Goal: Information Seeking & Learning: Learn about a topic

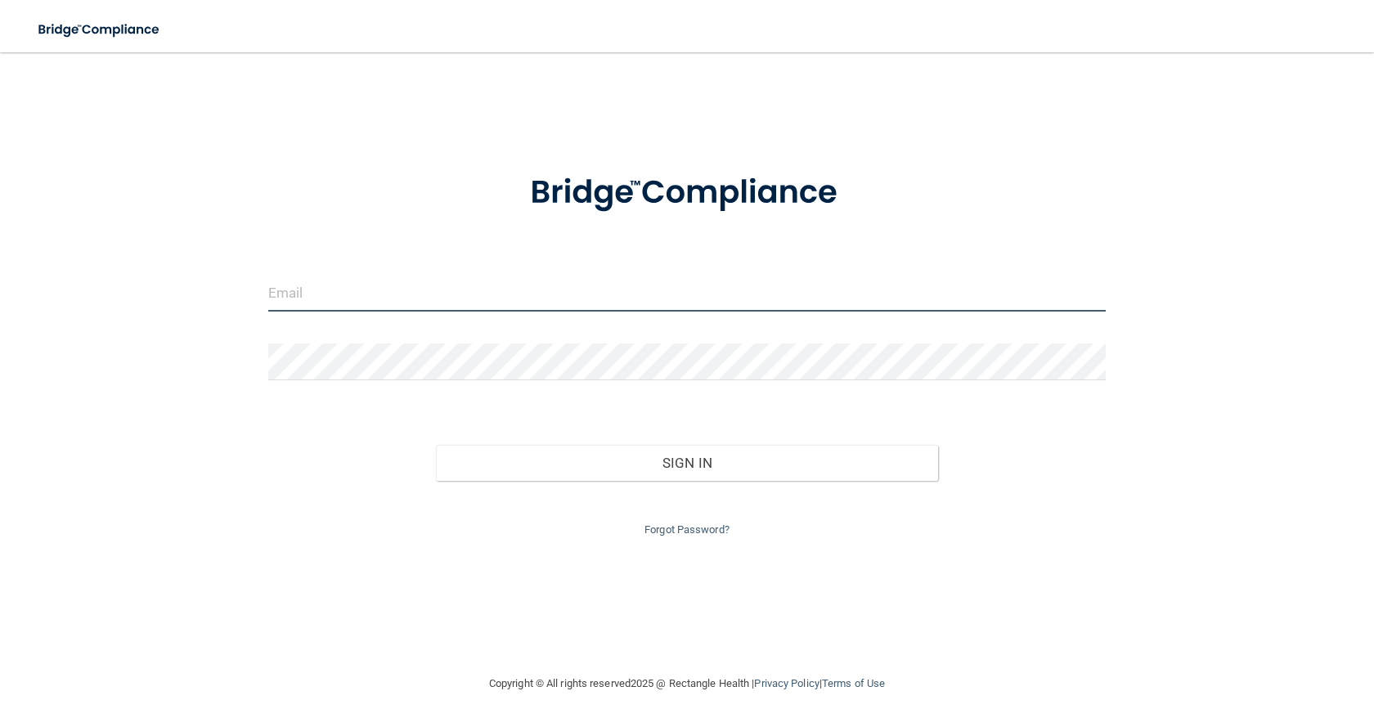
click at [379, 305] on input "email" at bounding box center [687, 293] width 838 height 37
type input "[EMAIL_ADDRESS][DOMAIN_NAME]"
click at [478, 283] on input "email" at bounding box center [687, 293] width 838 height 37
type input "[EMAIL_ADDRESS][DOMAIN_NAME]"
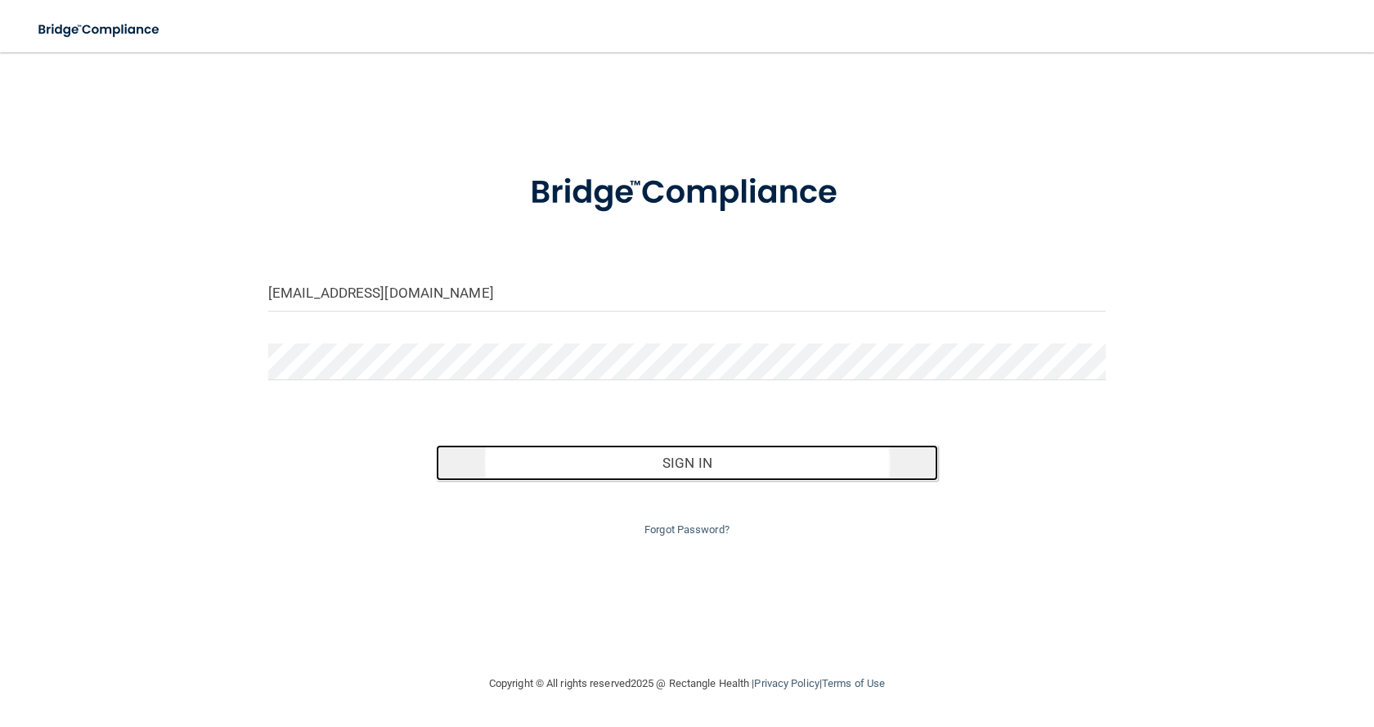
click at [669, 466] on button "Sign In" at bounding box center [687, 463] width 502 height 36
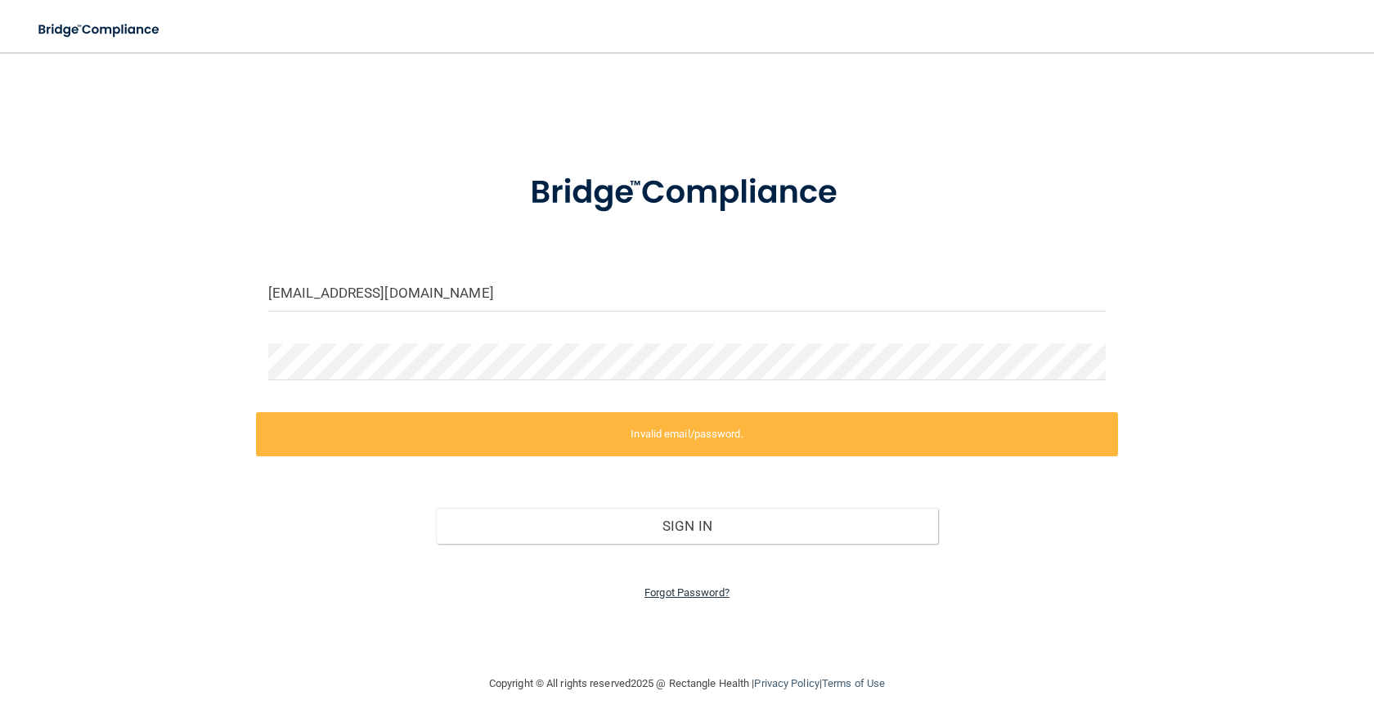
click at [657, 587] on link "Forgot Password?" at bounding box center [687, 593] width 85 height 12
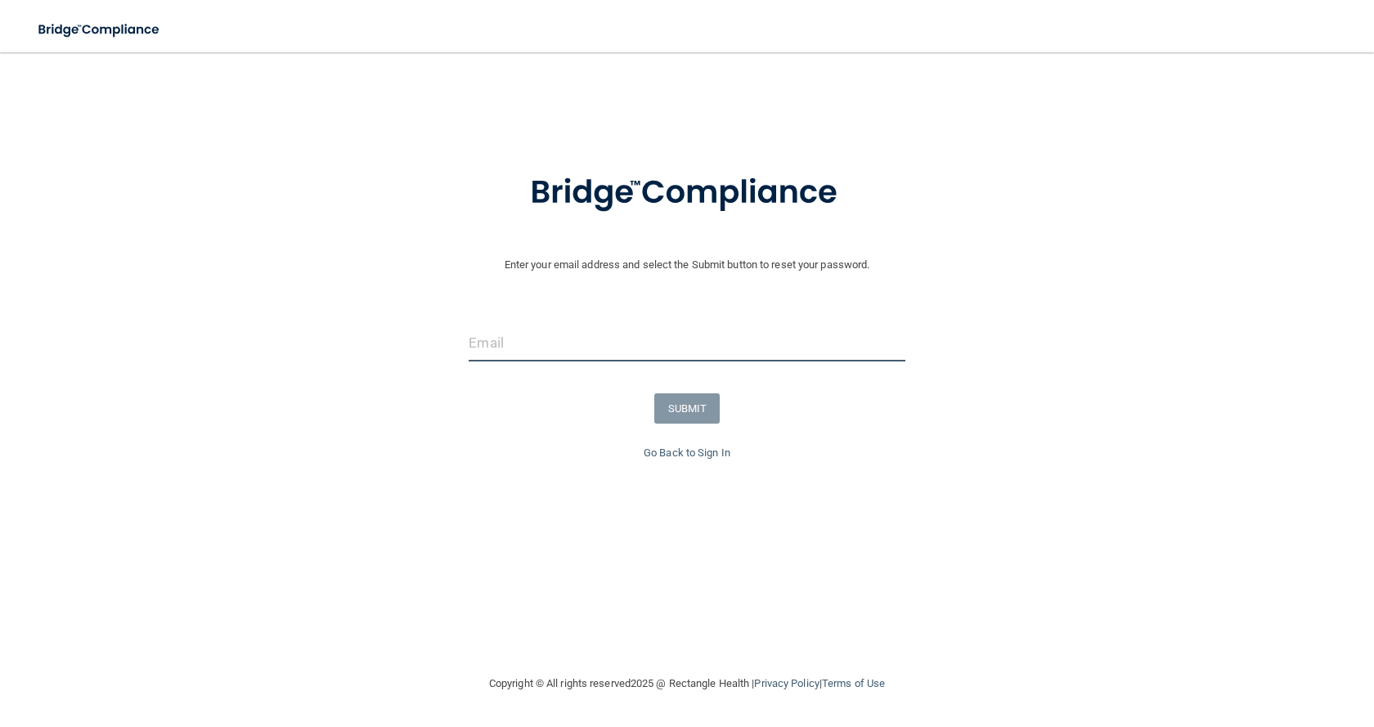
click at [579, 352] on input "email" at bounding box center [687, 343] width 436 height 37
type input "[EMAIL_ADDRESS][DOMAIN_NAME]"
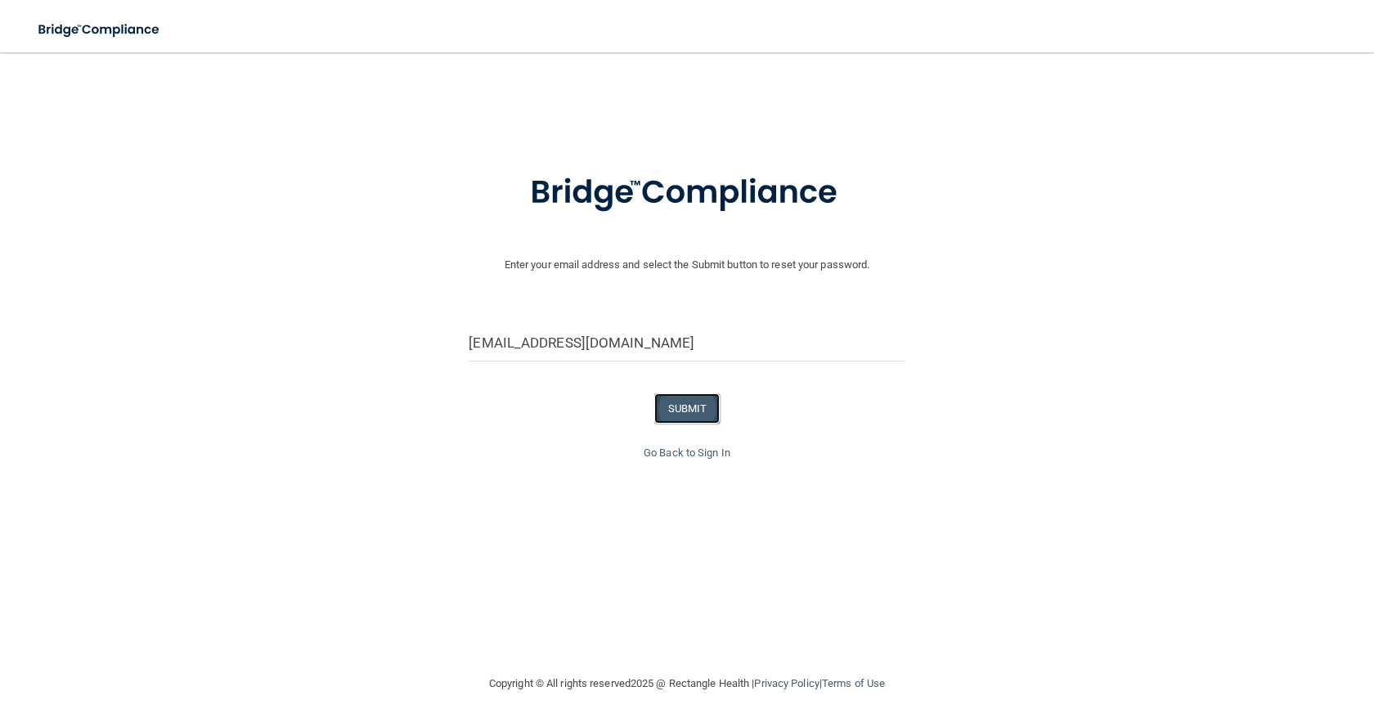
click at [691, 404] on button "SUBMIT" at bounding box center [687, 408] width 66 height 30
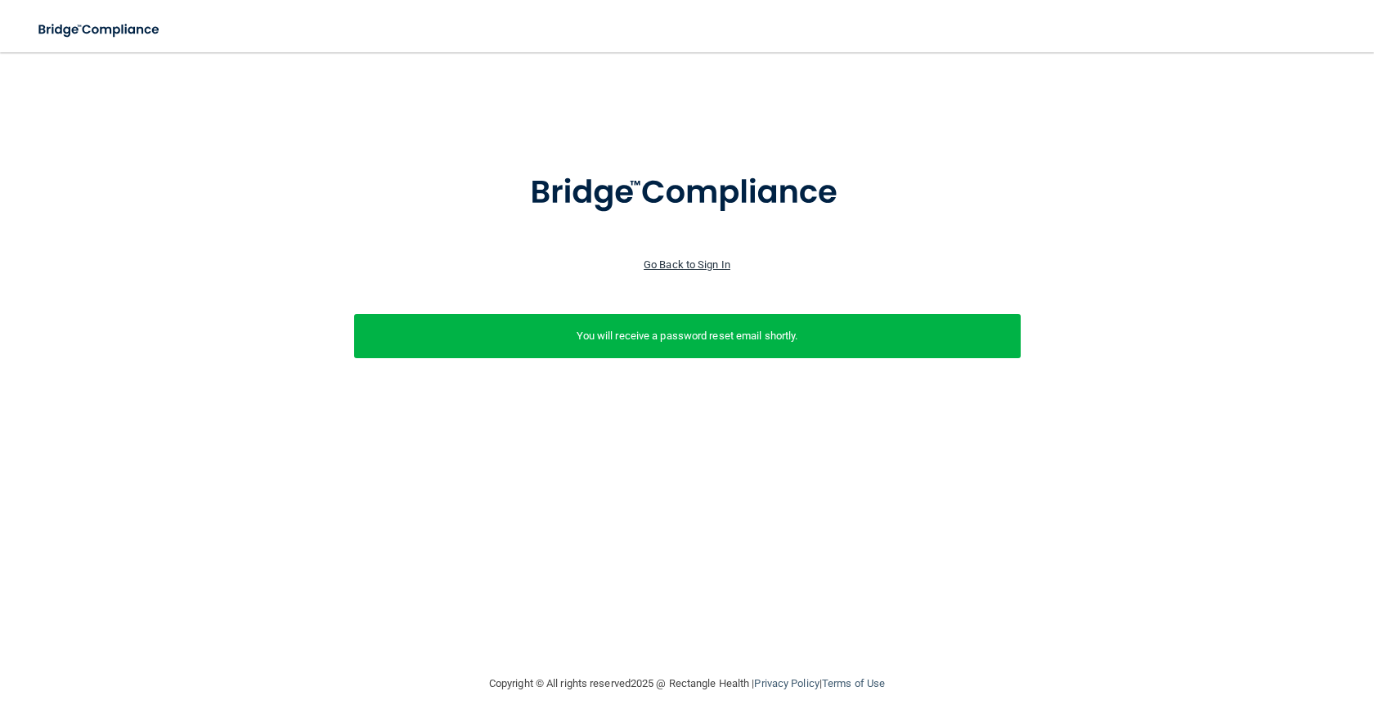
click at [707, 266] on link "Go Back to Sign In" at bounding box center [687, 265] width 87 height 12
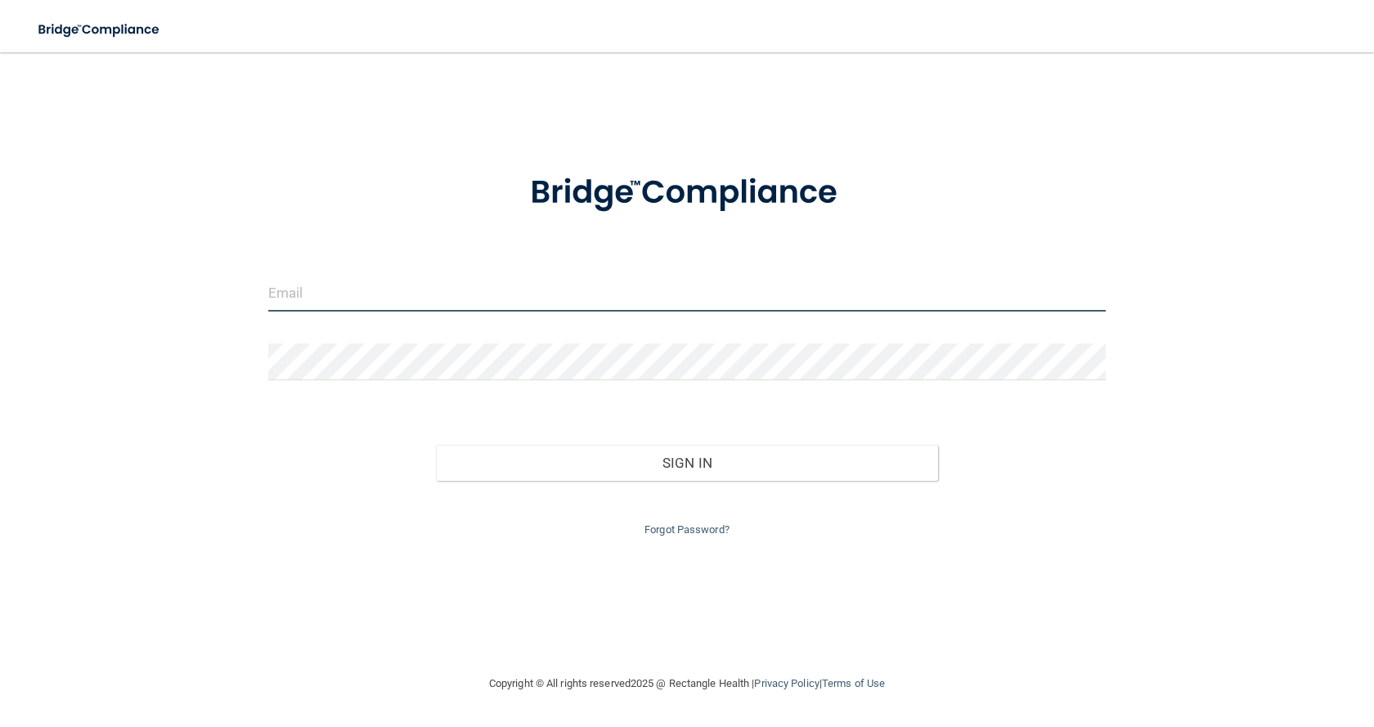
click at [506, 294] on input "email" at bounding box center [687, 293] width 838 height 37
type input "[EMAIL_ADDRESS][DOMAIN_NAME]"
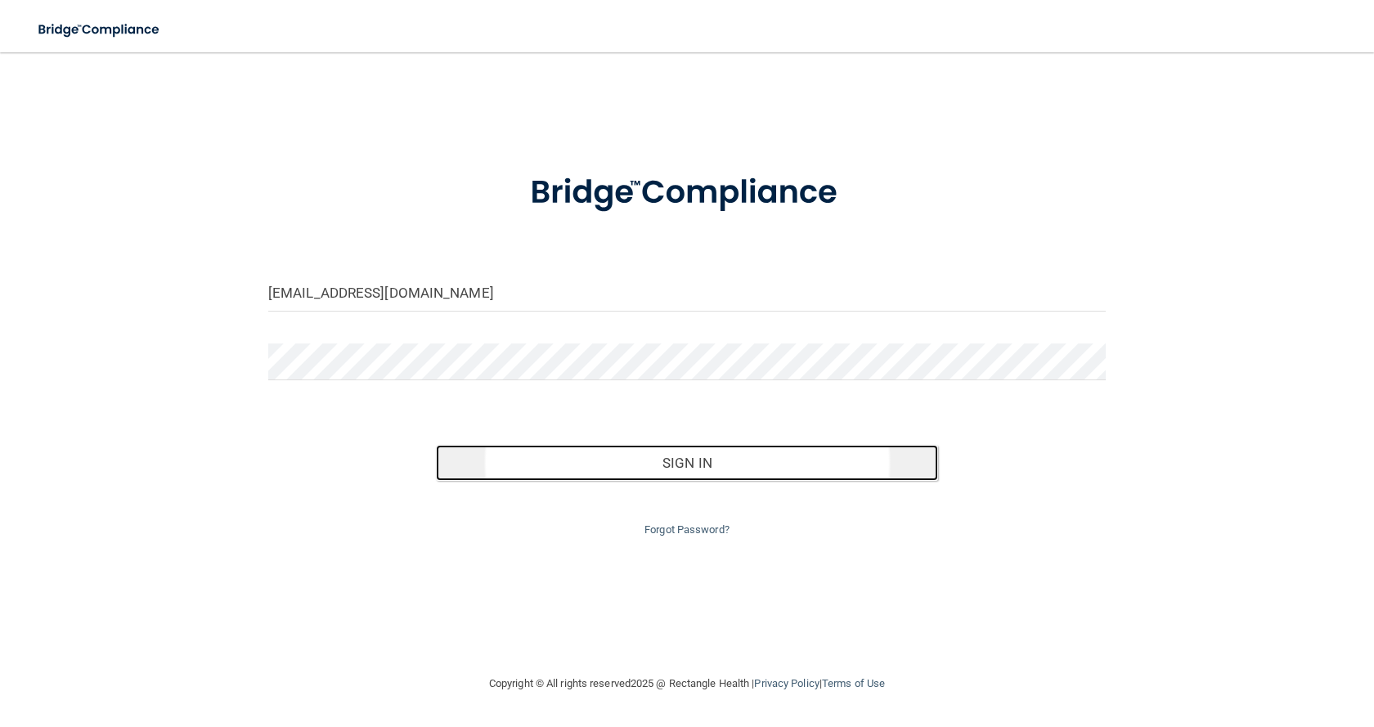
click at [653, 459] on button "Sign In" at bounding box center [687, 463] width 502 height 36
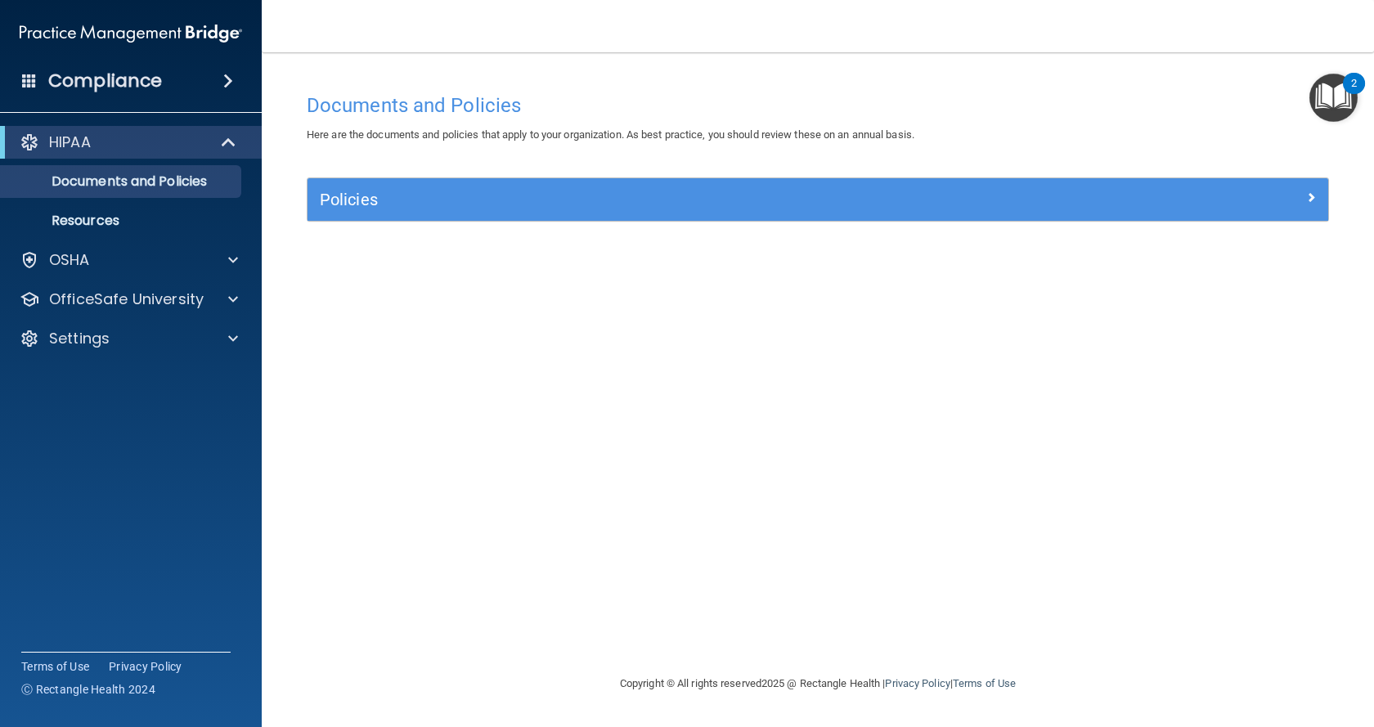
click at [233, 74] on span at bounding box center [228, 81] width 10 height 20
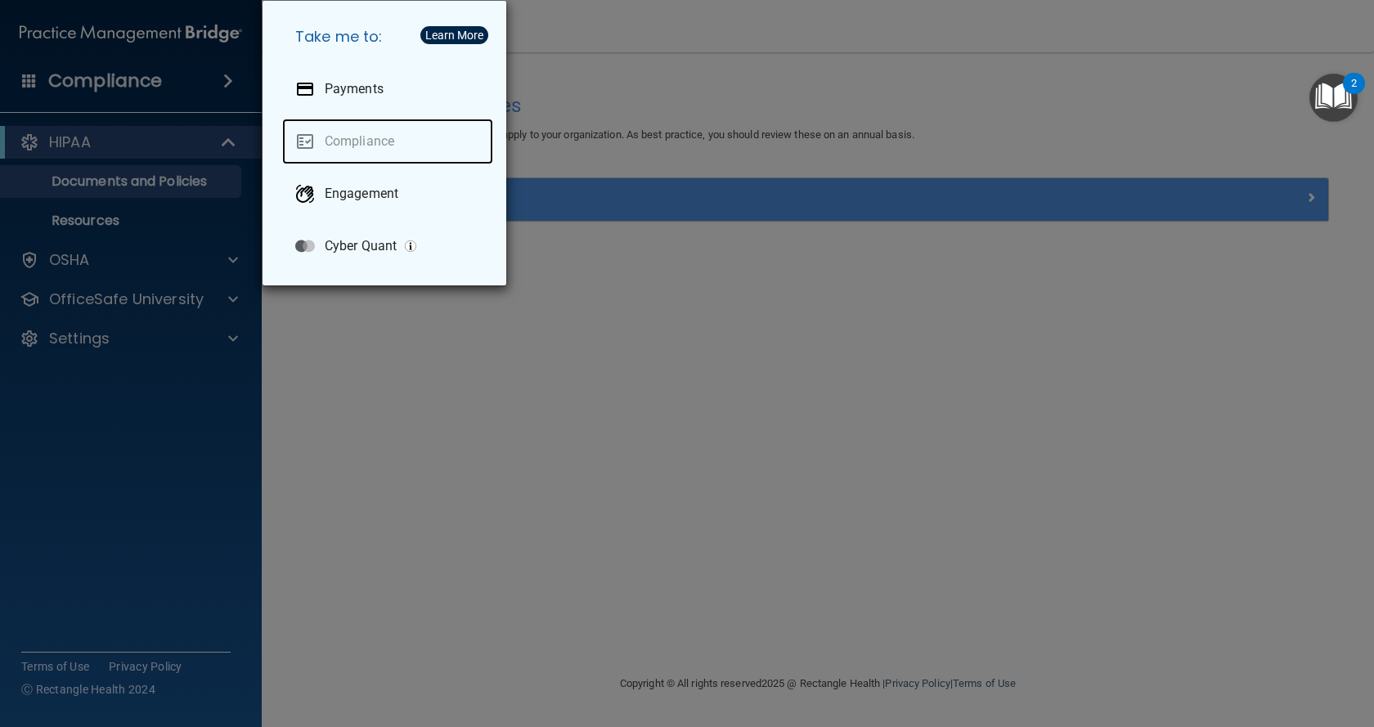
click at [372, 142] on link "Compliance" at bounding box center [387, 142] width 211 height 46
click at [704, 65] on div "Take me to: Payments Compliance Engagement Cyber Quant" at bounding box center [687, 363] width 1374 height 727
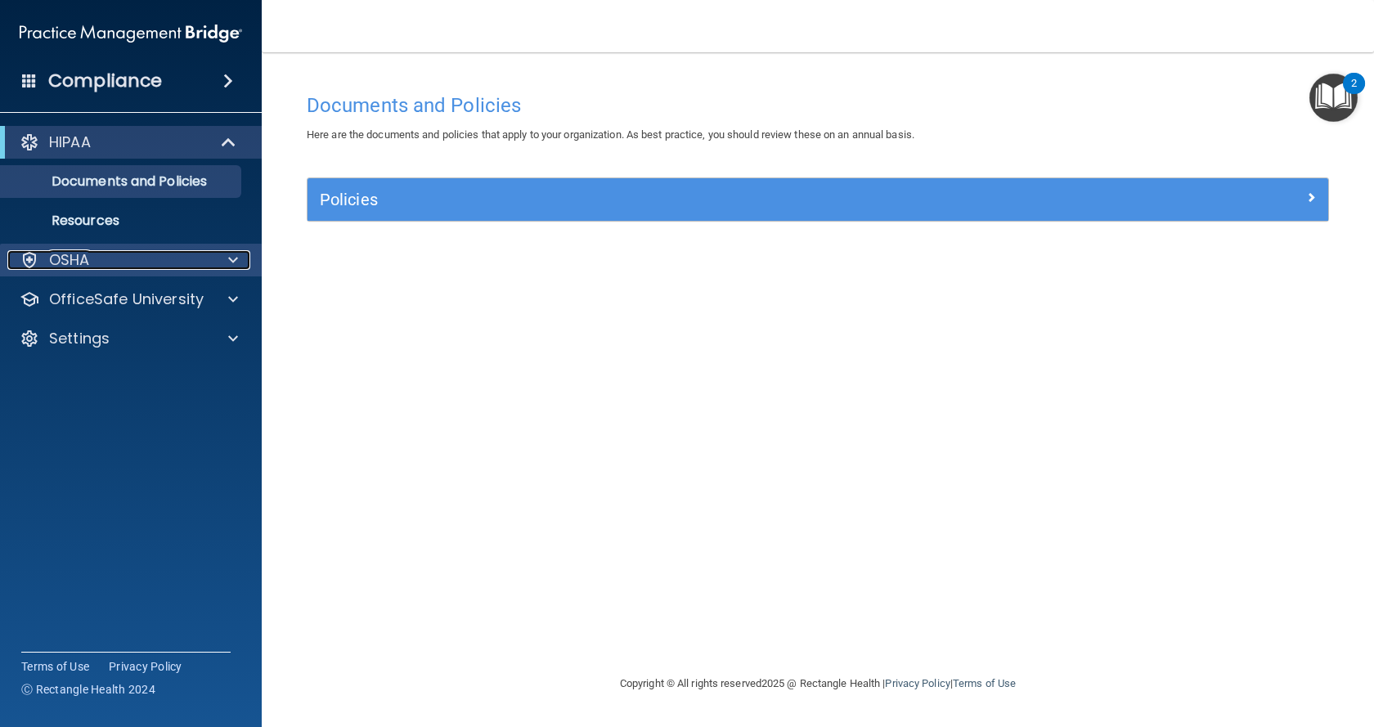
click at [235, 264] on span at bounding box center [233, 260] width 10 height 20
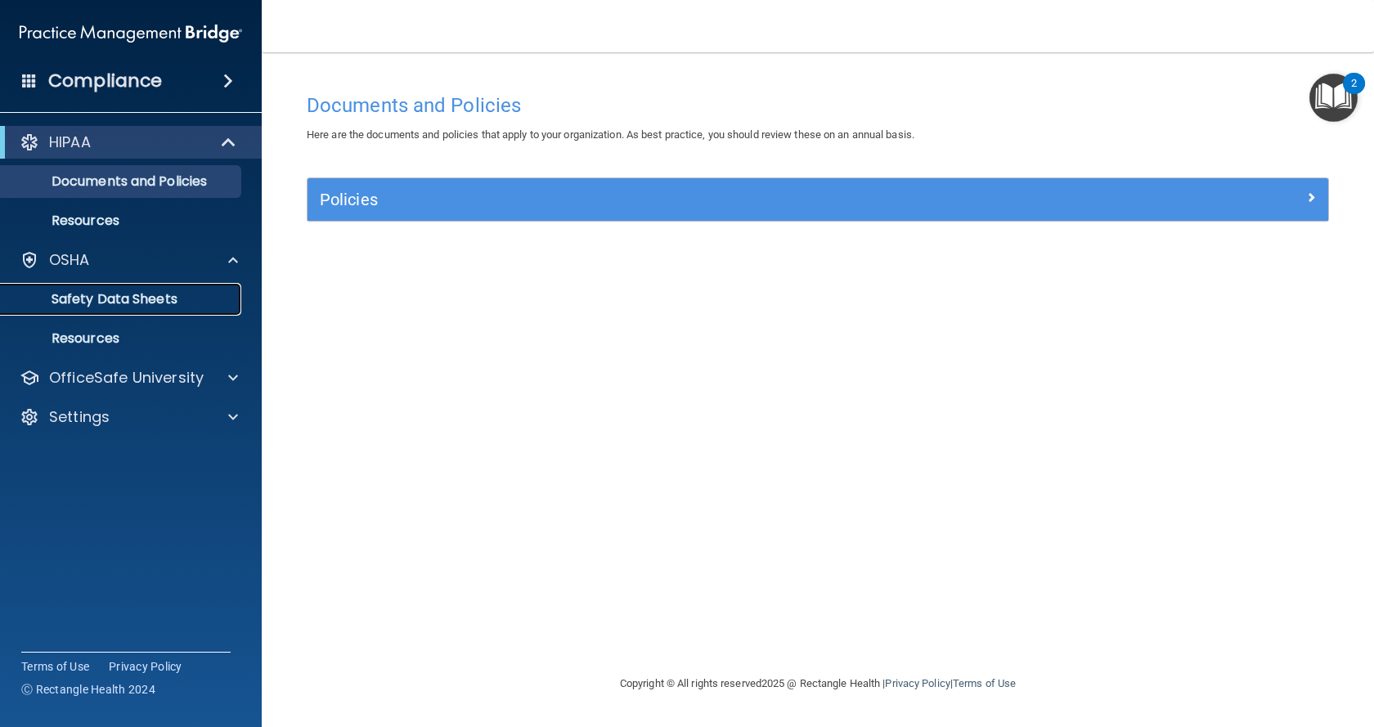
click at [135, 292] on p "Safety Data Sheets" at bounding box center [122, 299] width 223 height 16
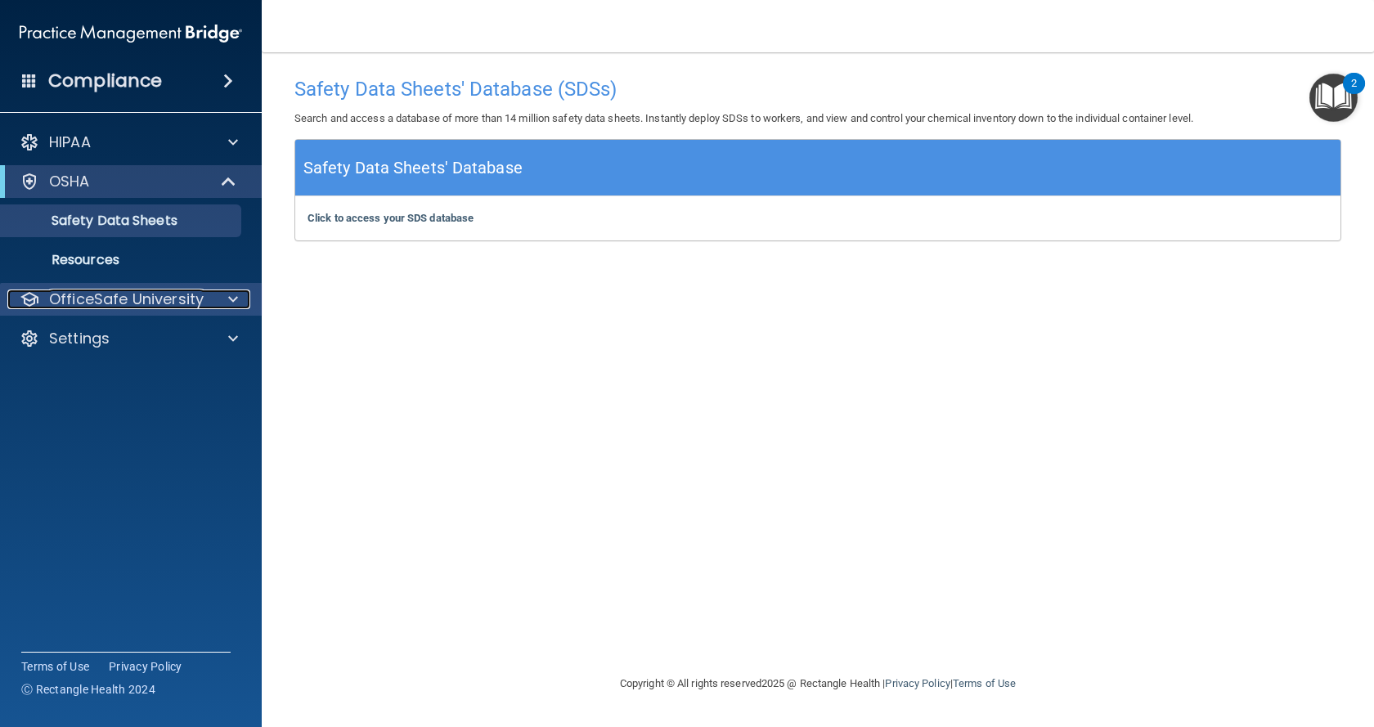
click at [84, 301] on p "OfficeSafe University" at bounding box center [126, 300] width 155 height 20
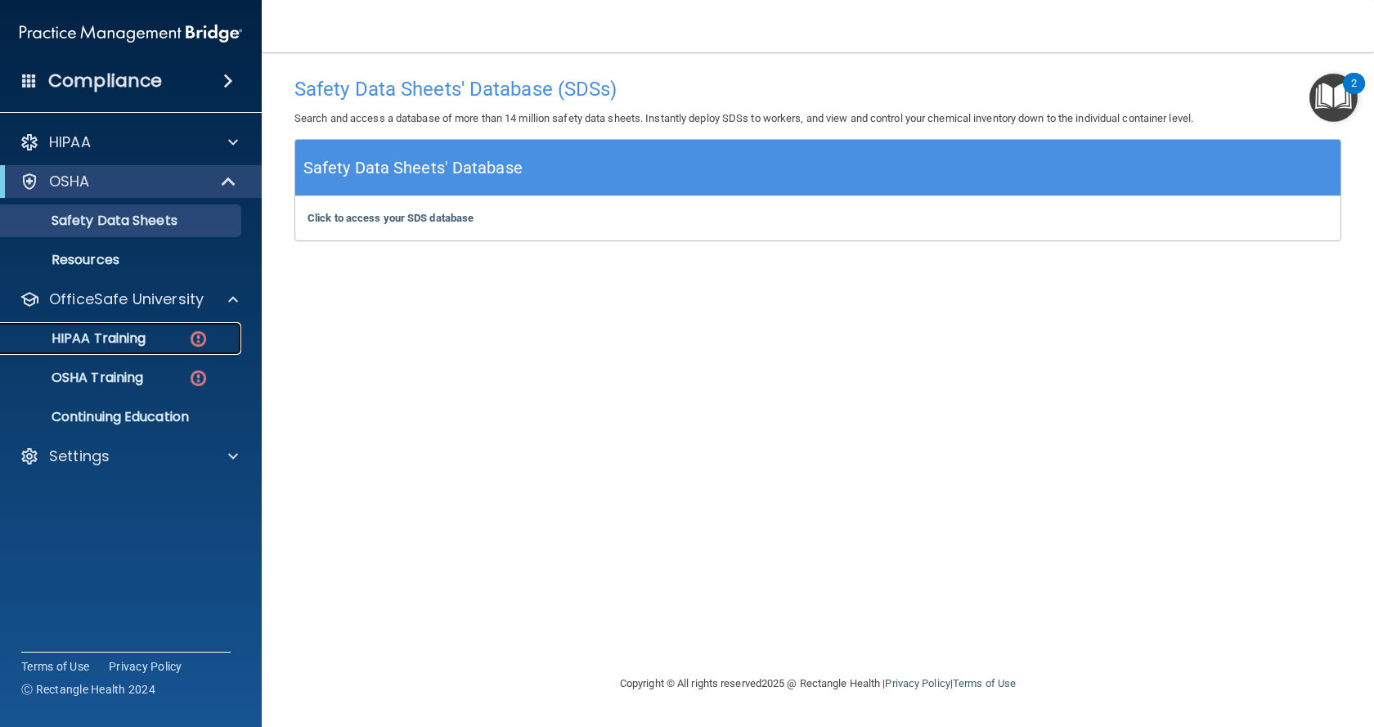
click at [191, 344] on img at bounding box center [198, 339] width 20 height 20
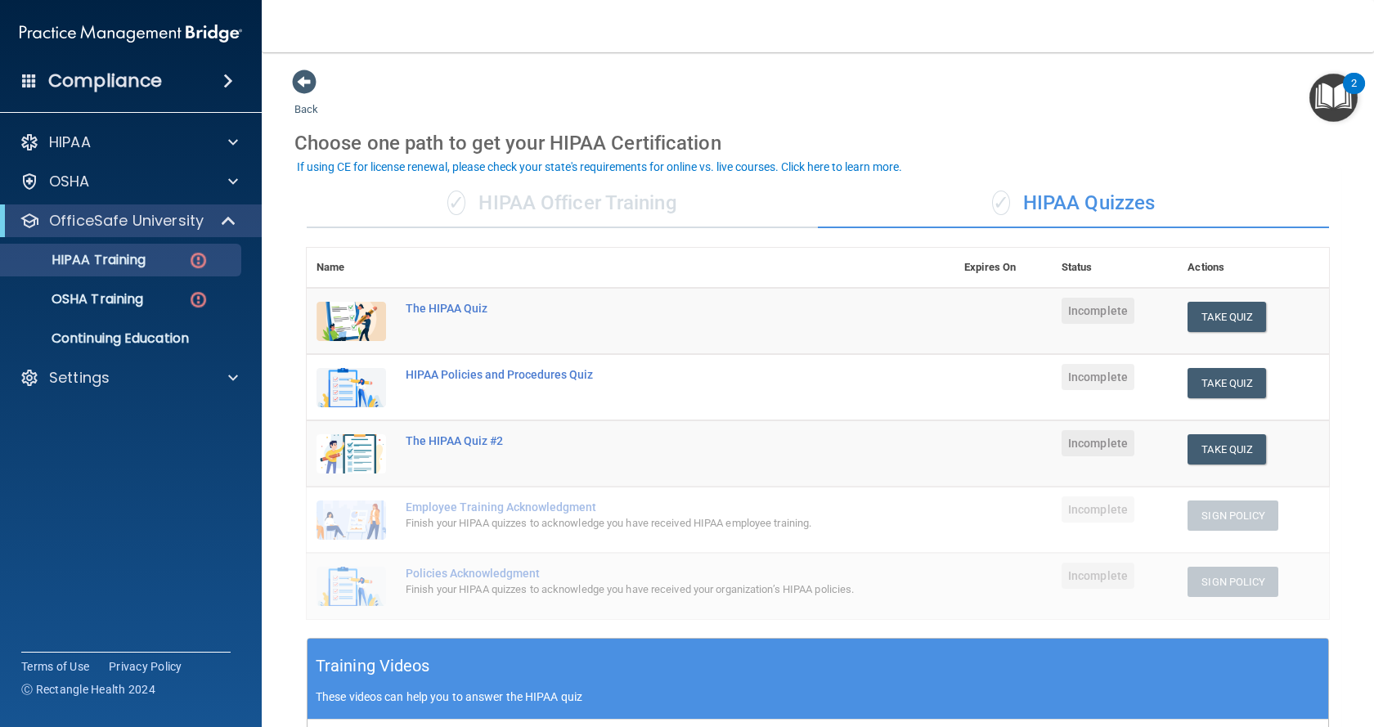
click at [1095, 315] on span "Incomplete" at bounding box center [1098, 311] width 73 height 26
click at [411, 306] on div "The HIPAA Quiz" at bounding box center [639, 308] width 467 height 13
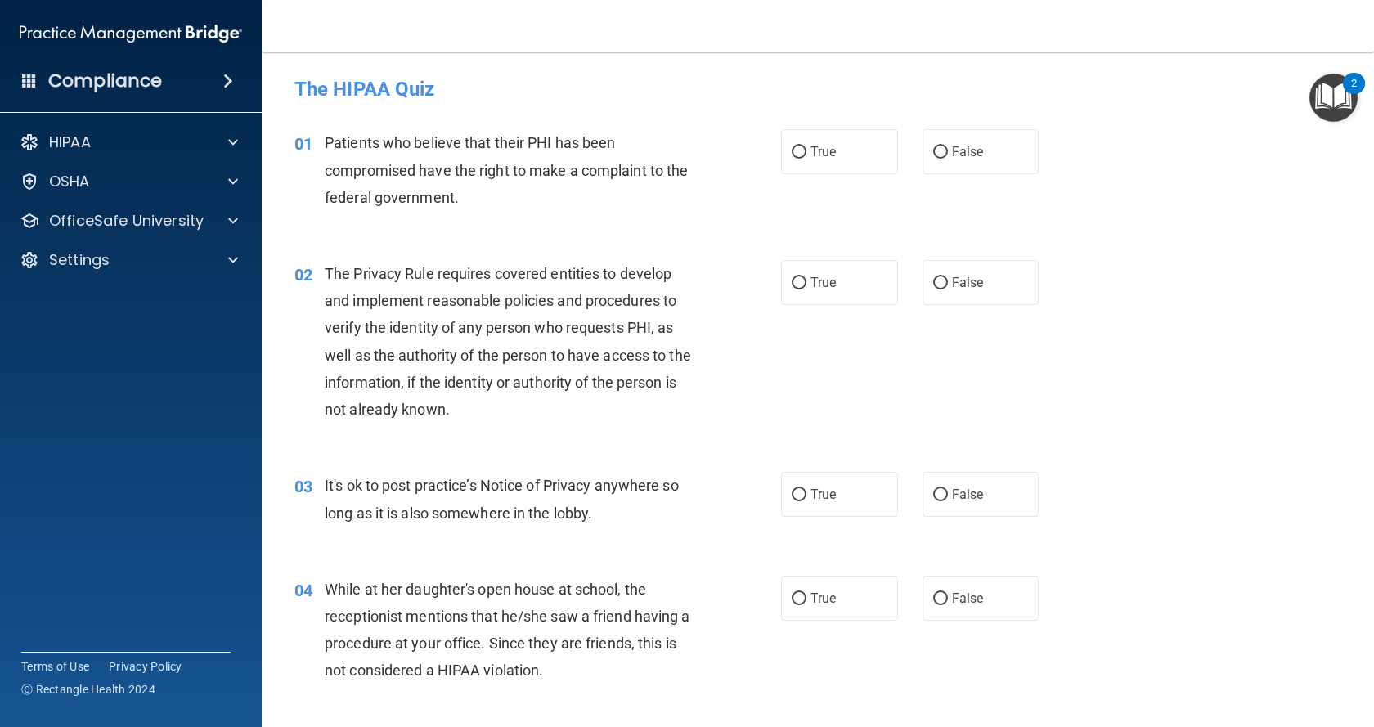
click at [1330, 107] on img "Open Resource Center, 2 new notifications" at bounding box center [1334, 98] width 48 height 48
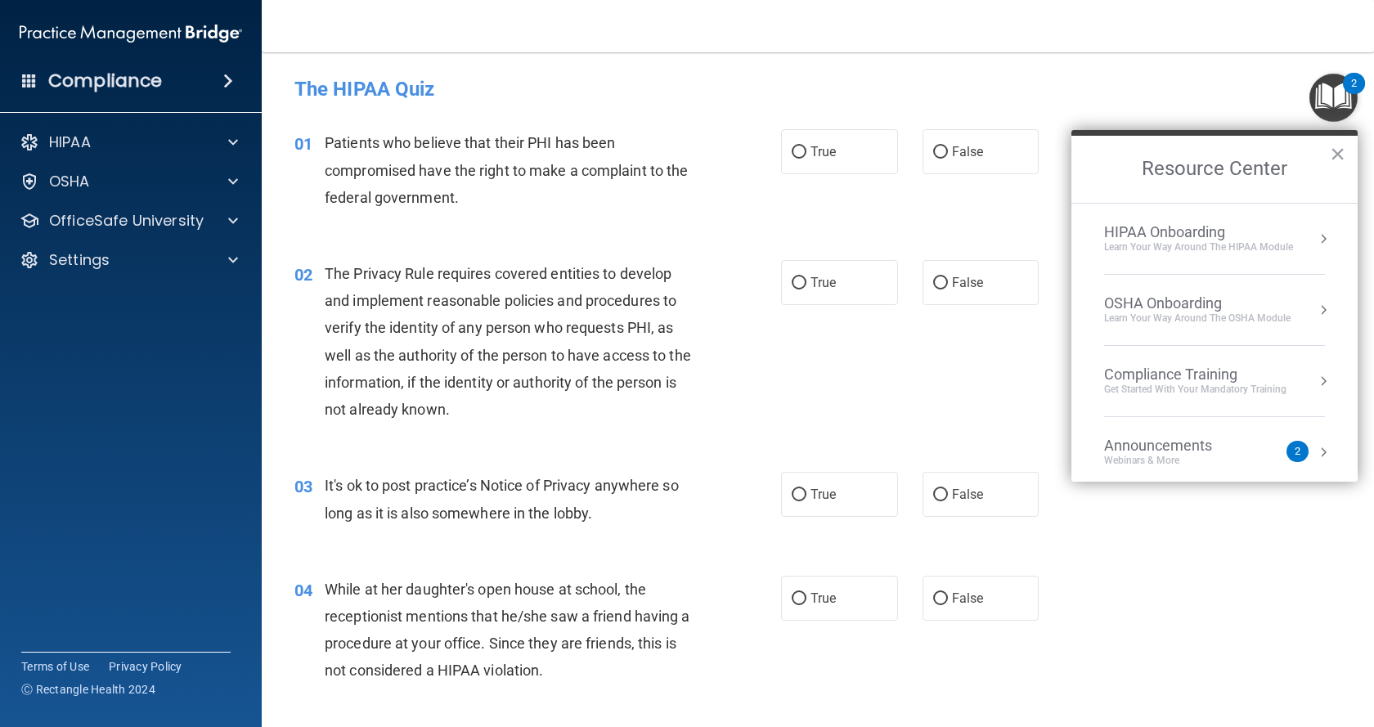
click at [1194, 249] on div "Learn Your Way around the HIPAA module" at bounding box center [1198, 248] width 189 height 14
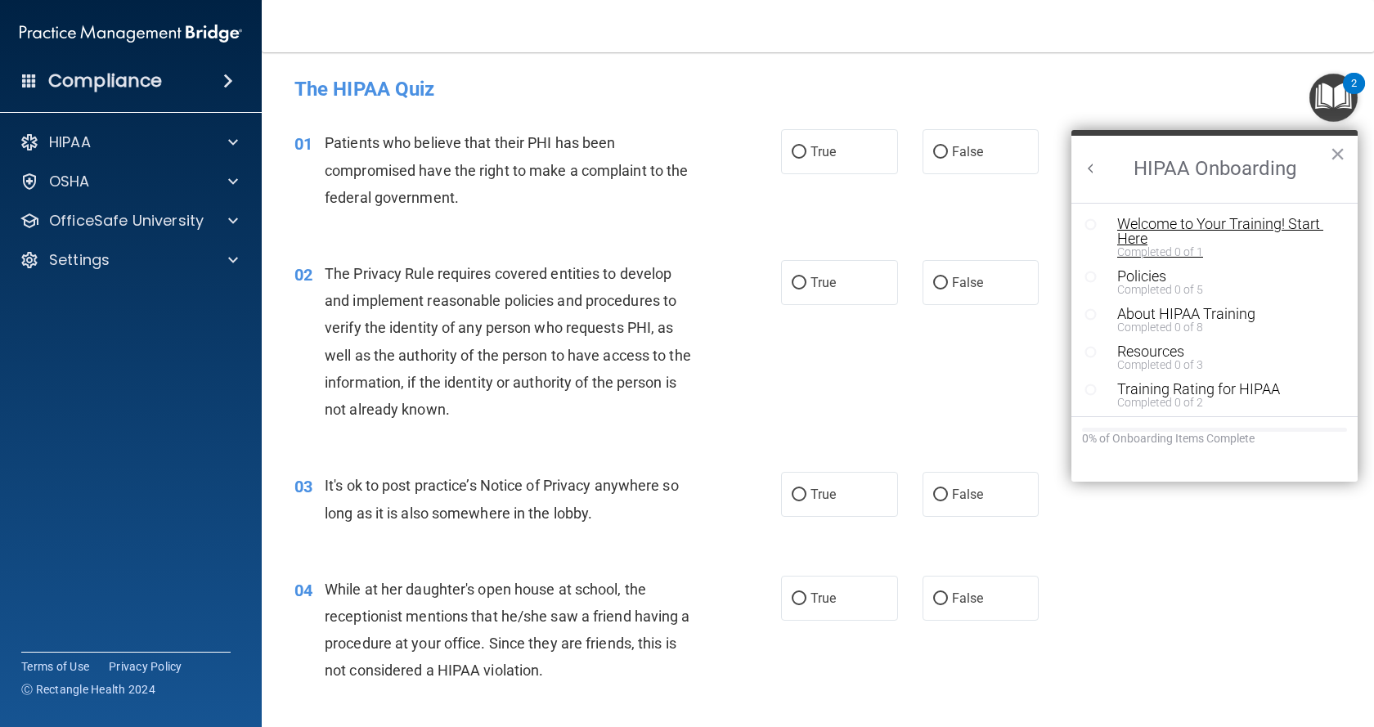
click at [1131, 236] on div "Welcome to Your Training! Start Here" at bounding box center [1220, 231] width 207 height 29
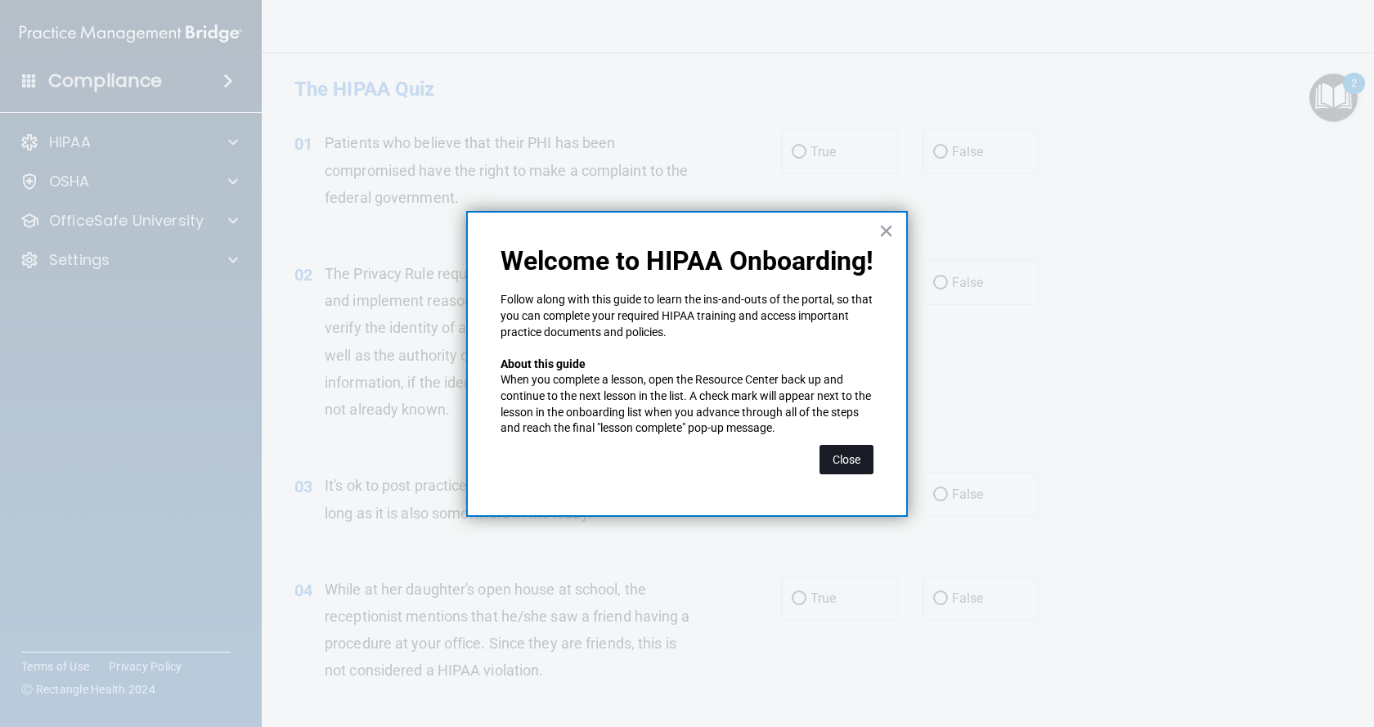
click at [838, 461] on button "Close" at bounding box center [847, 459] width 54 height 29
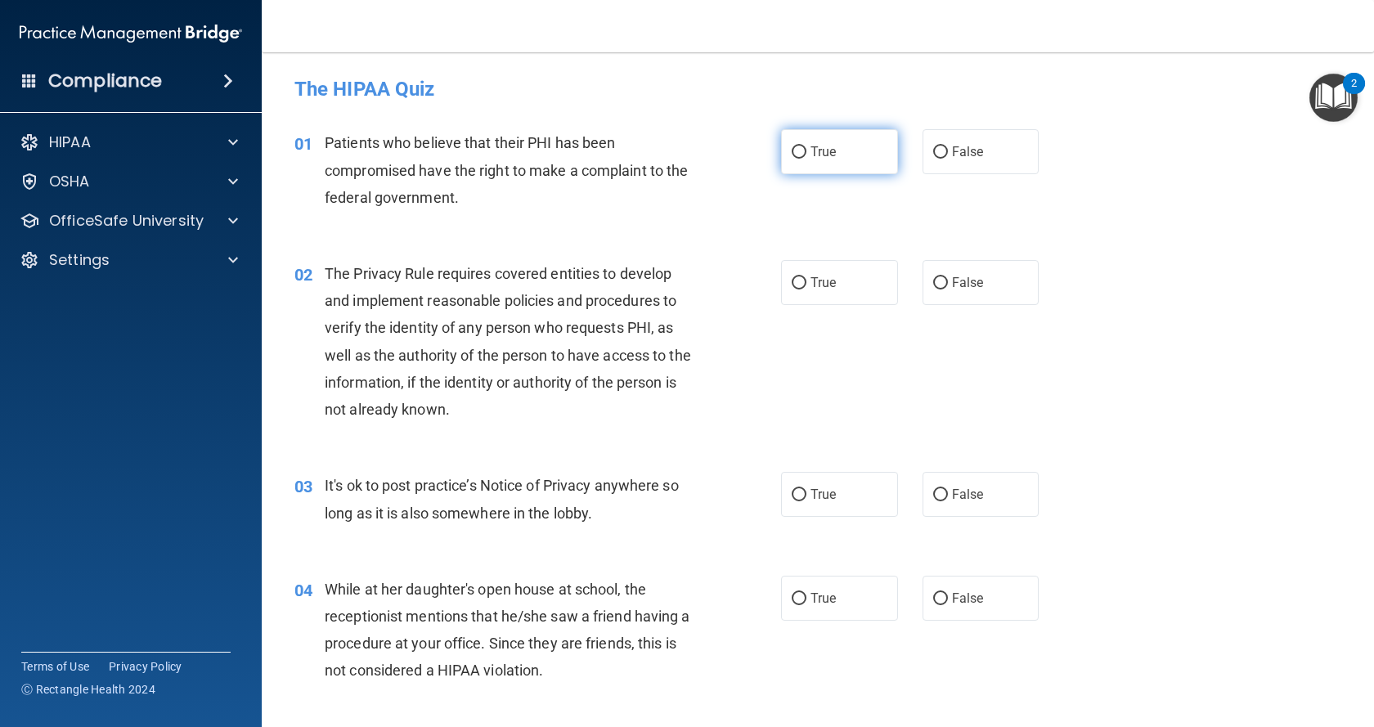
click at [816, 151] on span "True" at bounding box center [823, 152] width 25 height 16
click at [807, 151] on input "True" at bounding box center [799, 152] width 15 height 12
radio input "true"
click at [826, 297] on label "True" at bounding box center [839, 282] width 117 height 45
click at [807, 290] on input "True" at bounding box center [799, 283] width 15 height 12
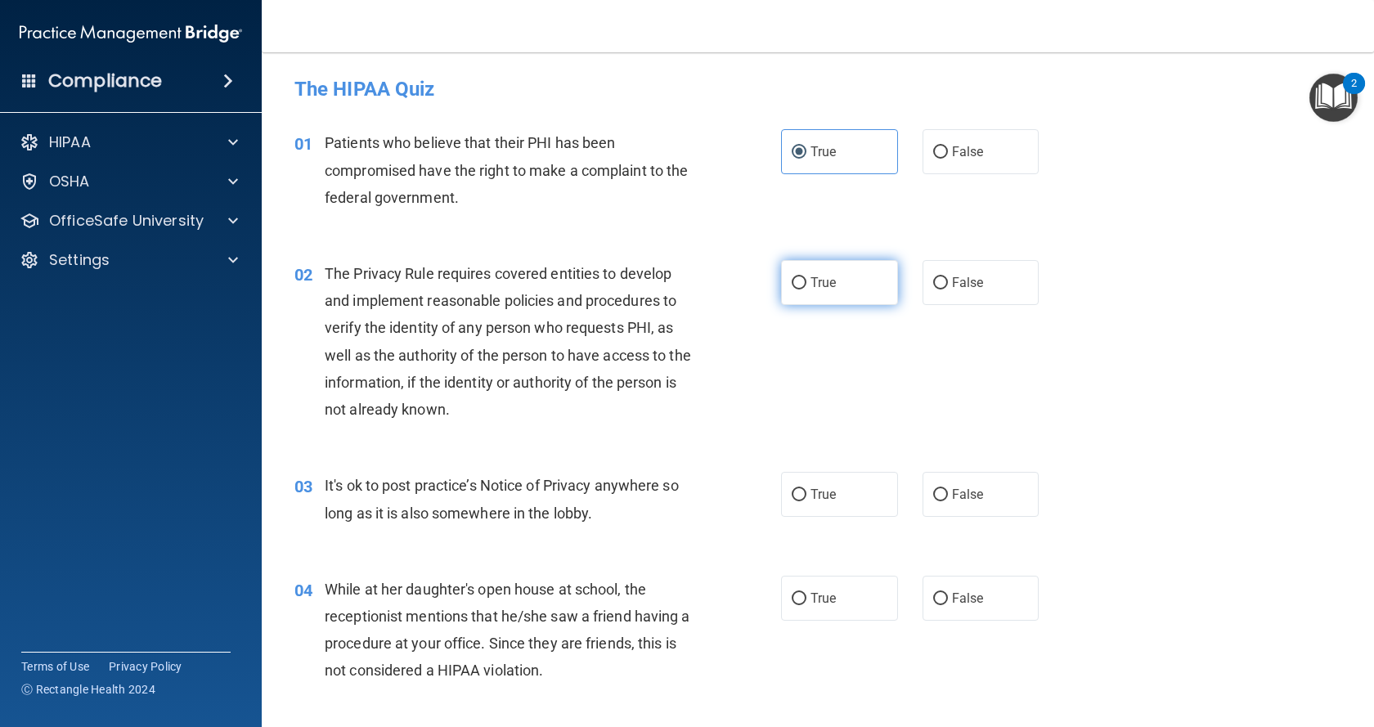
radio input "true"
click at [940, 491] on input "False" at bounding box center [940, 495] width 15 height 12
radio input "true"
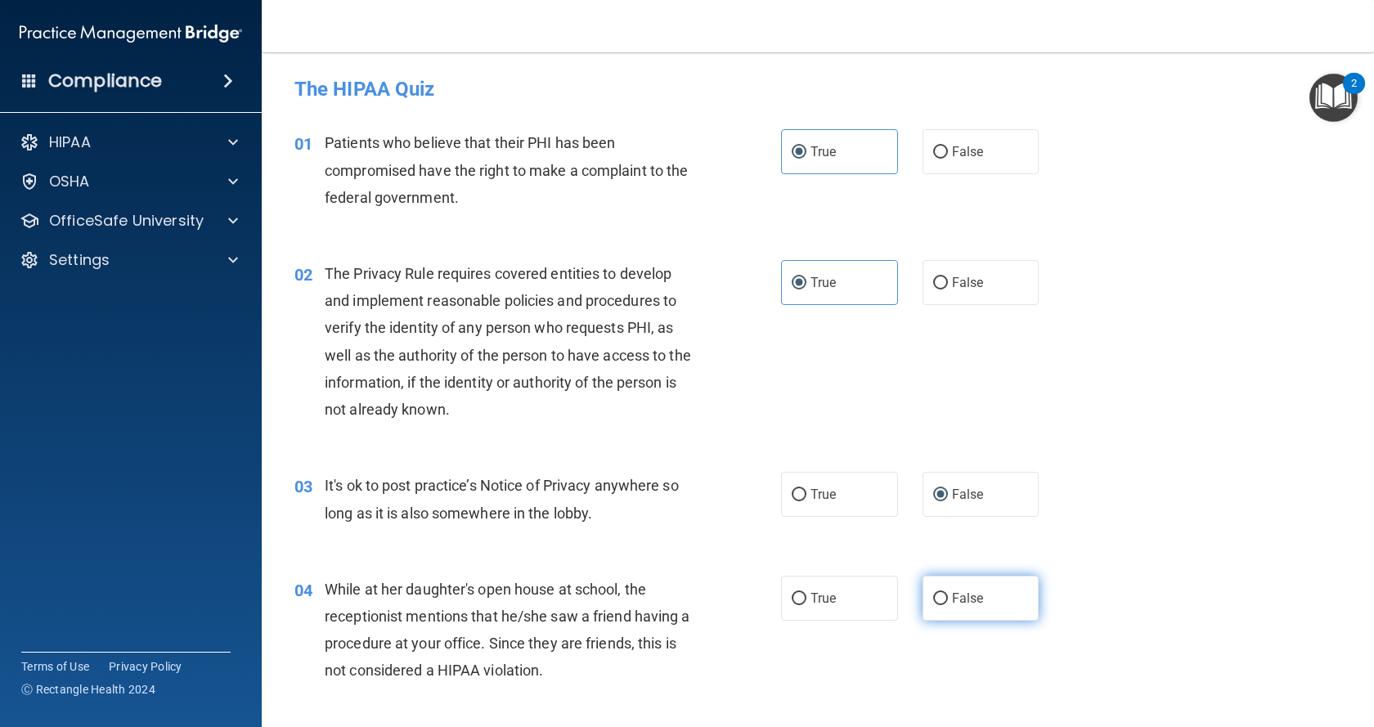
click at [978, 593] on label "False" at bounding box center [981, 598] width 117 height 45
click at [948, 593] on input "False" at bounding box center [940, 599] width 15 height 12
radio input "true"
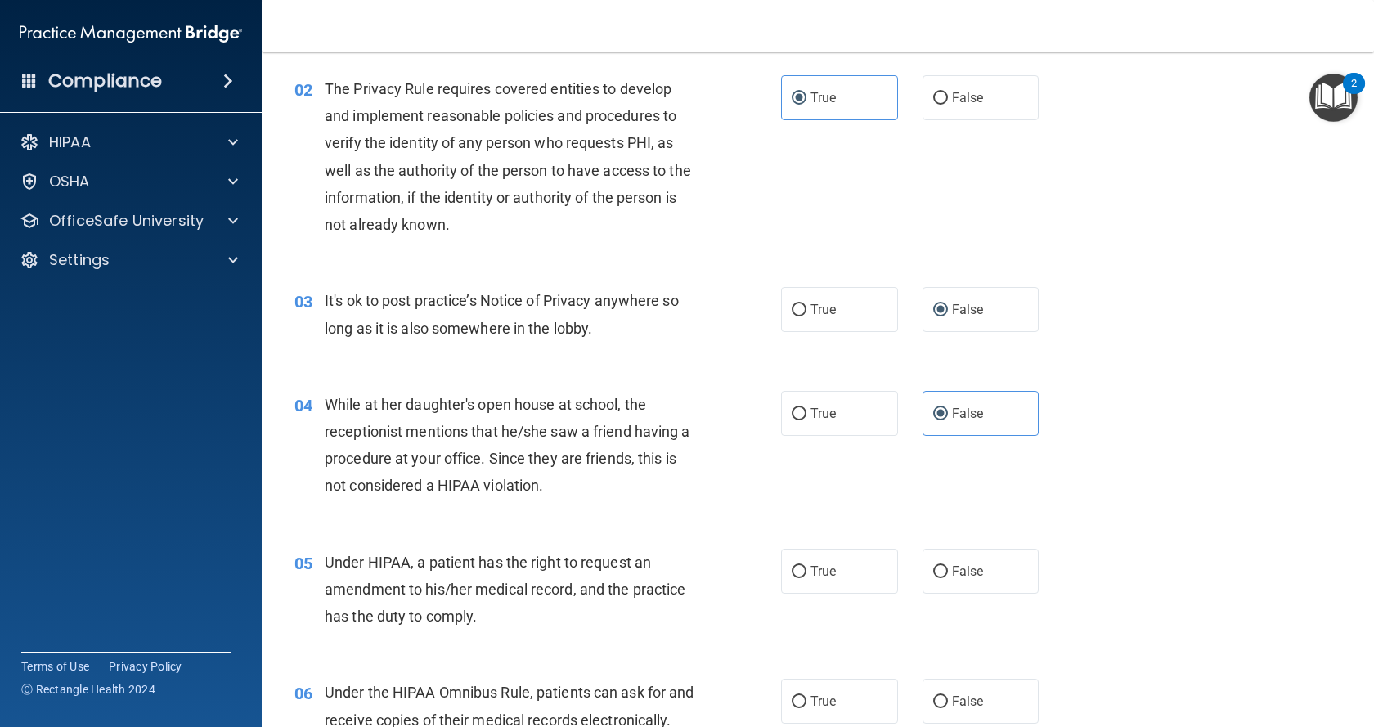
scroll to position [218, 0]
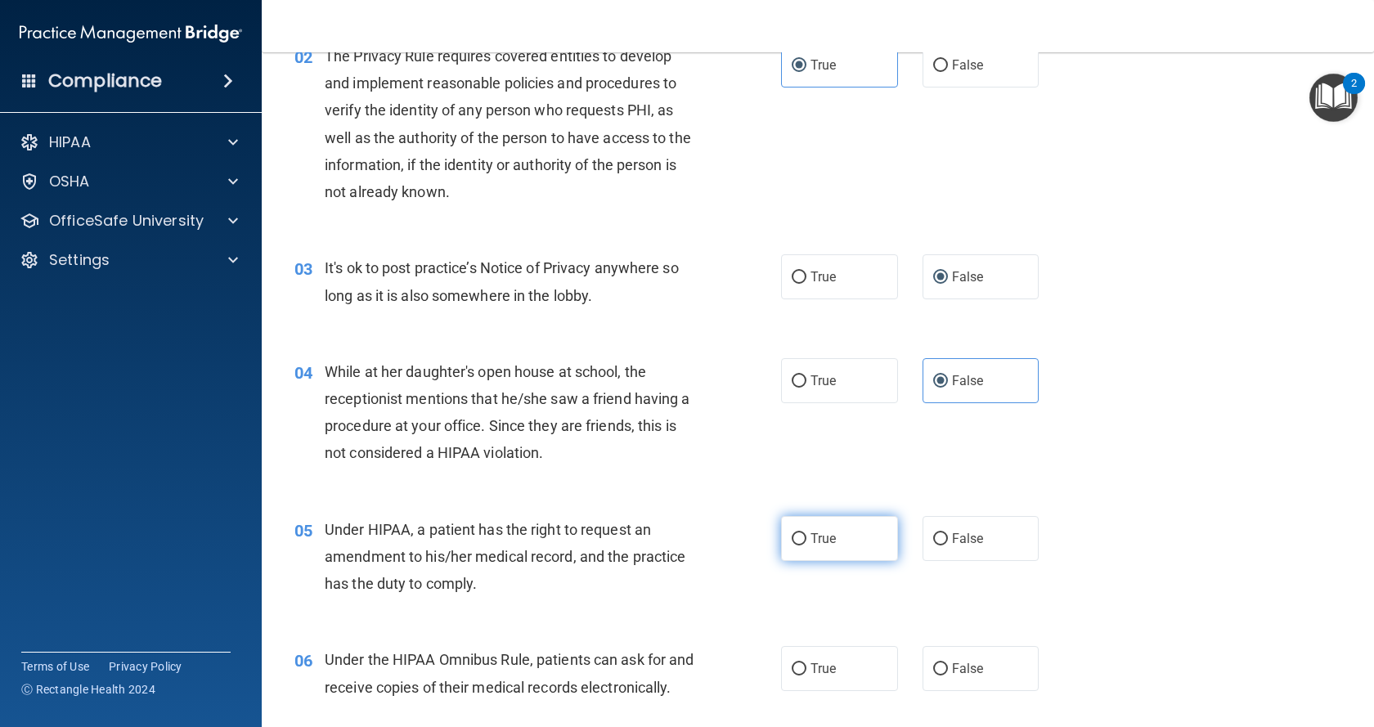
click at [872, 545] on label "True" at bounding box center [839, 538] width 117 height 45
click at [807, 545] on input "True" at bounding box center [799, 539] width 15 height 12
radio input "true"
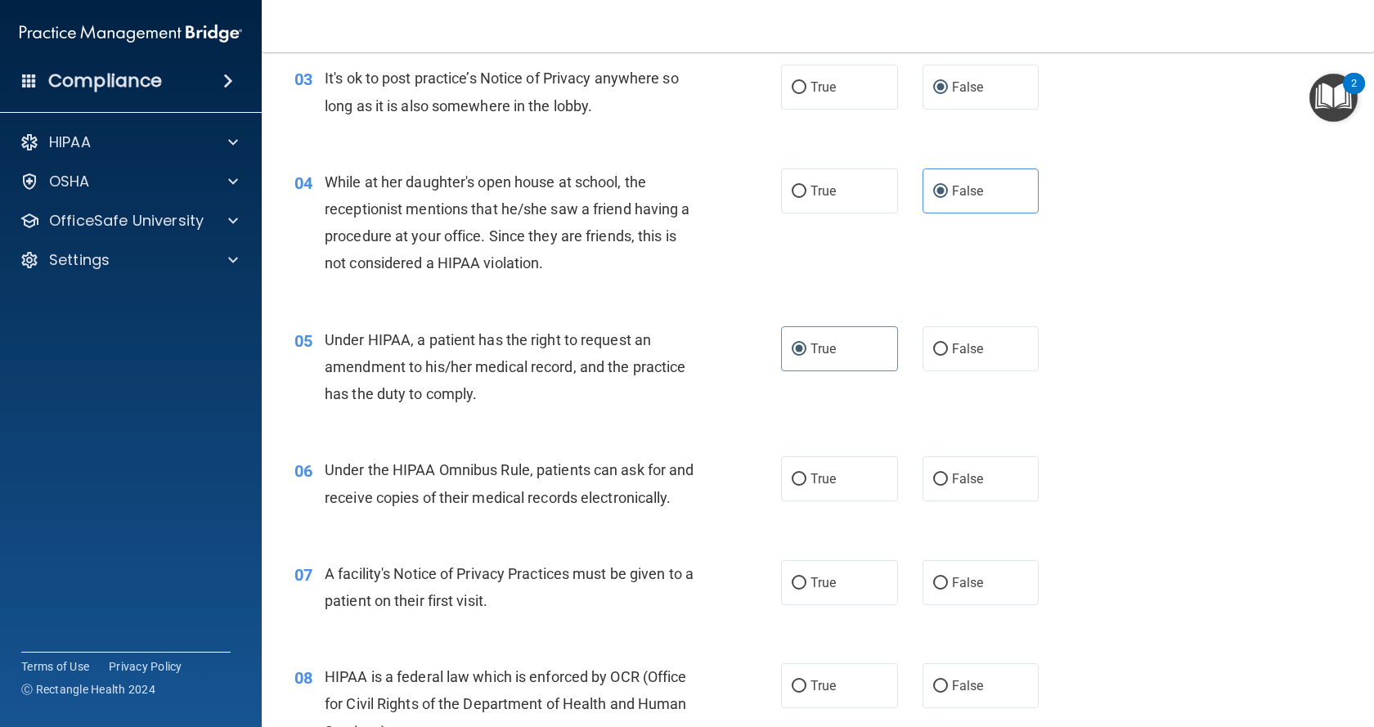
scroll to position [414, 0]
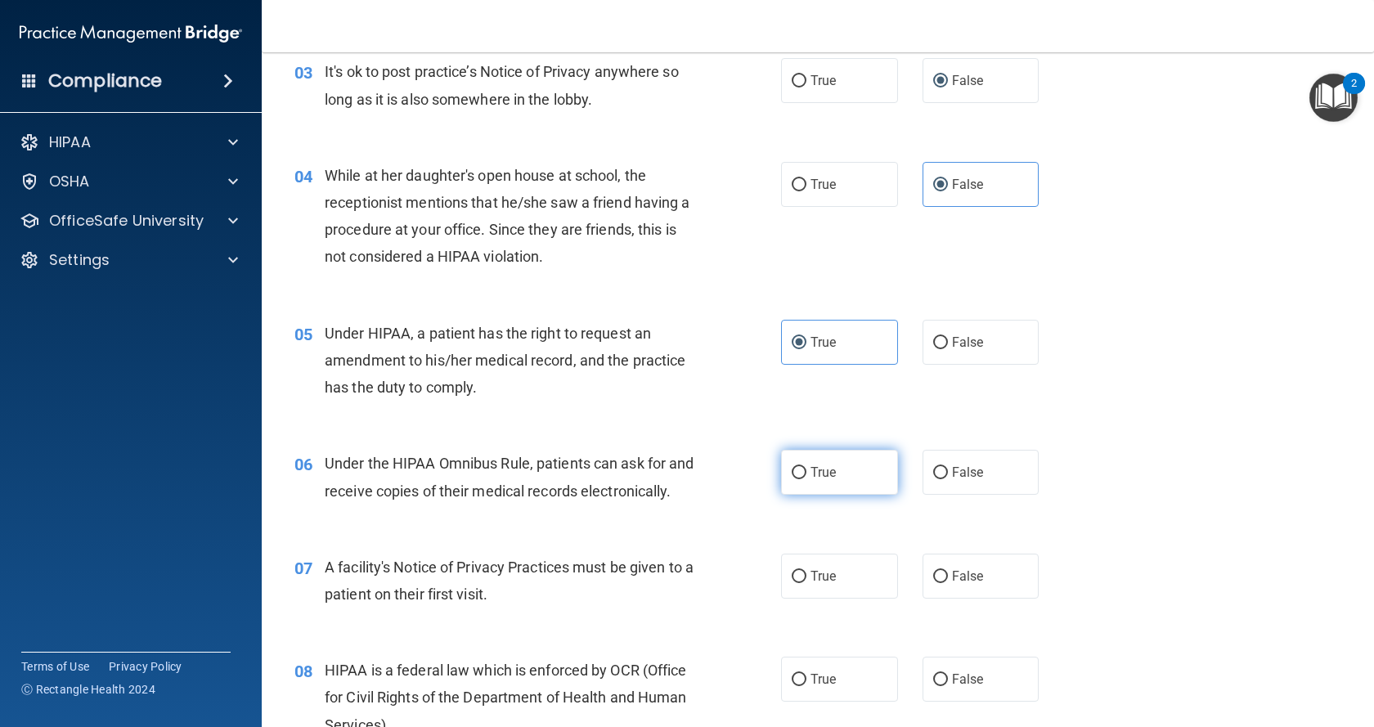
click at [856, 481] on label "True" at bounding box center [839, 472] width 117 height 45
click at [807, 479] on input "True" at bounding box center [799, 473] width 15 height 12
radio input "true"
click at [853, 594] on label "True" at bounding box center [839, 576] width 117 height 45
click at [807, 583] on input "True" at bounding box center [799, 577] width 15 height 12
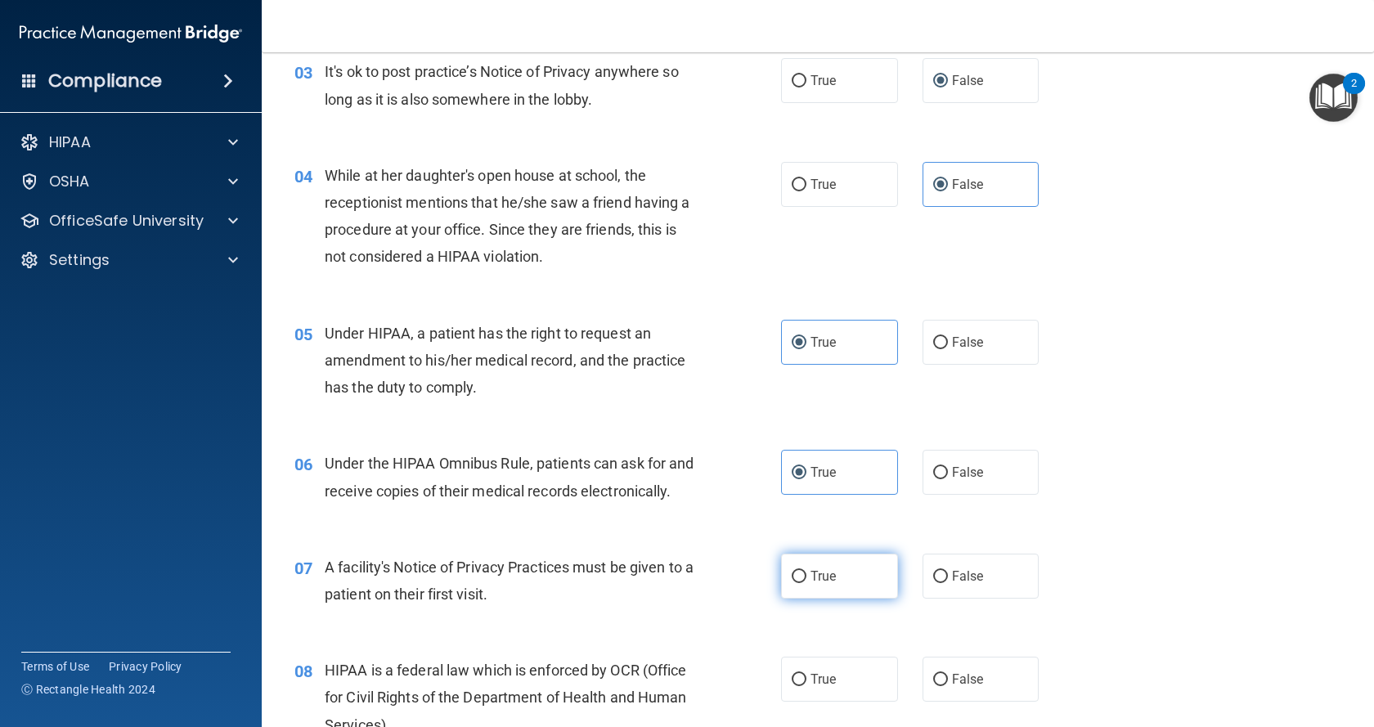
radio input "true"
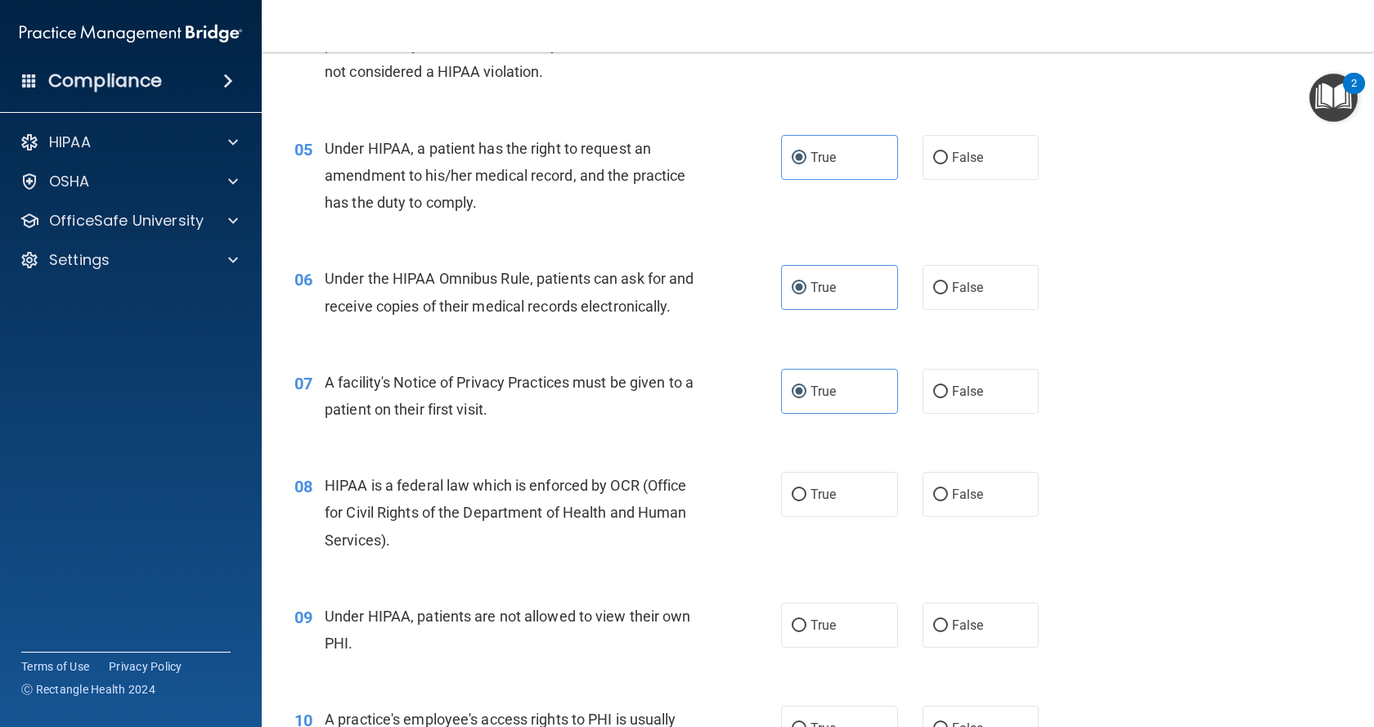
scroll to position [642, 0]
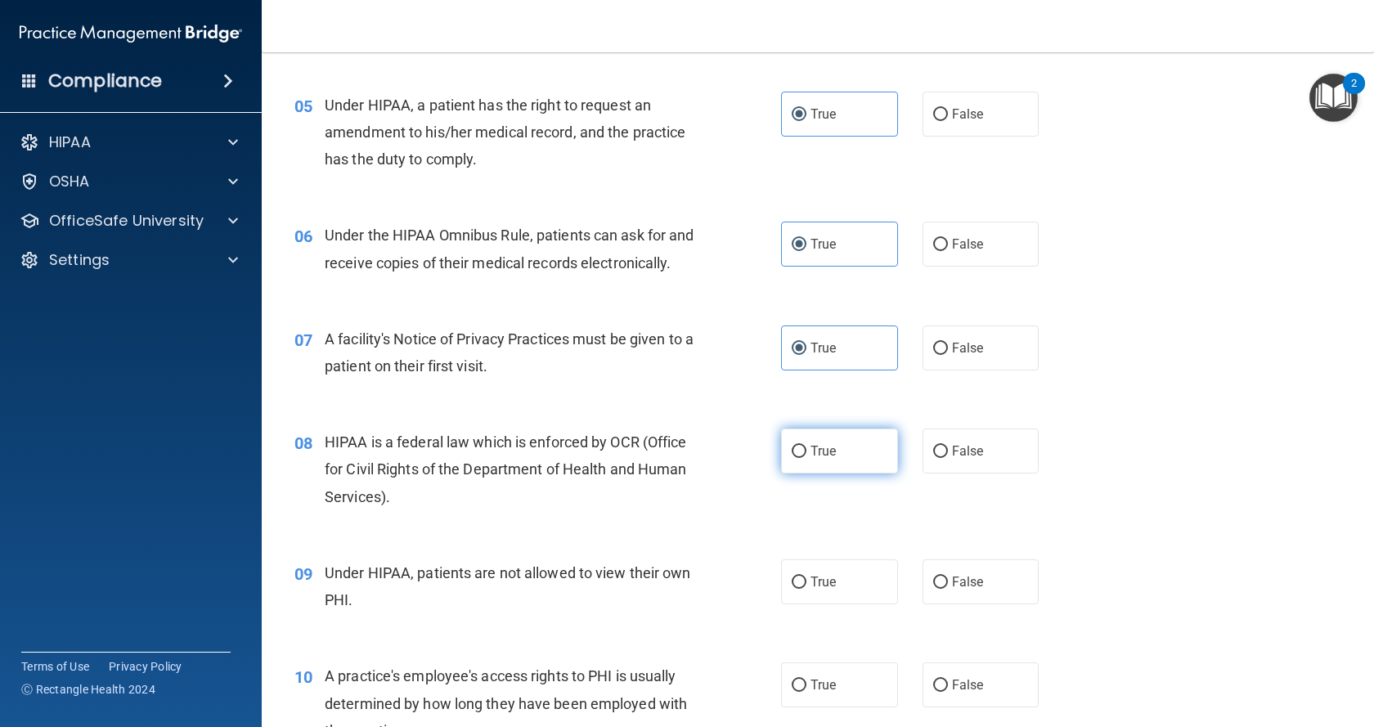
click at [828, 465] on label "True" at bounding box center [839, 451] width 117 height 45
click at [807, 458] on input "True" at bounding box center [799, 452] width 15 height 12
radio input "true"
click at [966, 590] on span "False" at bounding box center [968, 582] width 32 height 16
click at [948, 589] on input "False" at bounding box center [940, 583] width 15 height 12
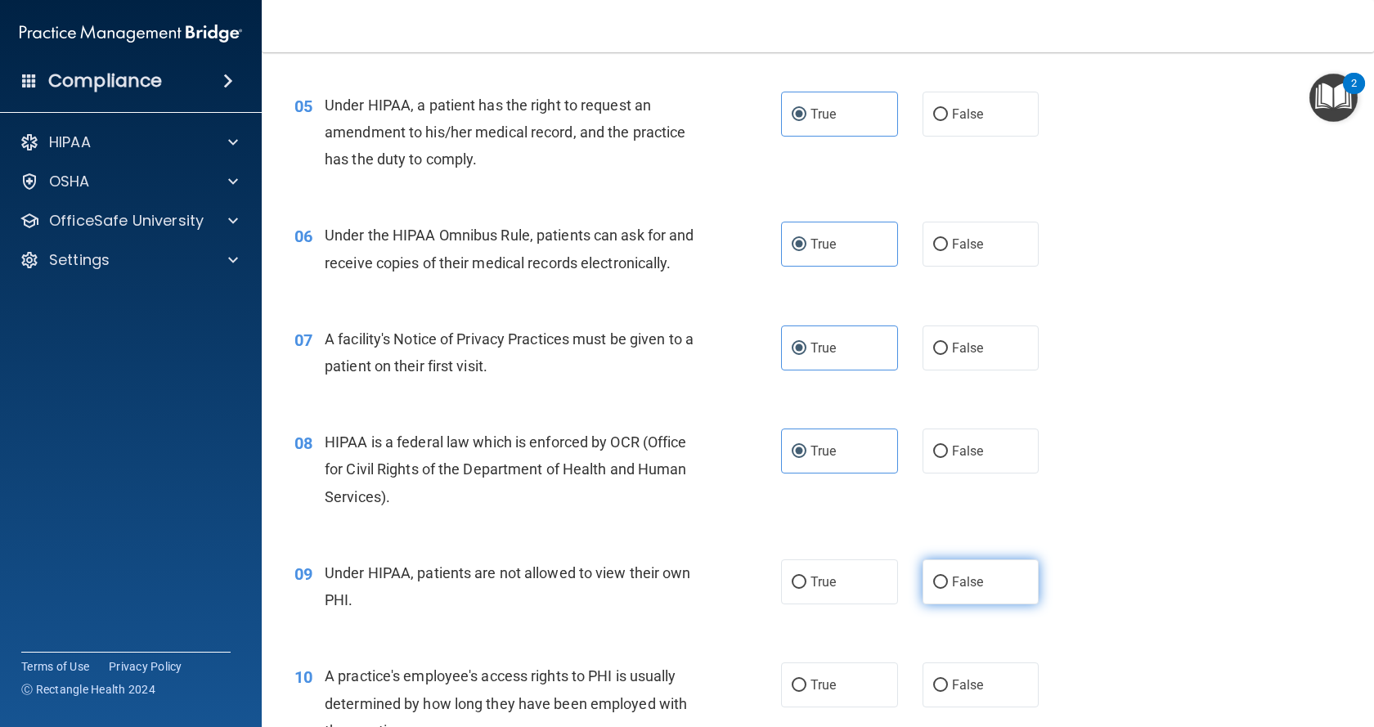
radio input "true"
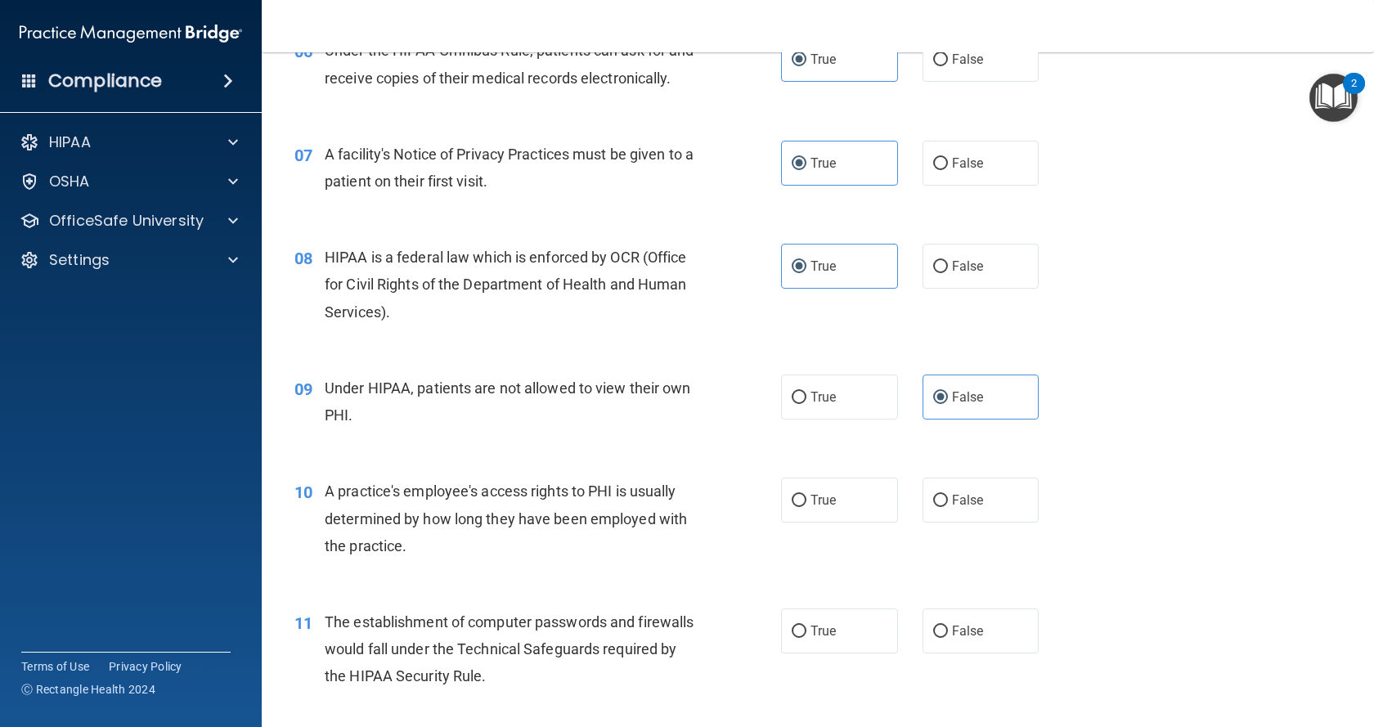
scroll to position [892, 0]
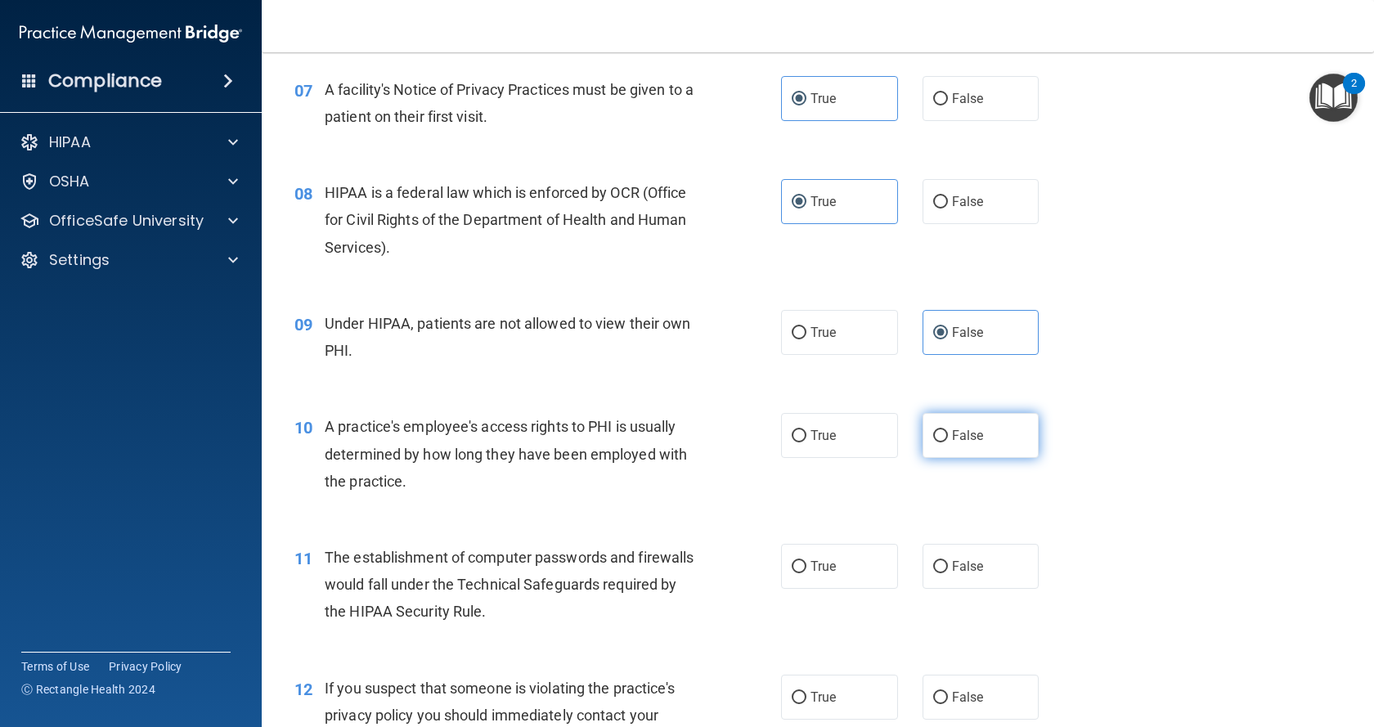
click at [988, 458] on label "False" at bounding box center [981, 435] width 117 height 45
click at [948, 443] on input "False" at bounding box center [940, 436] width 15 height 12
radio input "true"
click at [850, 582] on label "True" at bounding box center [839, 566] width 117 height 45
click at [807, 573] on input "True" at bounding box center [799, 567] width 15 height 12
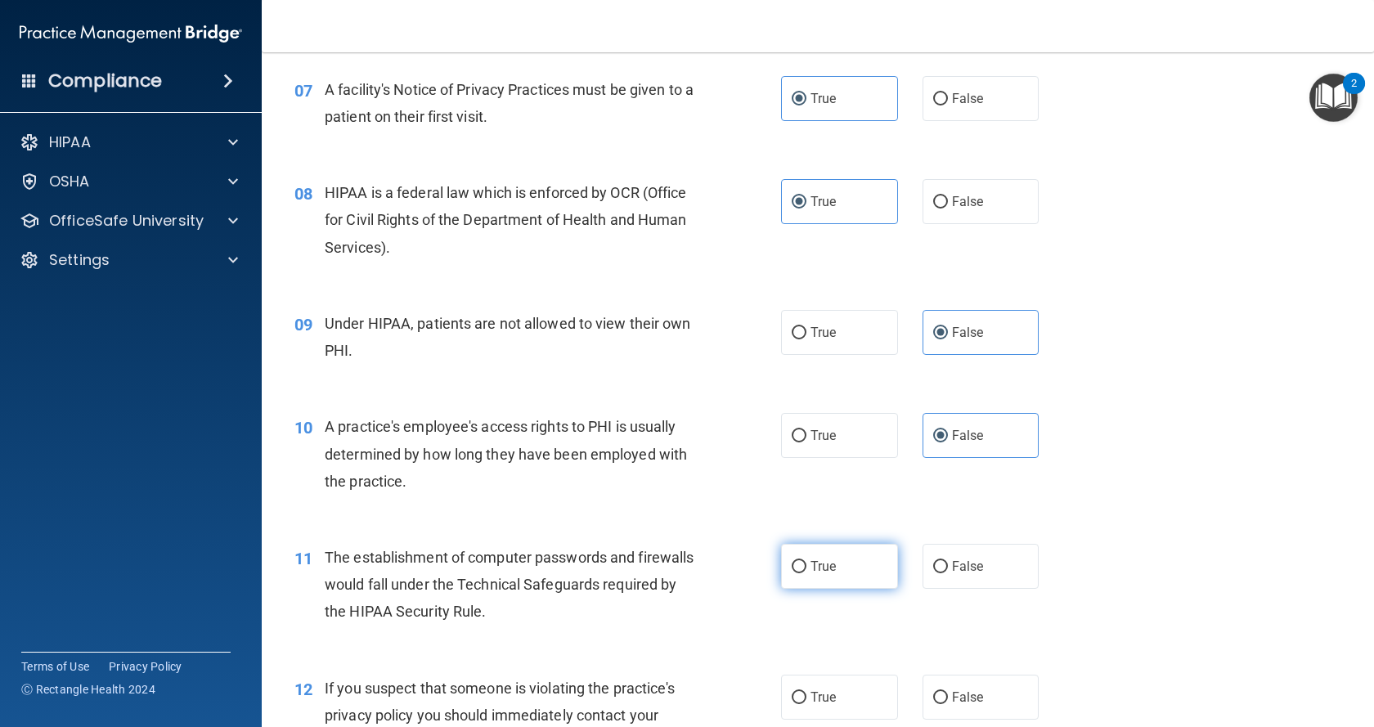
radio input "true"
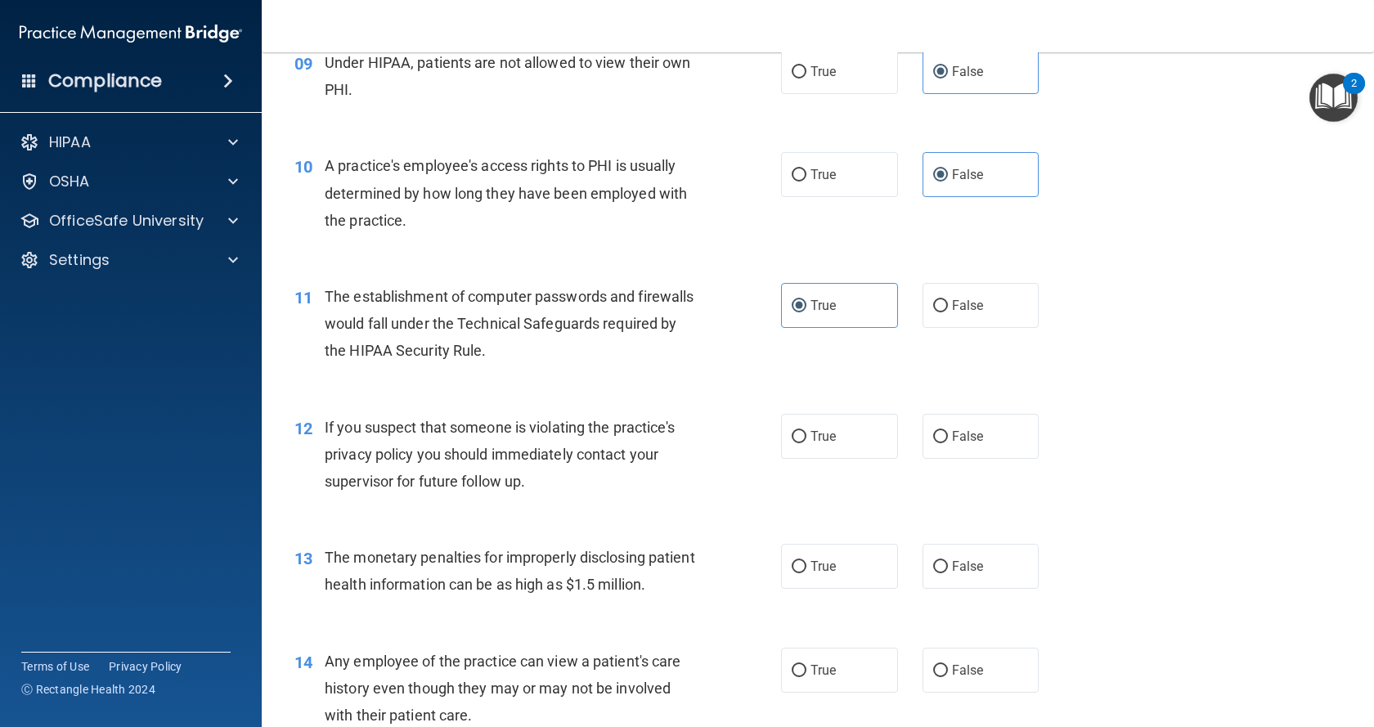
scroll to position [1175, 0]
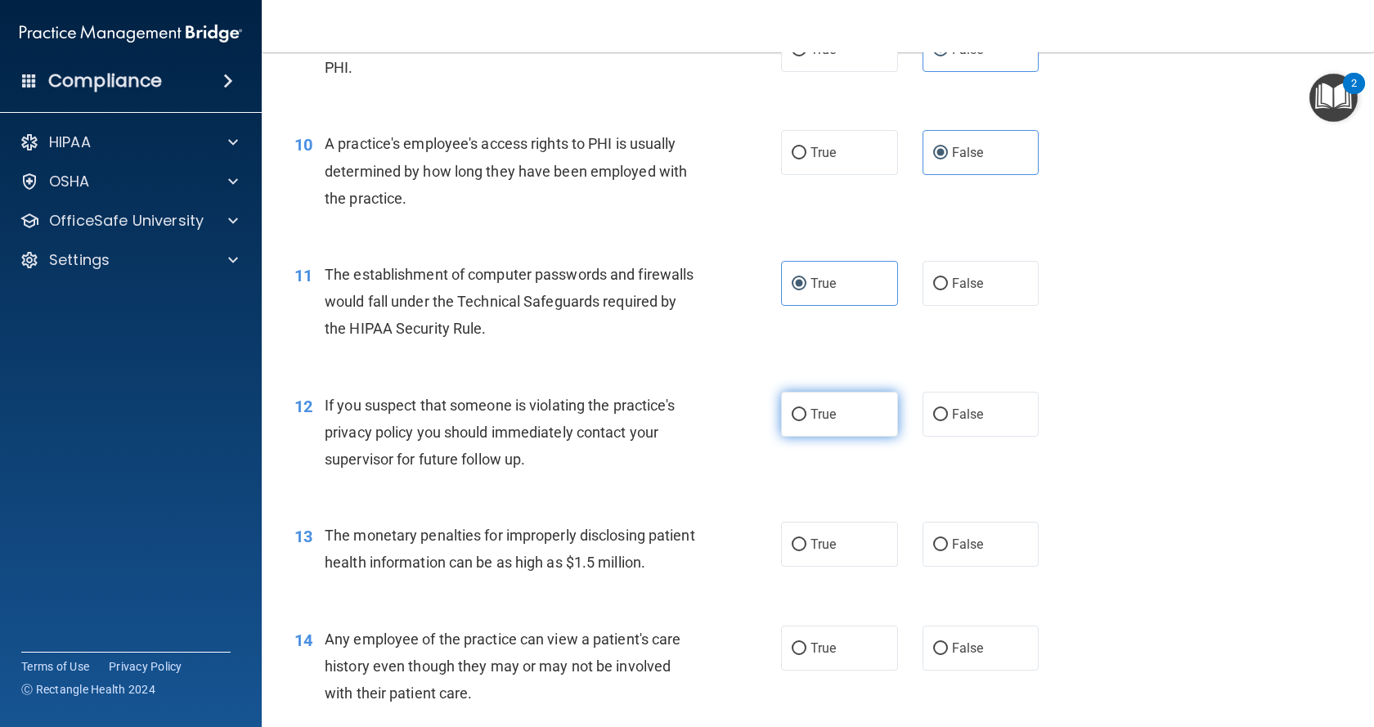
click at [825, 422] on span "True" at bounding box center [823, 415] width 25 height 16
click at [807, 421] on input "True" at bounding box center [799, 415] width 15 height 12
radio input "true"
click at [856, 556] on label "True" at bounding box center [839, 544] width 117 height 45
click at [807, 551] on input "True" at bounding box center [799, 545] width 15 height 12
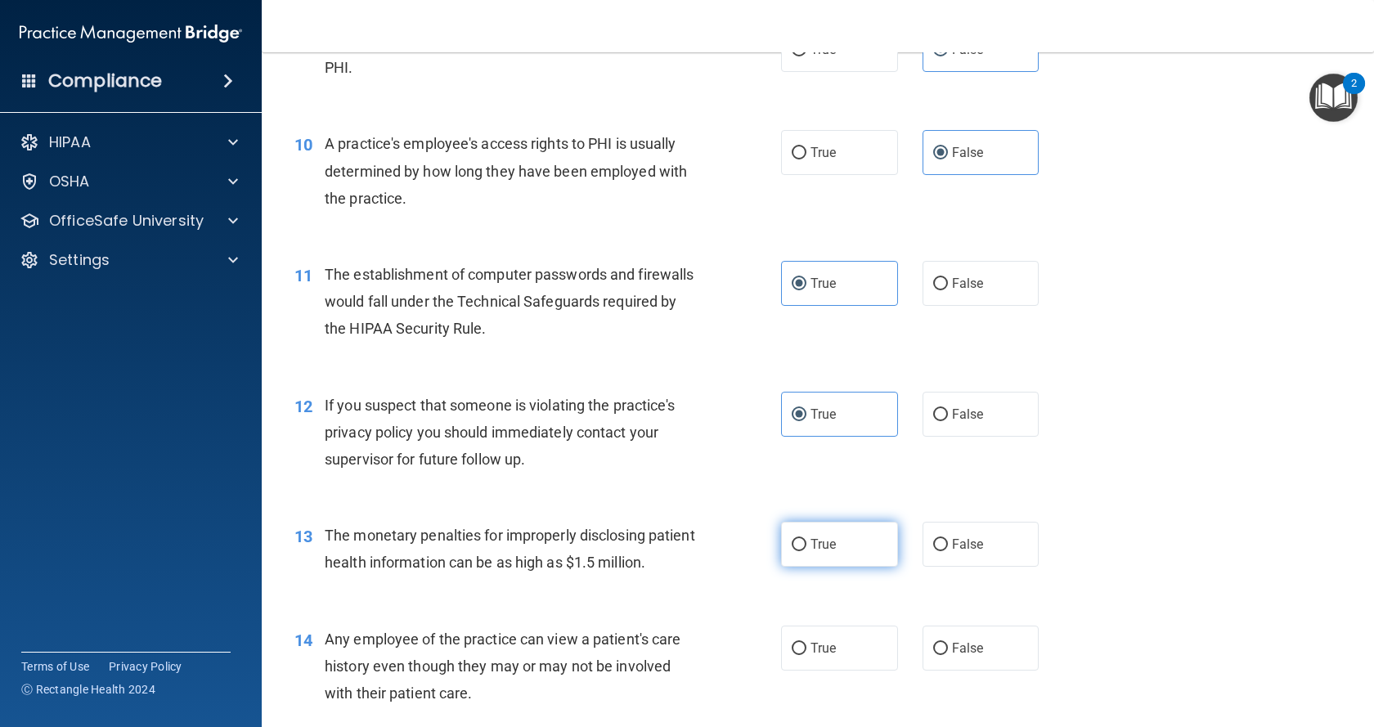
radio input "true"
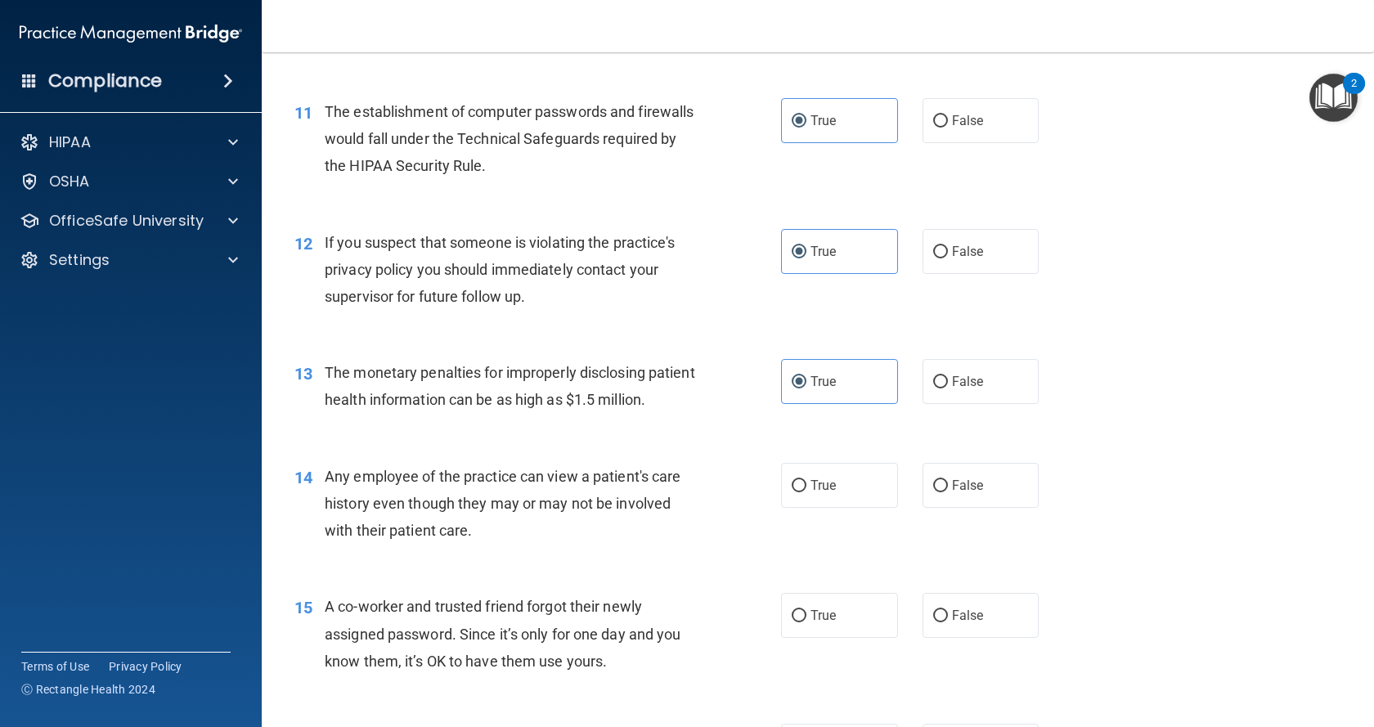
scroll to position [1414, 0]
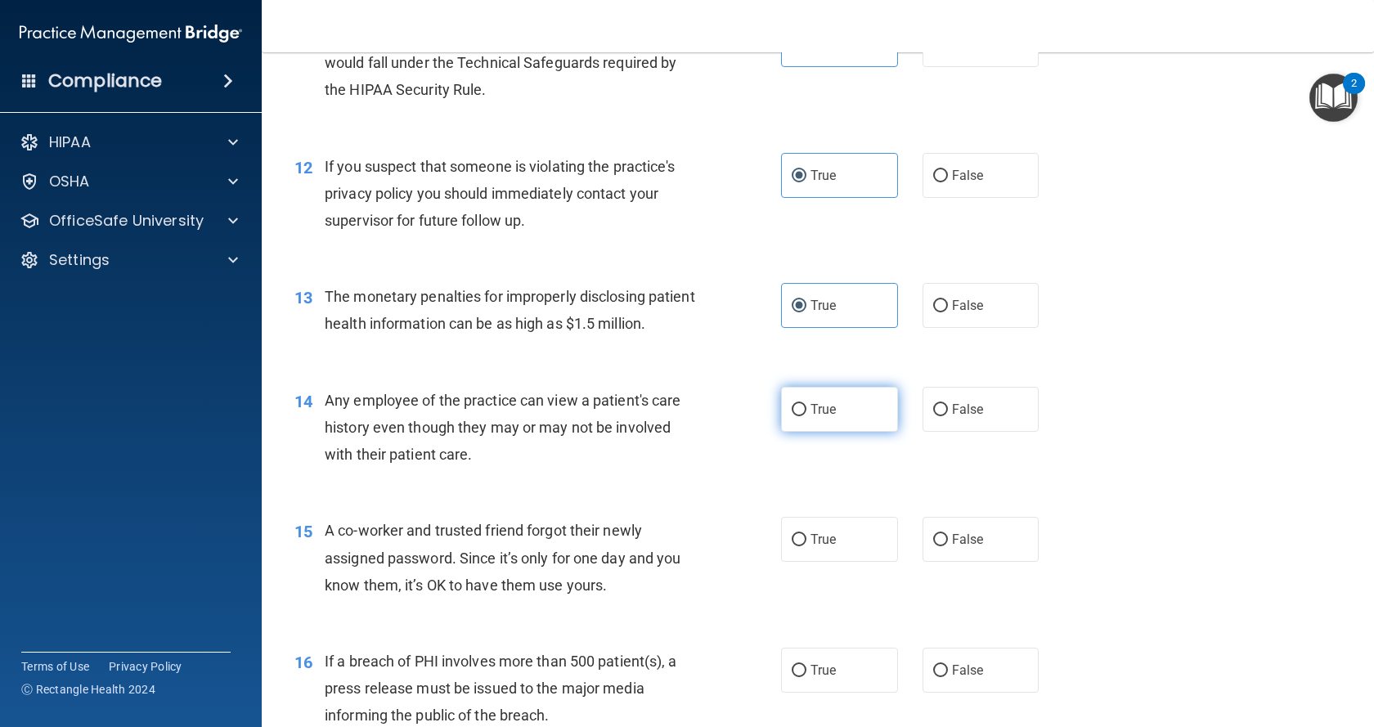
click at [849, 432] on label "True" at bounding box center [839, 409] width 117 height 45
click at [807, 416] on input "True" at bounding box center [799, 410] width 15 height 12
radio input "true"
click at [969, 547] on span "False" at bounding box center [968, 540] width 32 height 16
click at [948, 546] on input "False" at bounding box center [940, 540] width 15 height 12
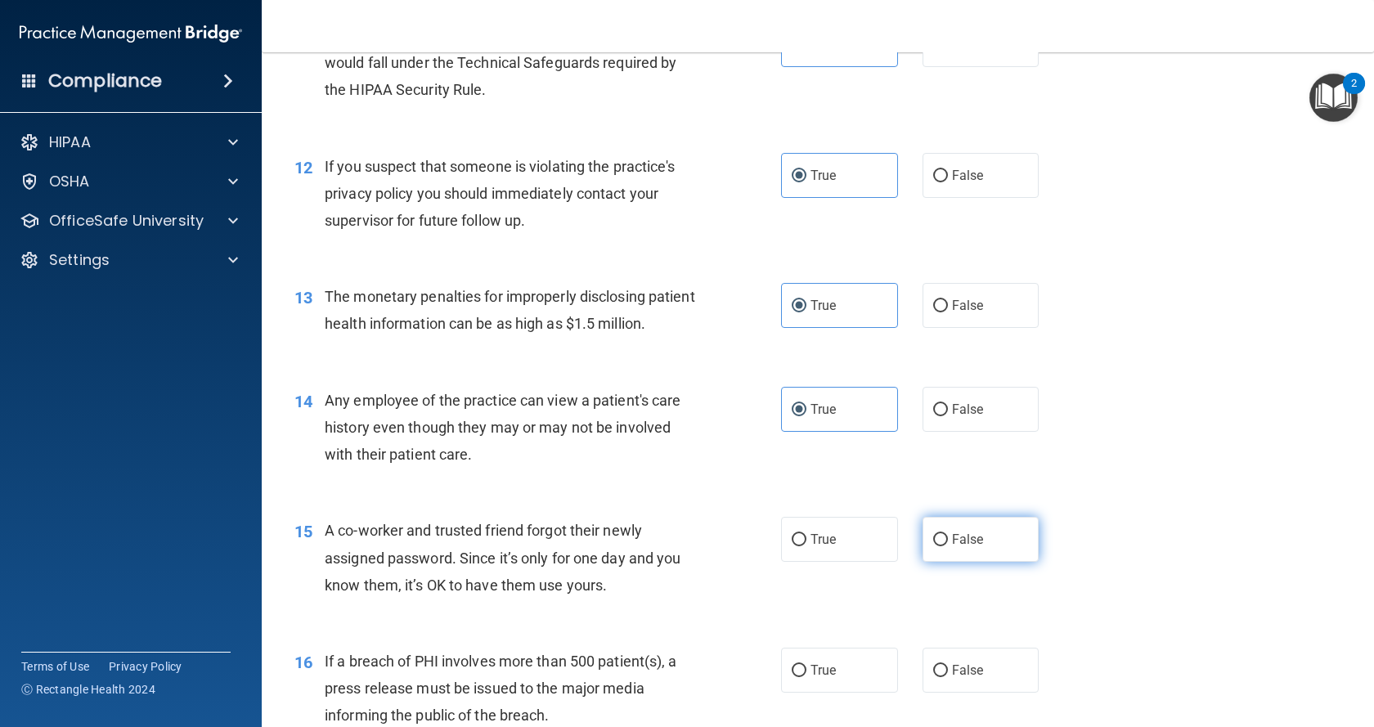
radio input "true"
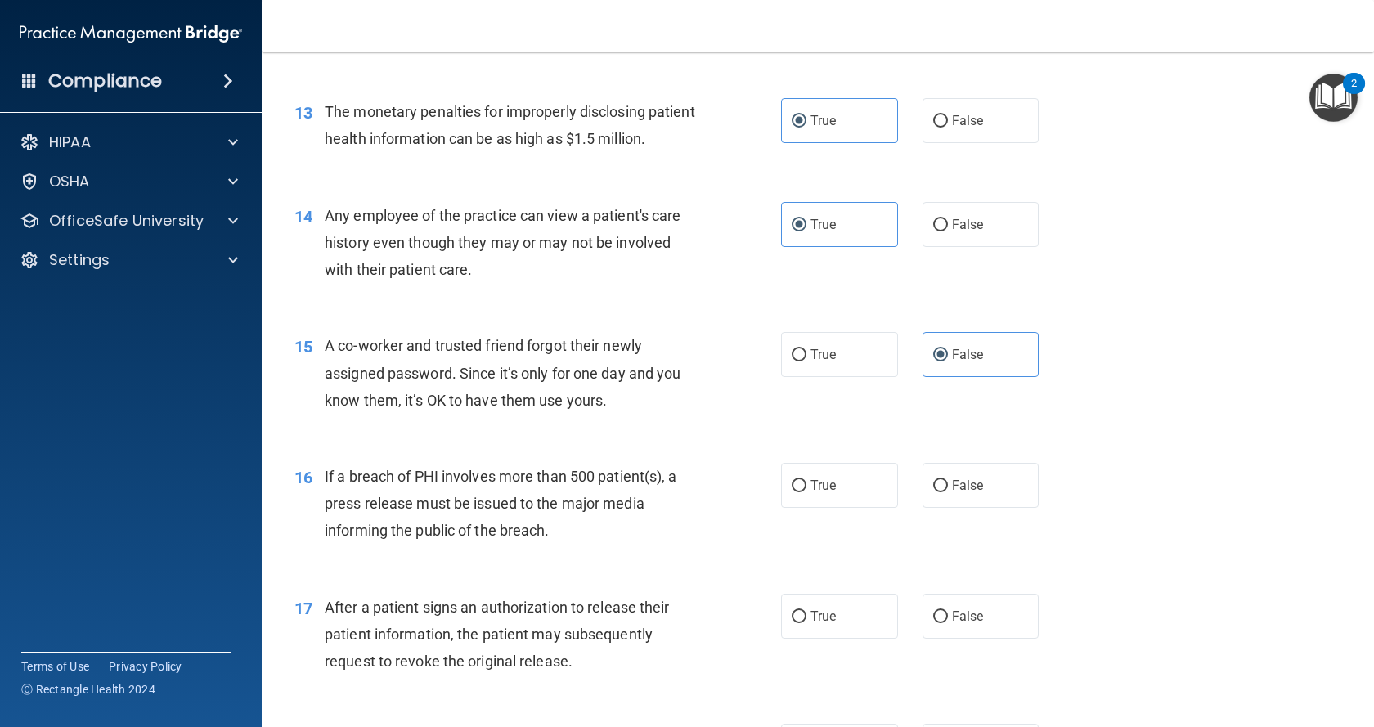
scroll to position [1707, 0]
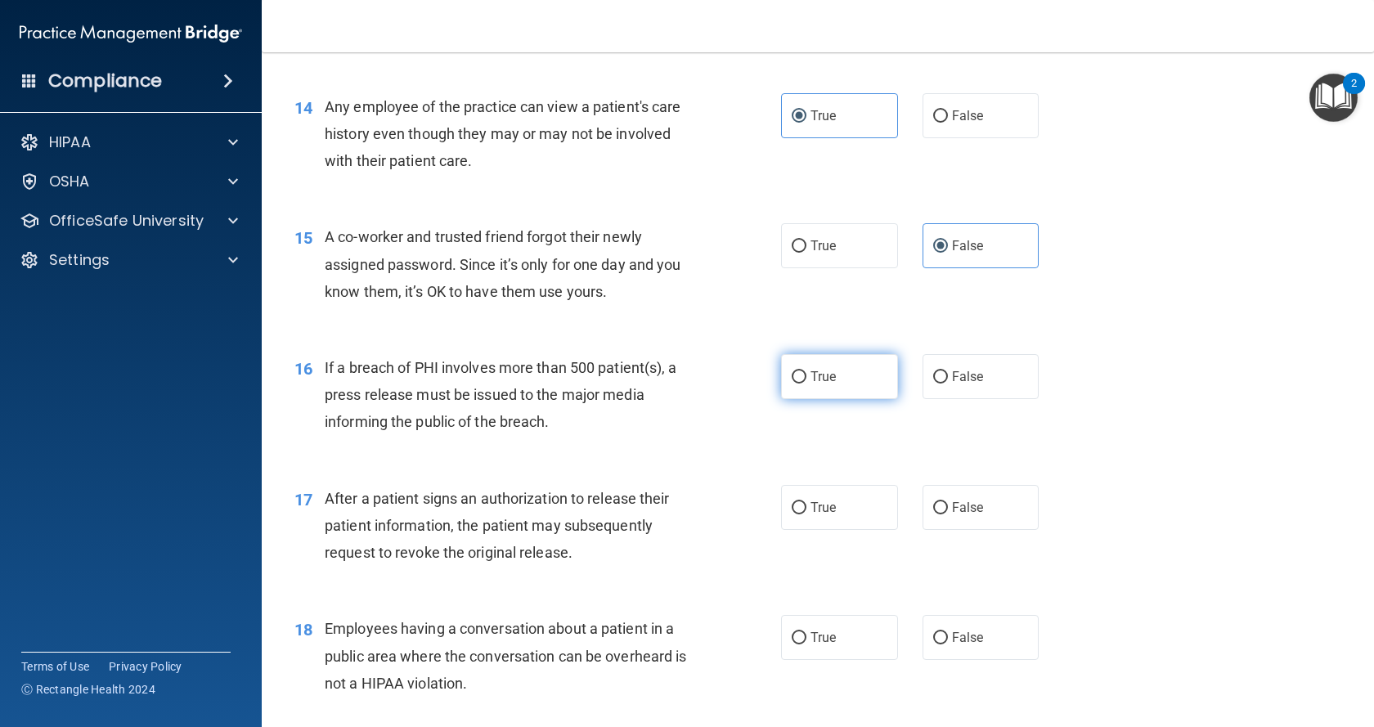
click at [856, 399] on label "True" at bounding box center [839, 376] width 117 height 45
click at [807, 384] on input "True" at bounding box center [799, 377] width 15 height 12
radio input "true"
click at [858, 530] on label "True" at bounding box center [839, 507] width 117 height 45
click at [807, 515] on input "True" at bounding box center [799, 508] width 15 height 12
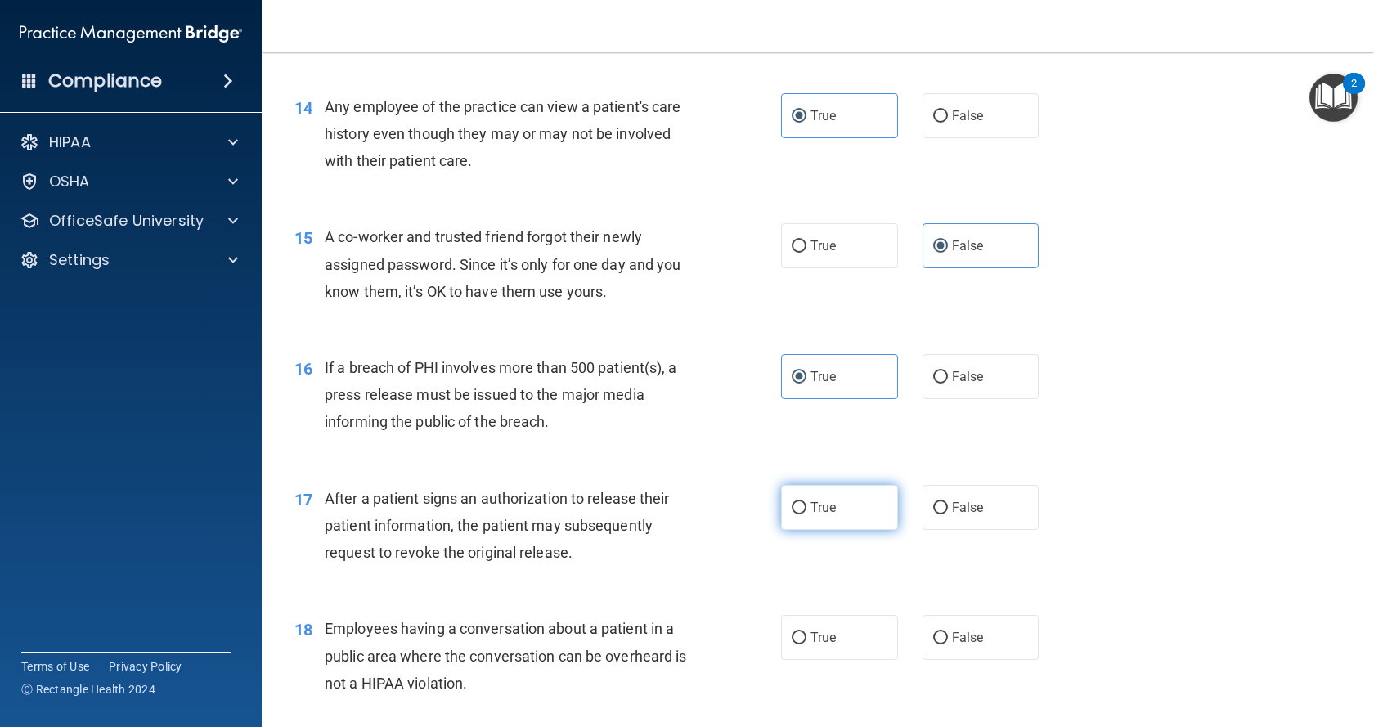
radio input "true"
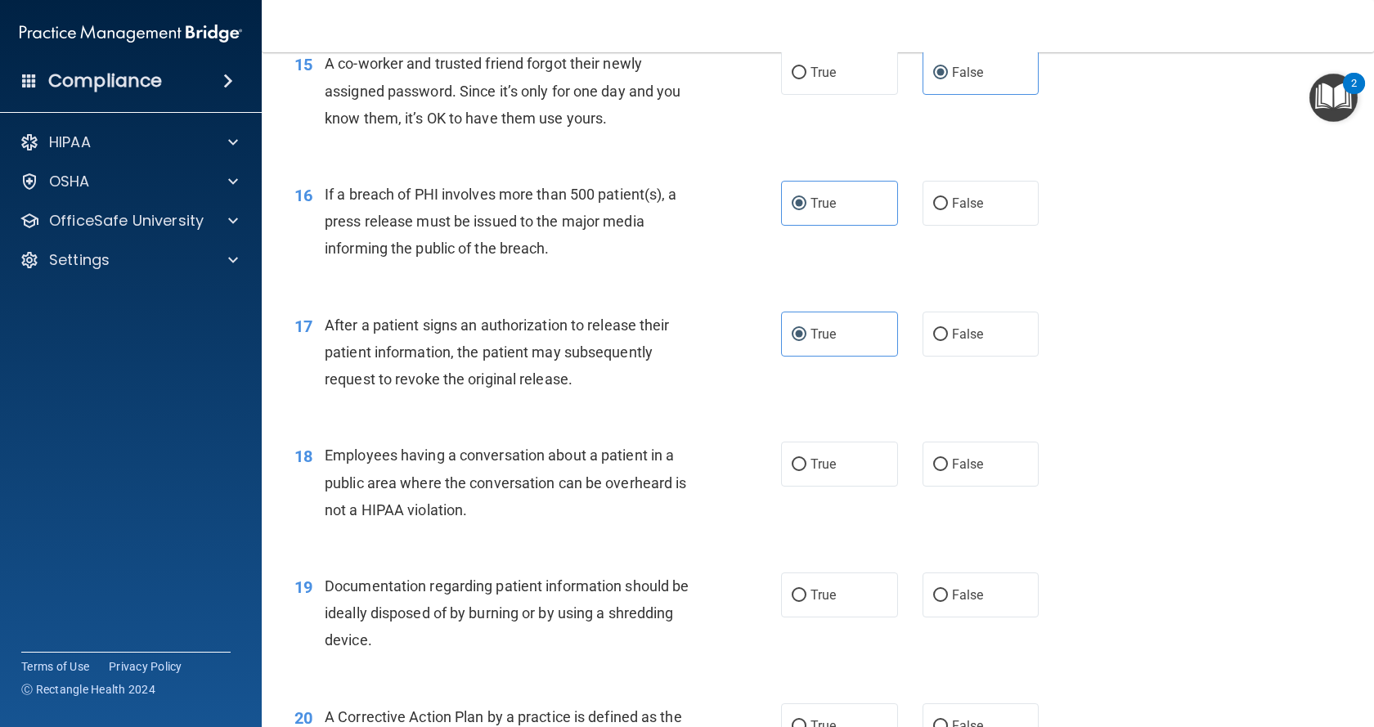
scroll to position [1979, 0]
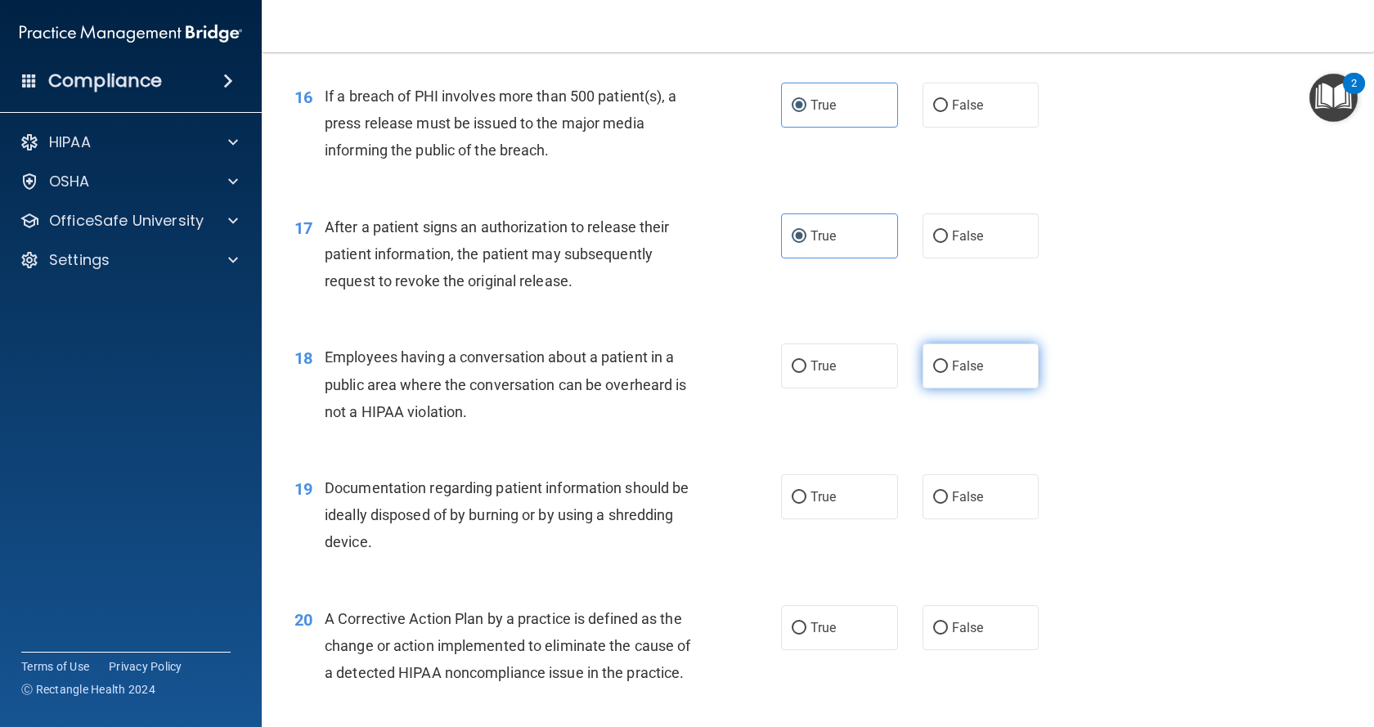
click at [998, 389] on label "False" at bounding box center [981, 366] width 117 height 45
click at [948, 373] on input "False" at bounding box center [940, 367] width 15 height 12
radio input "true"
click at [868, 519] on label "True" at bounding box center [839, 496] width 117 height 45
click at [807, 504] on input "True" at bounding box center [799, 498] width 15 height 12
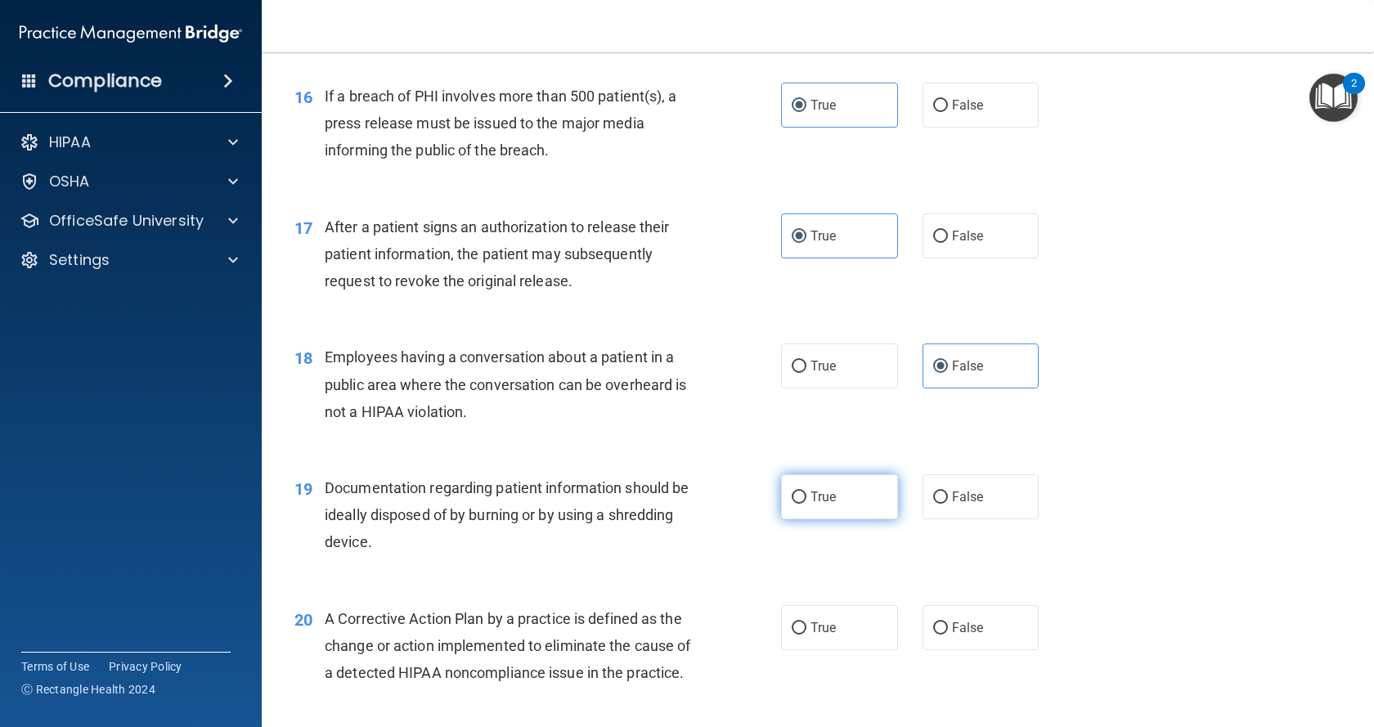
radio input "true"
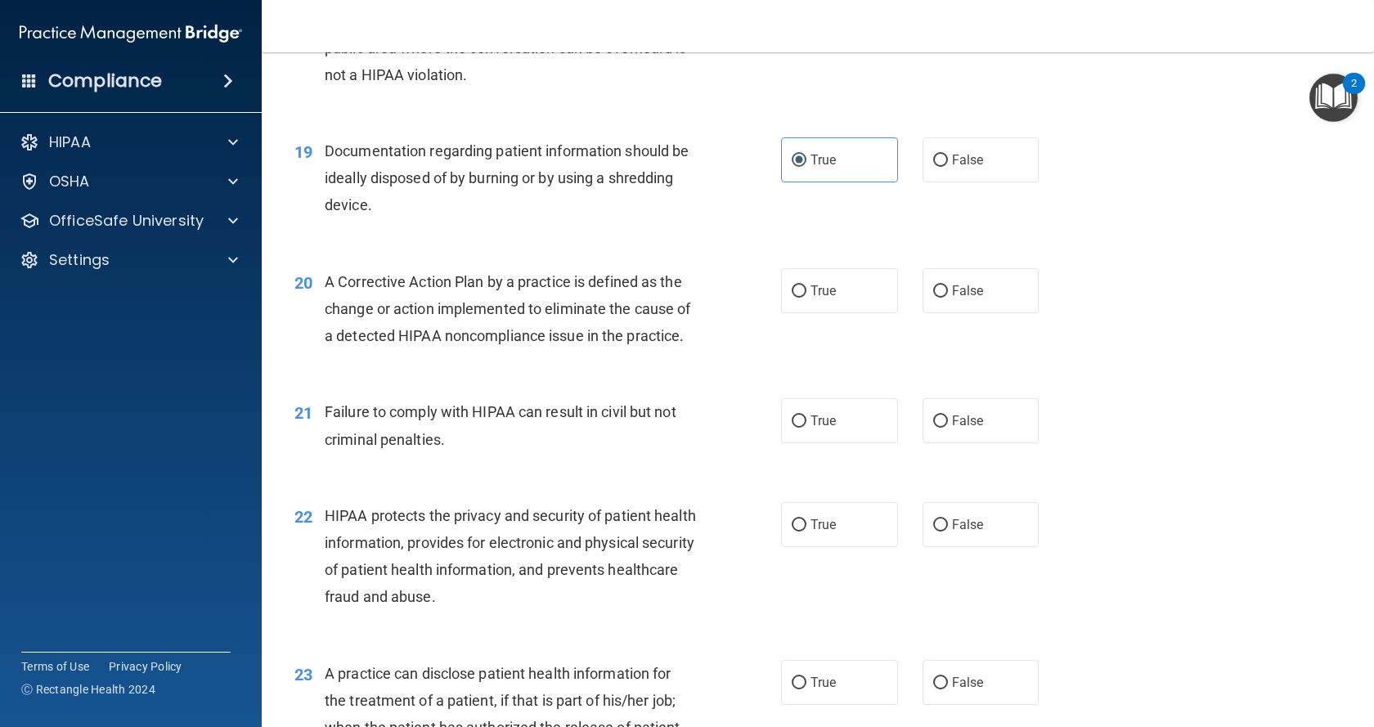
scroll to position [2327, 0]
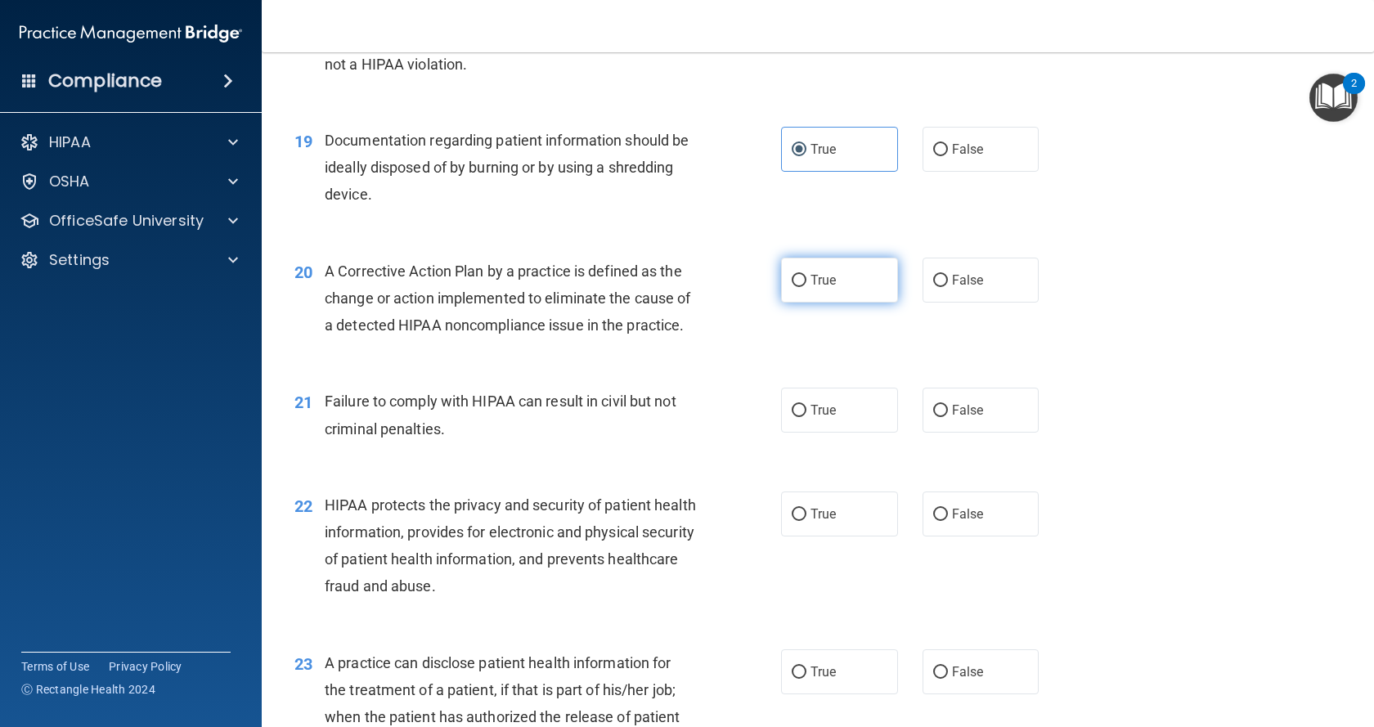
click at [832, 303] on label "True" at bounding box center [839, 280] width 117 height 45
click at [807, 287] on input "True" at bounding box center [799, 281] width 15 height 12
radio input "true"
click at [847, 433] on label "True" at bounding box center [839, 410] width 117 height 45
click at [807, 417] on input "True" at bounding box center [799, 411] width 15 height 12
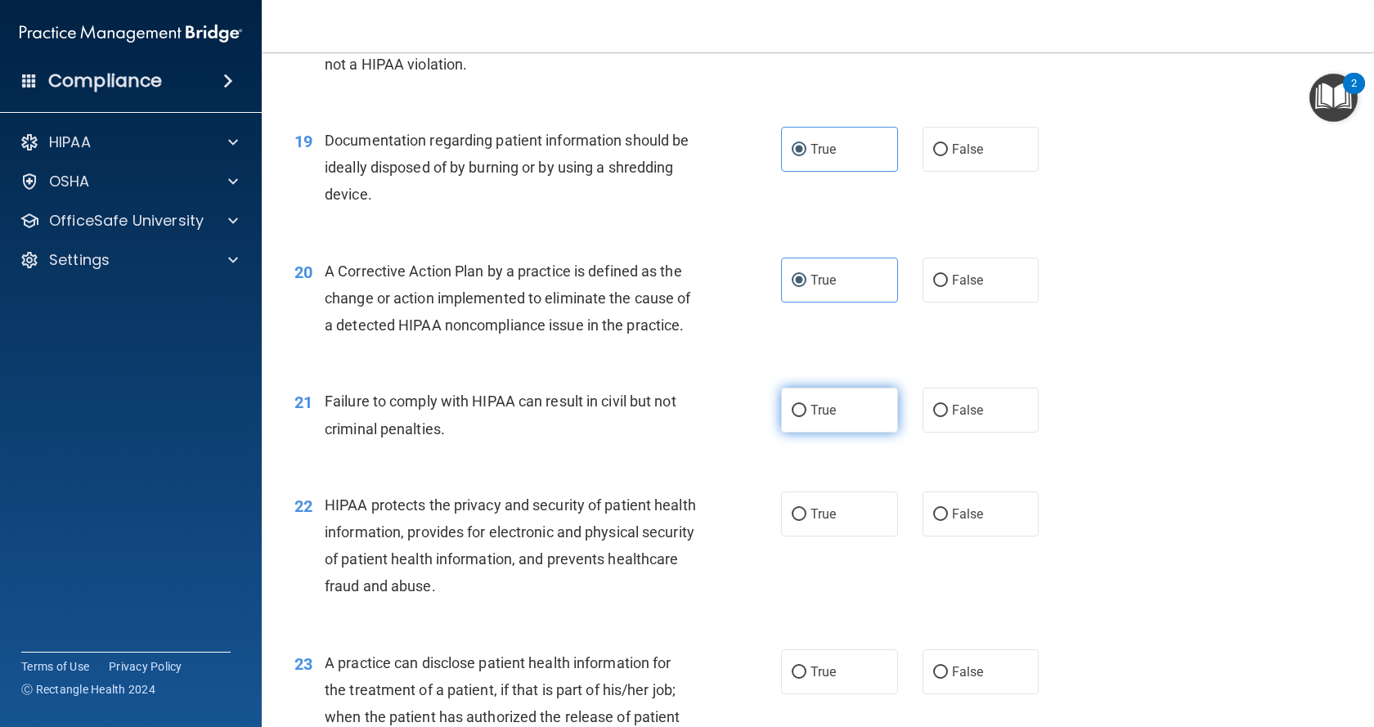
radio input "true"
click at [851, 537] on label "True" at bounding box center [839, 514] width 117 height 45
click at [807, 521] on input "True" at bounding box center [799, 515] width 15 height 12
radio input "true"
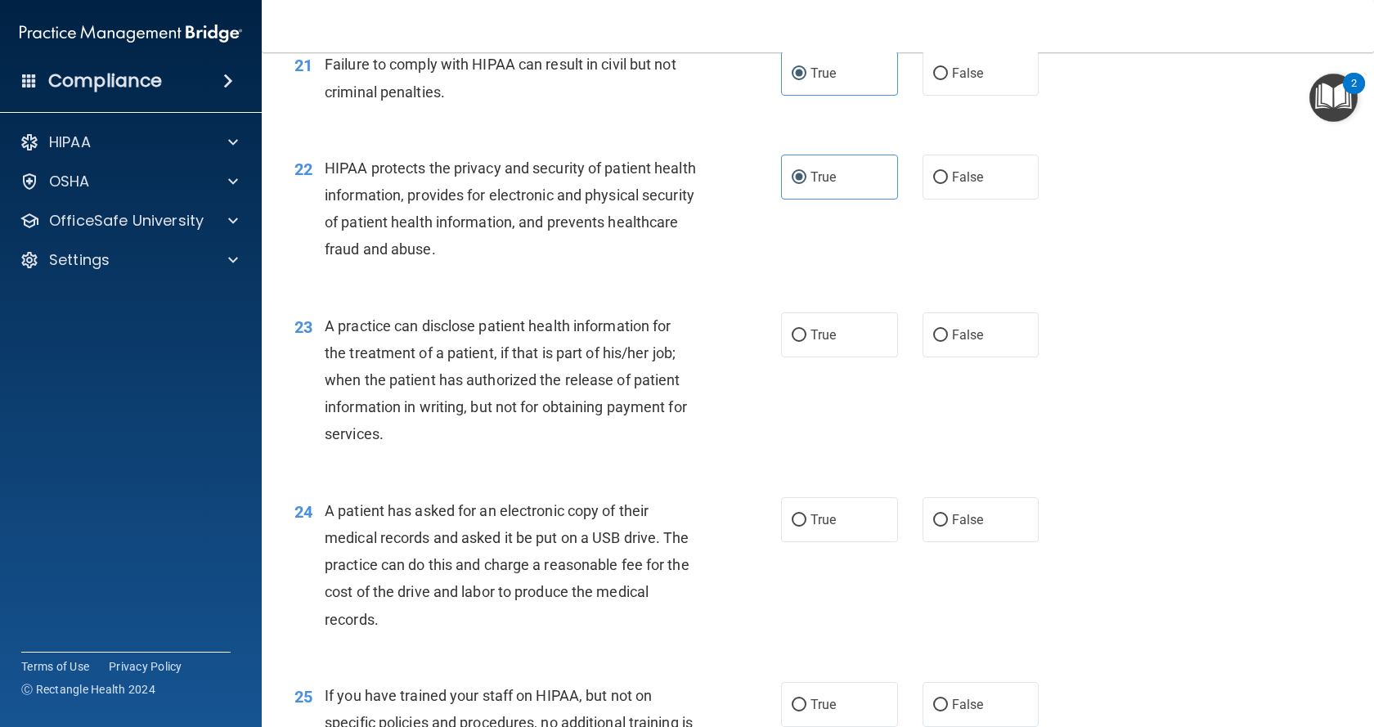
scroll to position [2674, 0]
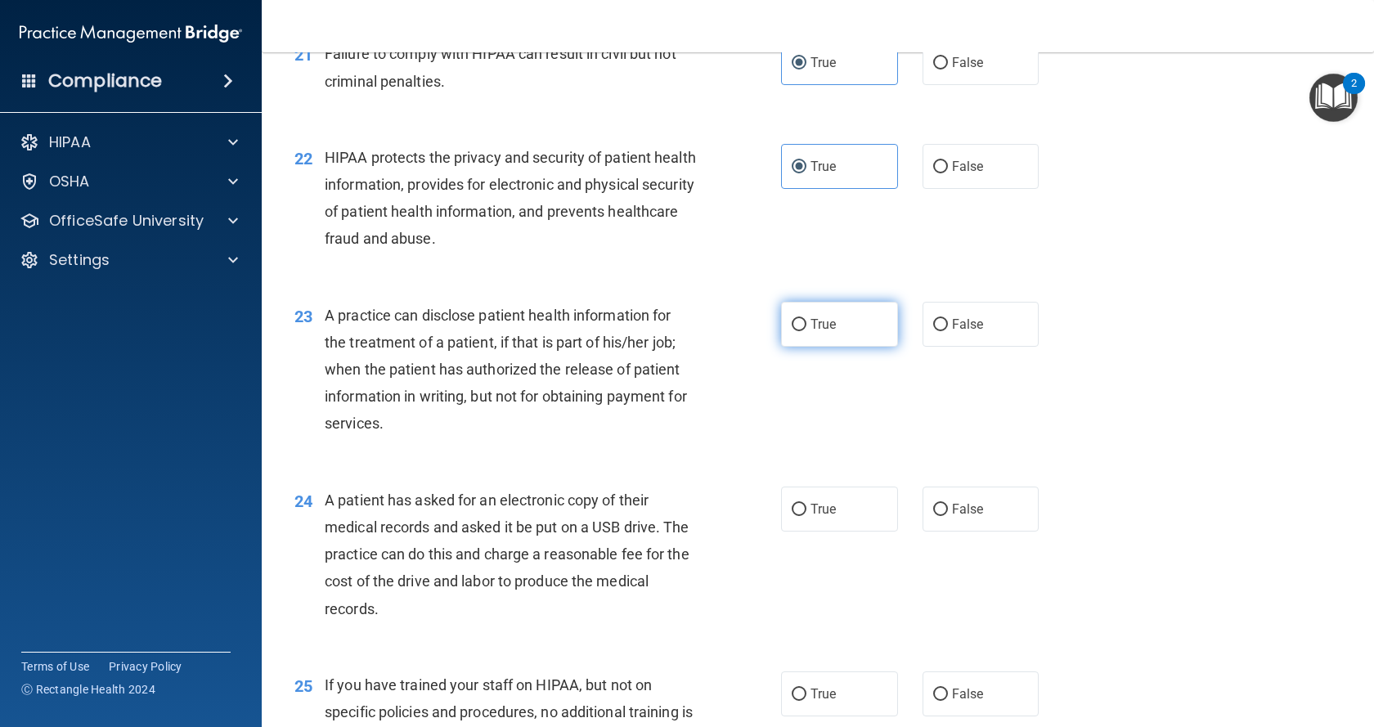
click at [859, 347] on label "True" at bounding box center [839, 324] width 117 height 45
click at [807, 331] on input "True" at bounding box center [799, 325] width 15 height 12
radio input "true"
click at [979, 532] on label "False" at bounding box center [981, 509] width 117 height 45
click at [948, 516] on input "False" at bounding box center [940, 510] width 15 height 12
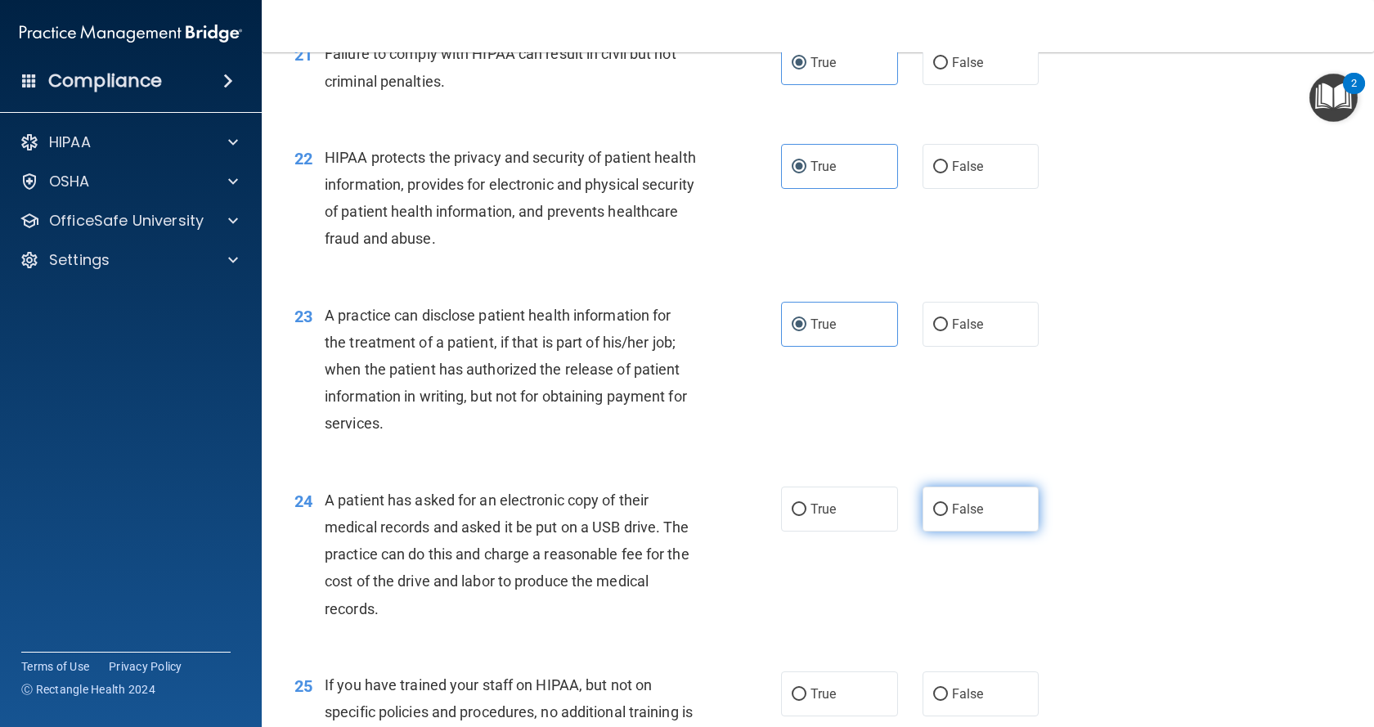
radio input "true"
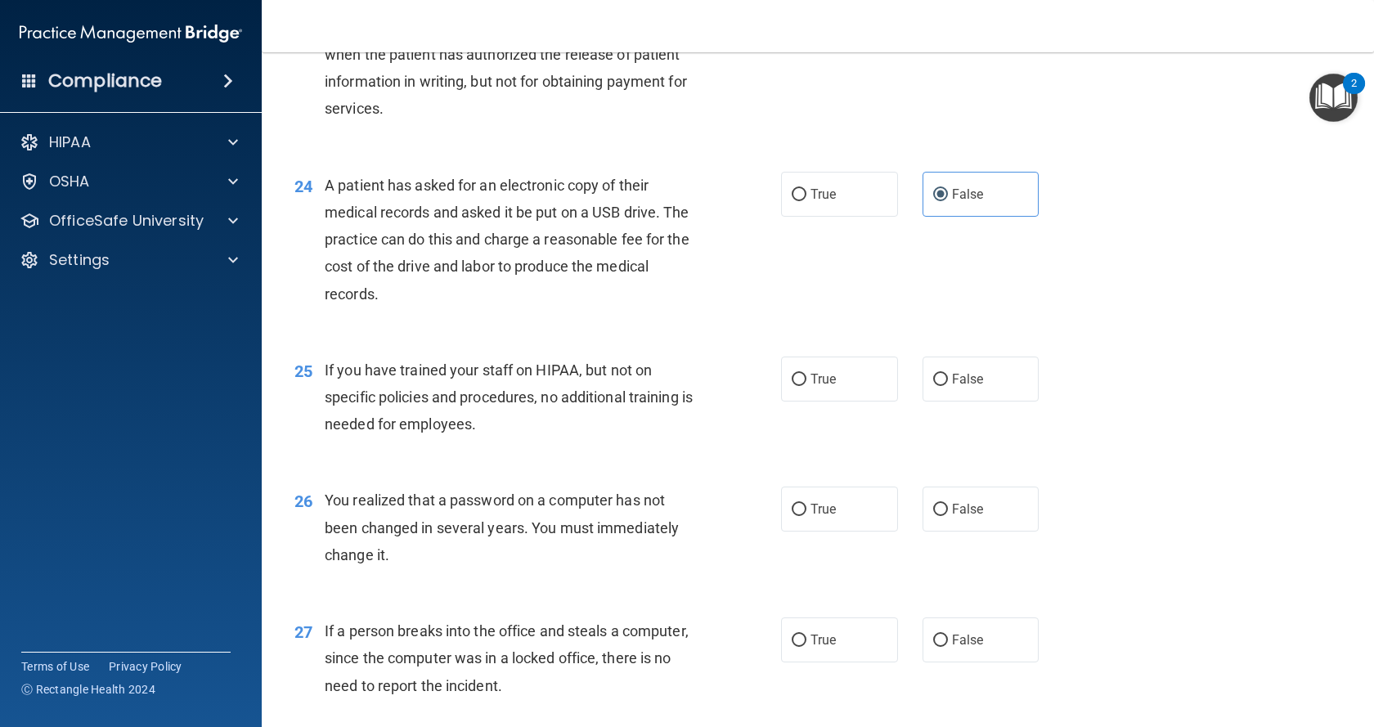
scroll to position [3055, 0]
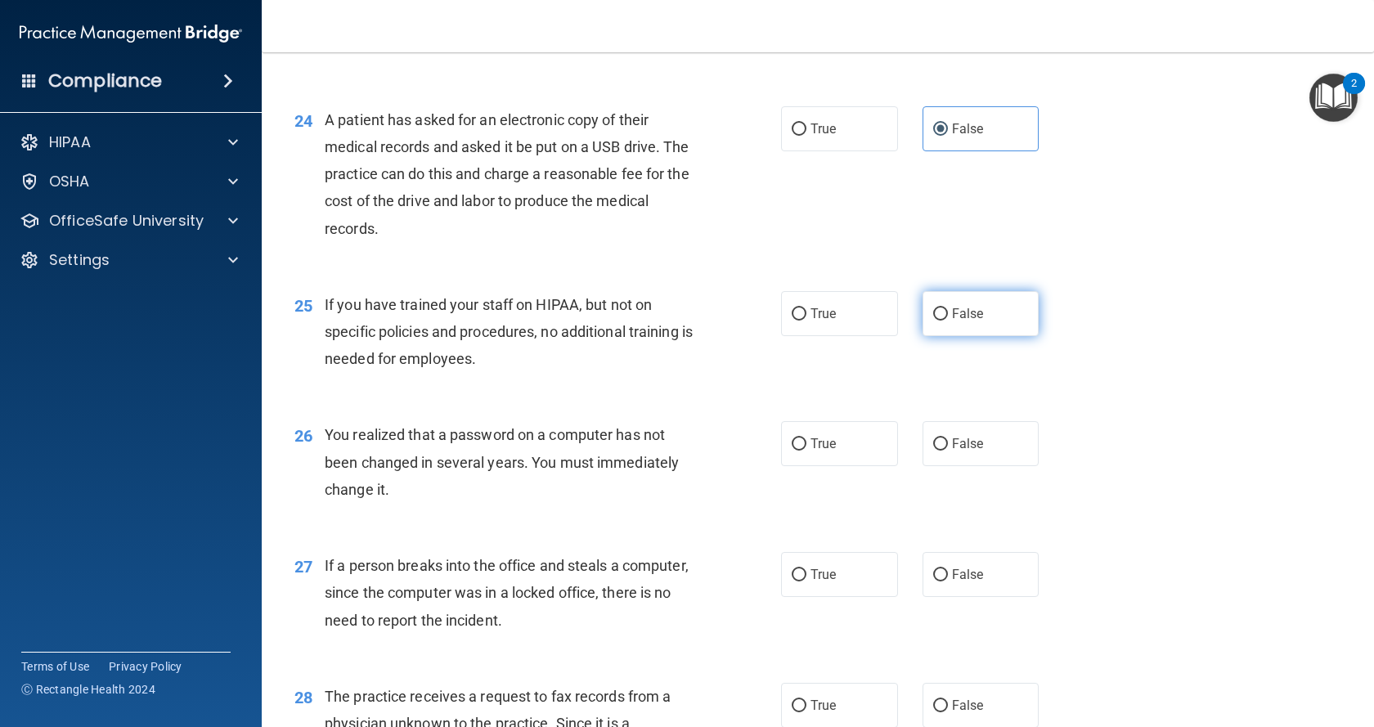
click at [1007, 336] on label "False" at bounding box center [981, 313] width 117 height 45
click at [948, 321] on input "False" at bounding box center [940, 314] width 15 height 12
radio input "true"
click at [849, 466] on label "True" at bounding box center [839, 443] width 117 height 45
click at [807, 451] on input "True" at bounding box center [799, 444] width 15 height 12
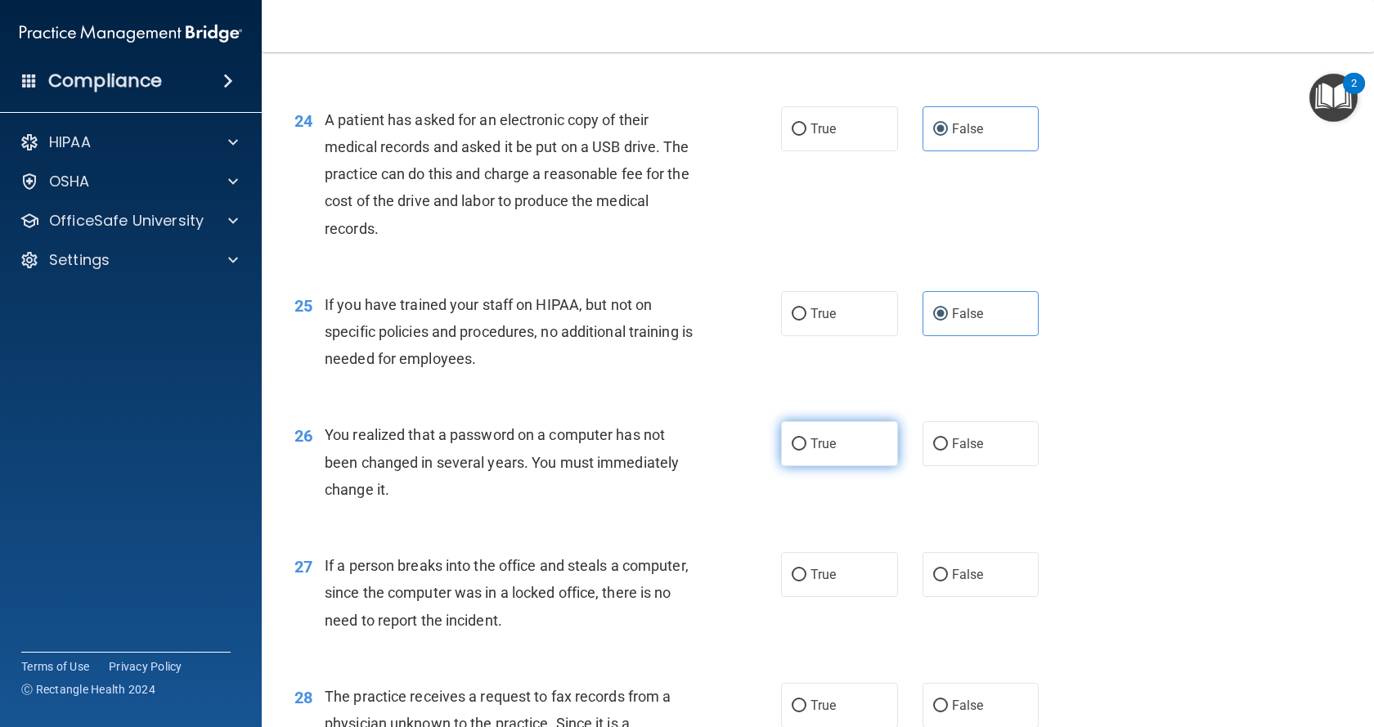
radio input "true"
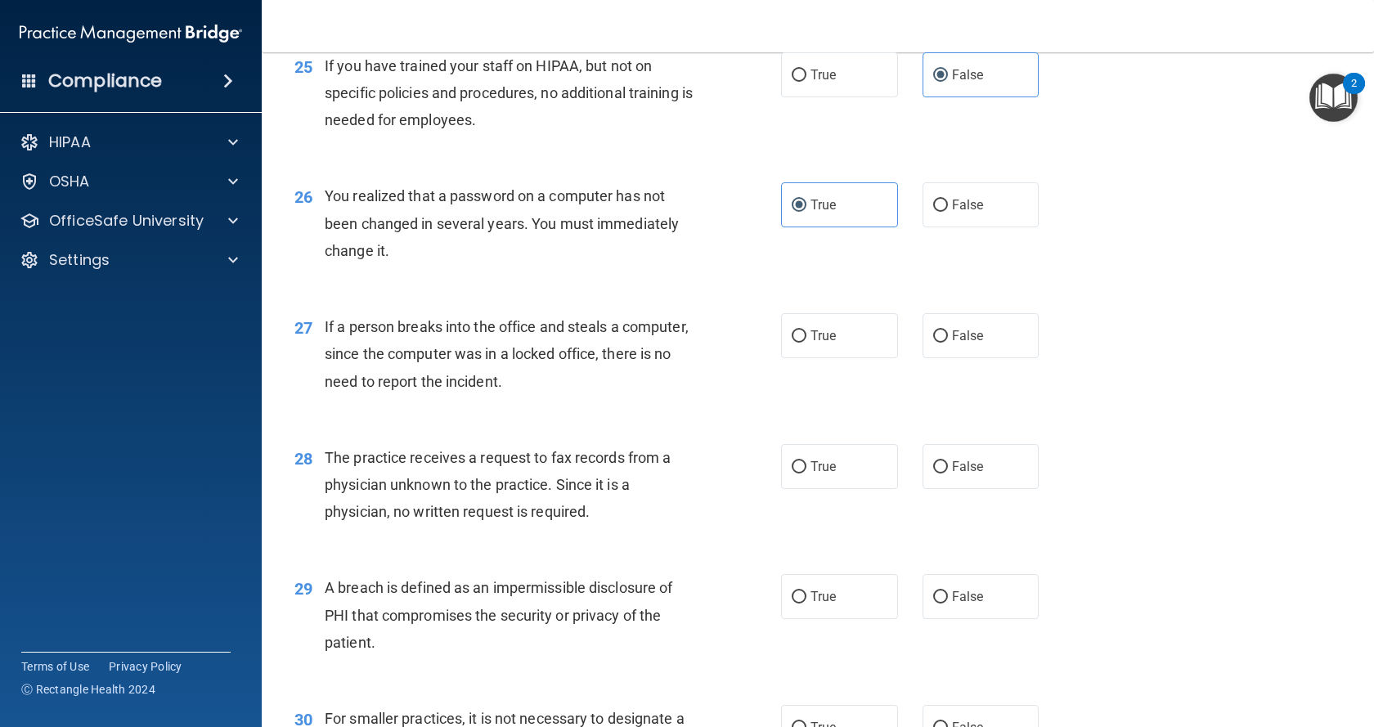
scroll to position [3348, 0]
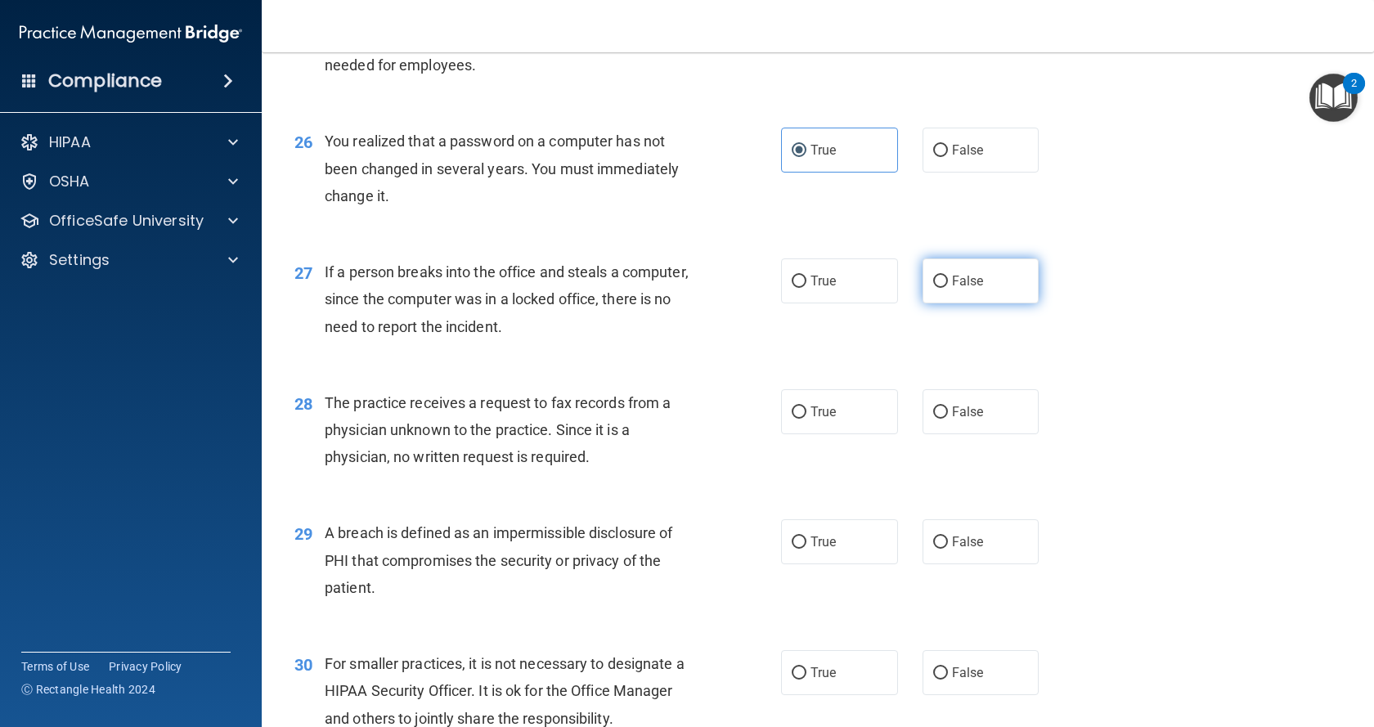
click at [1010, 303] on label "False" at bounding box center [981, 281] width 117 height 45
click at [948, 288] on input "False" at bounding box center [940, 282] width 15 height 12
radio input "true"
click at [1000, 434] on label "False" at bounding box center [981, 411] width 117 height 45
click at [948, 419] on input "False" at bounding box center [940, 413] width 15 height 12
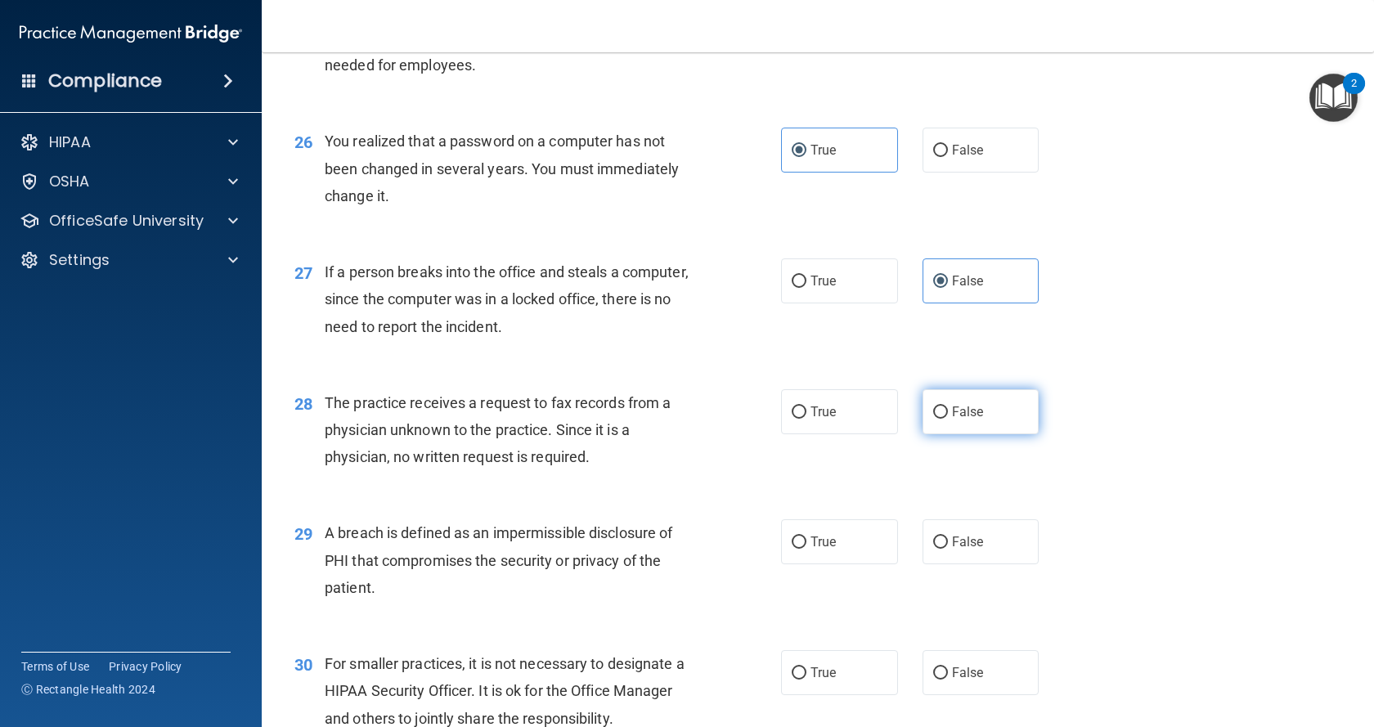
radio input "true"
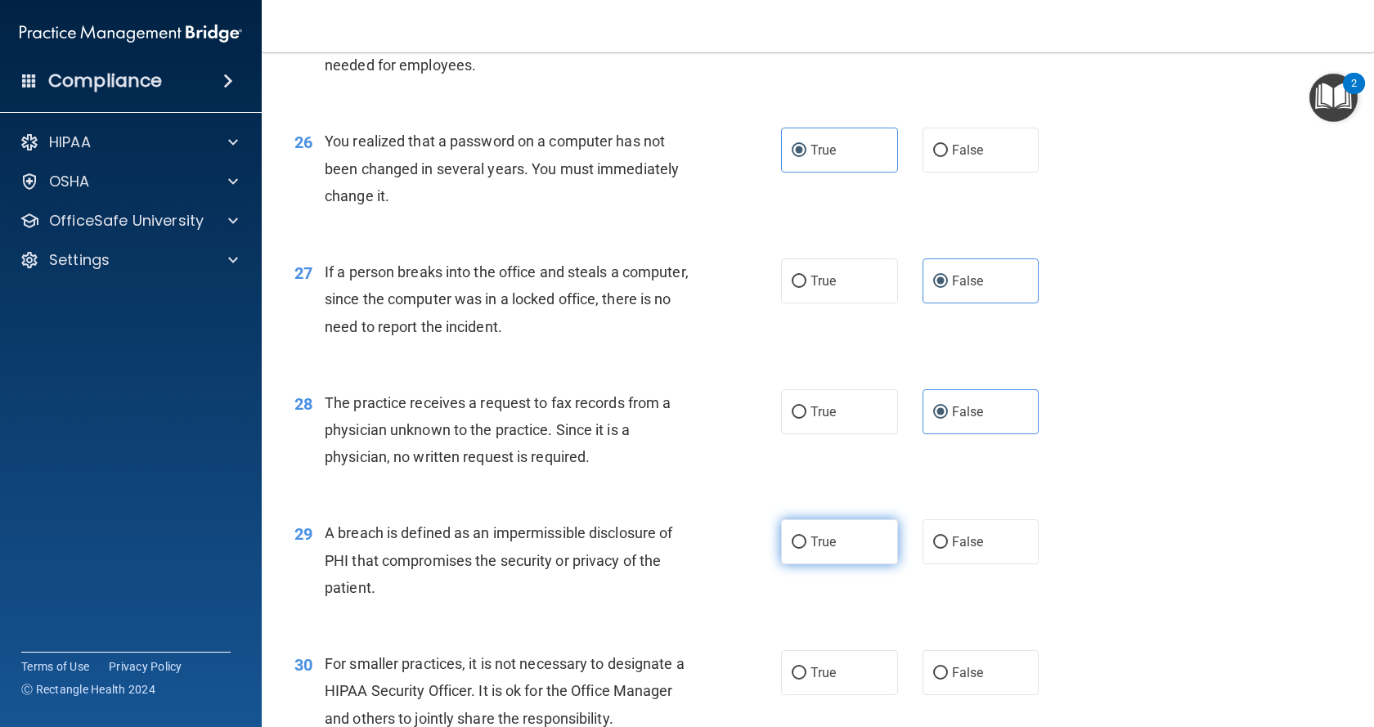
click at [878, 564] on label "True" at bounding box center [839, 541] width 117 height 45
click at [807, 549] on input "True" at bounding box center [799, 543] width 15 height 12
radio input "true"
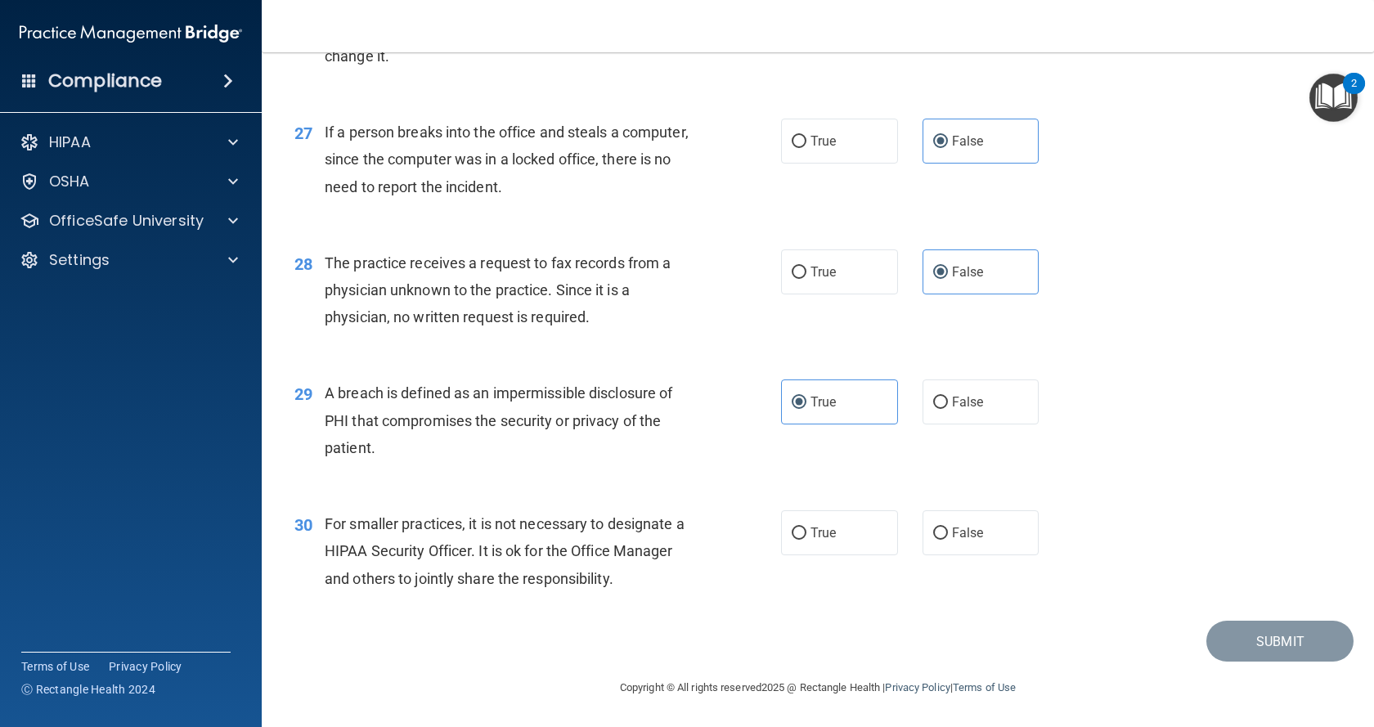
scroll to position [3570, 0]
click at [1022, 547] on label "False" at bounding box center [981, 532] width 117 height 45
click at [948, 540] on input "False" at bounding box center [940, 534] width 15 height 12
radio input "true"
click at [1266, 645] on button "Submit" at bounding box center [1280, 642] width 147 height 42
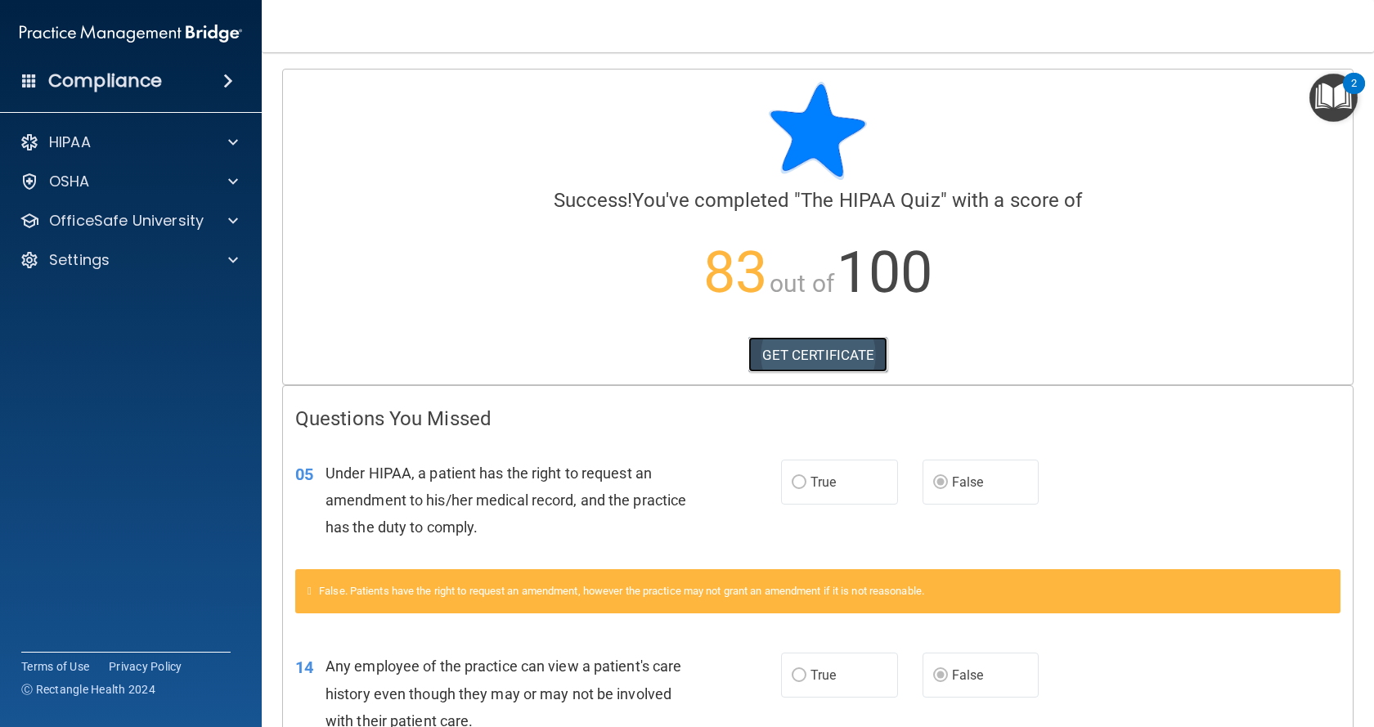
click at [838, 359] on link "GET CERTIFICATE" at bounding box center [819, 355] width 140 height 36
click at [173, 217] on p "OfficeSafe University" at bounding box center [126, 221] width 155 height 20
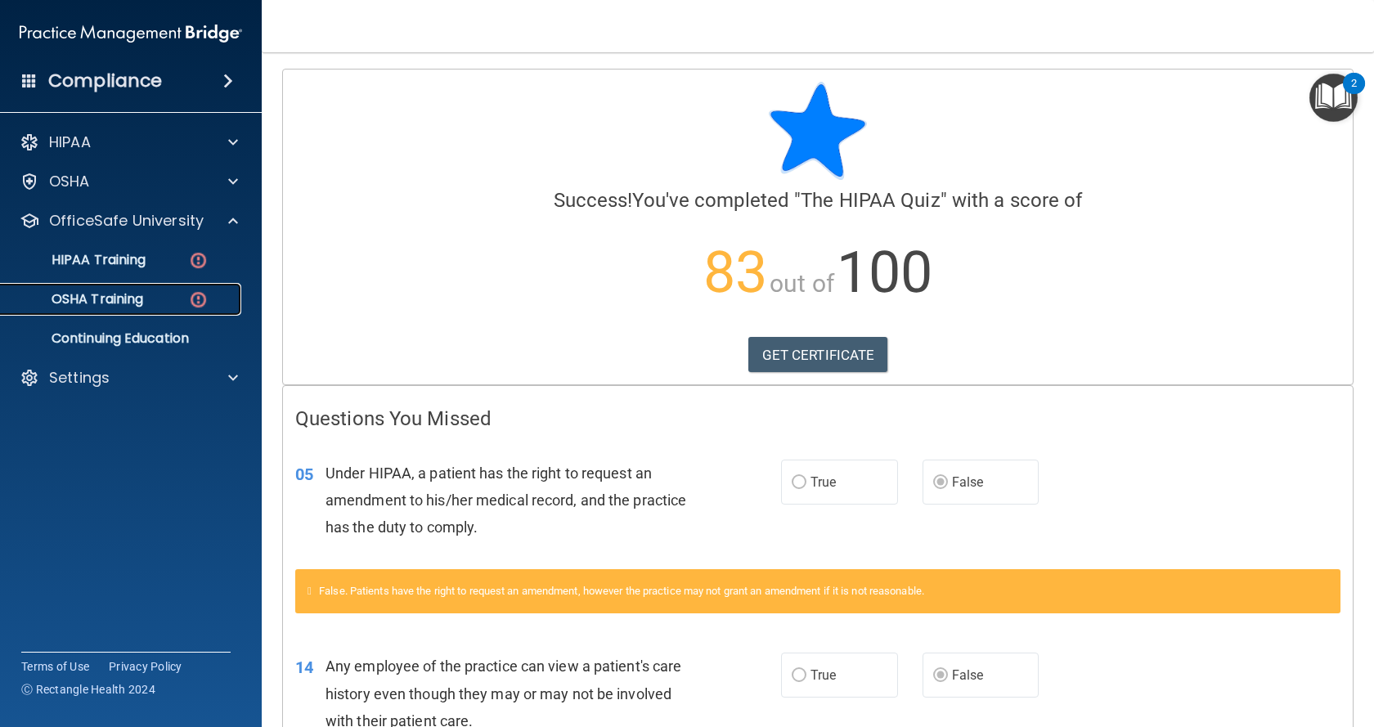
click at [161, 299] on div "OSHA Training" at bounding box center [122, 299] width 223 height 16
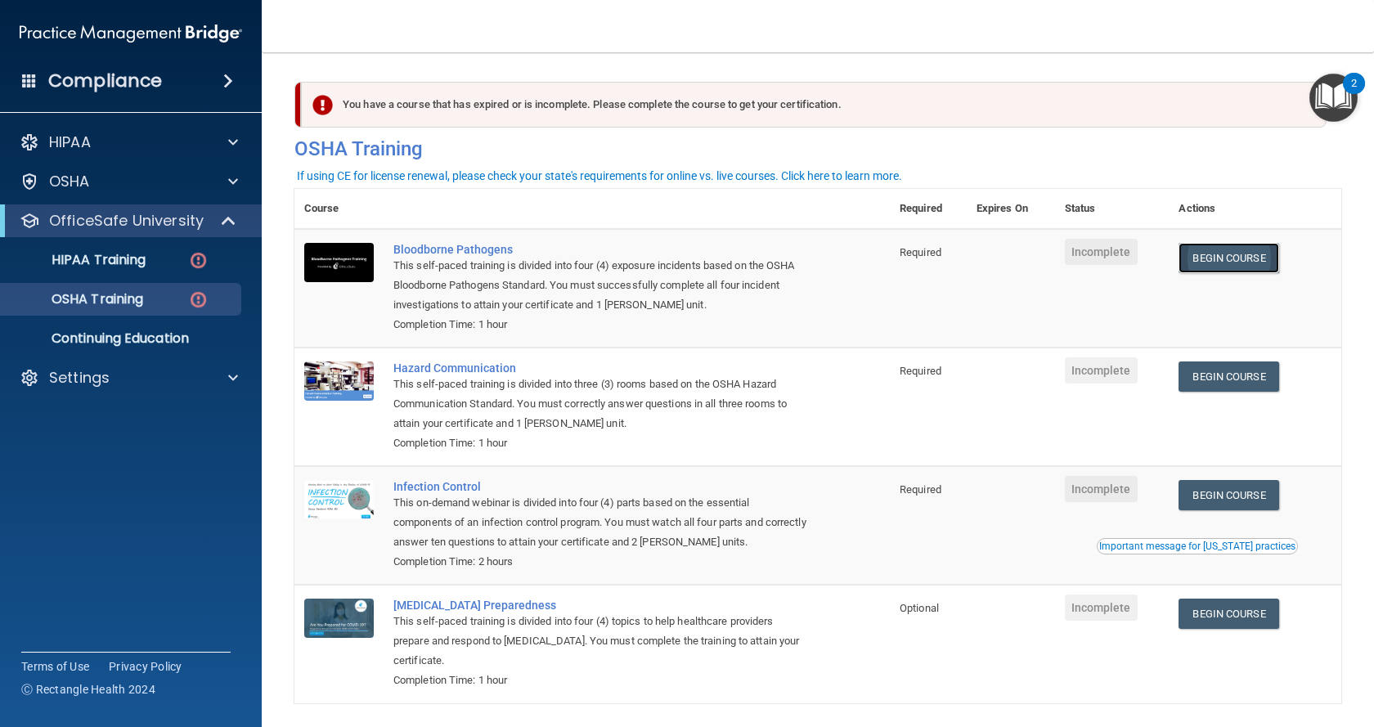
click at [1229, 253] on link "Begin Course" at bounding box center [1229, 258] width 100 height 30
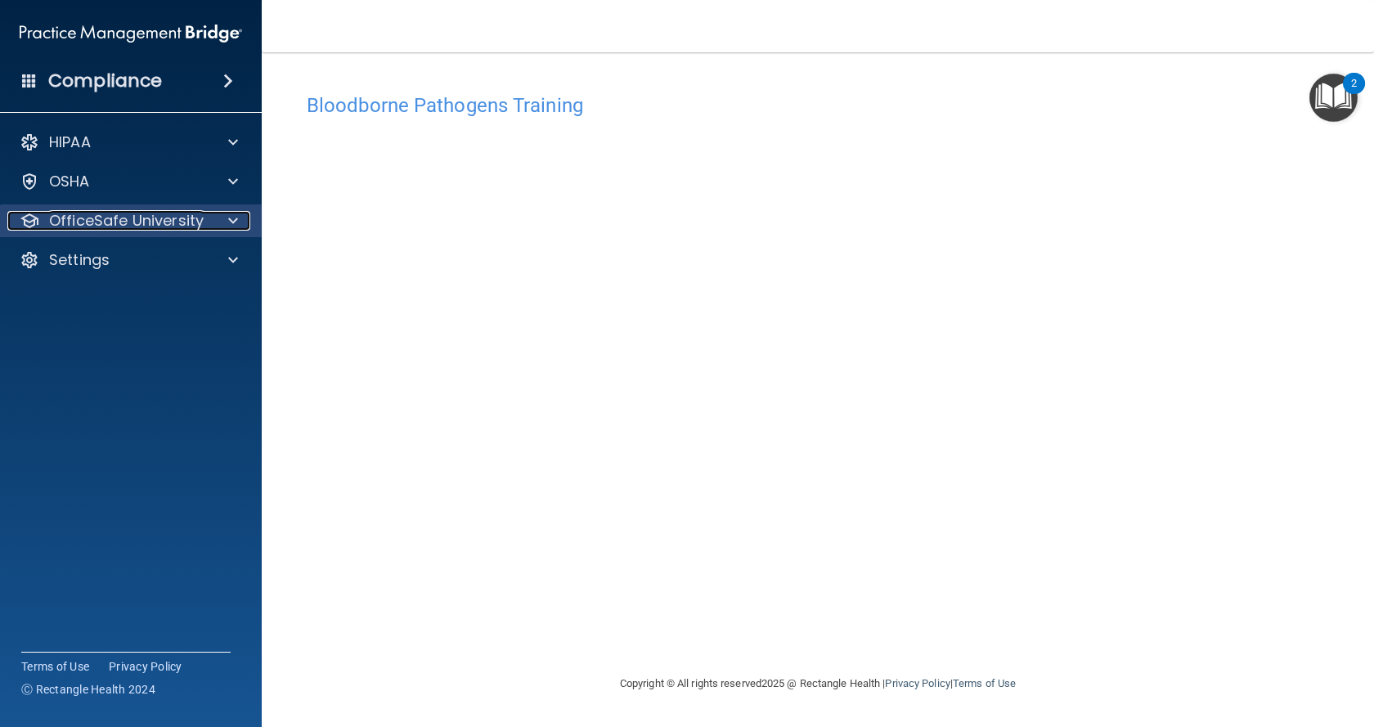
click at [49, 214] on p "OfficeSafe University" at bounding box center [126, 221] width 155 height 20
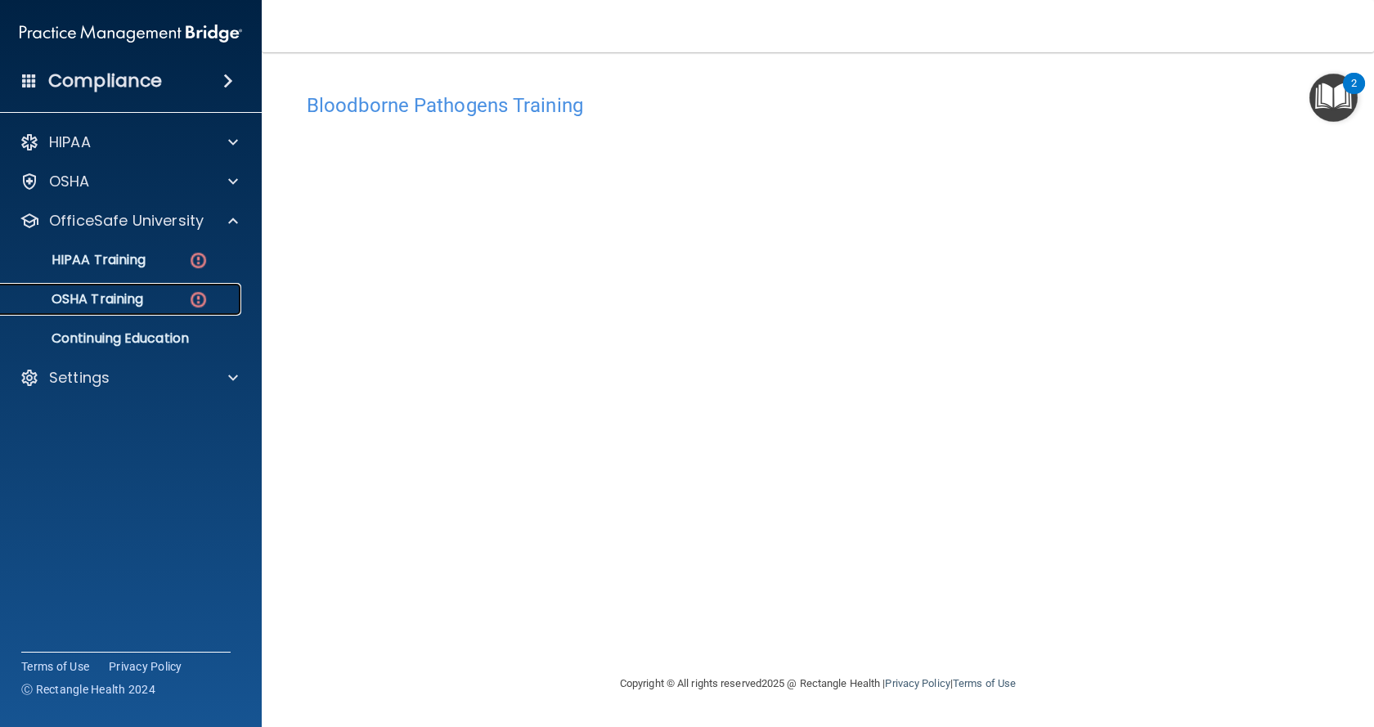
click at [86, 295] on p "OSHA Training" at bounding box center [77, 299] width 133 height 16
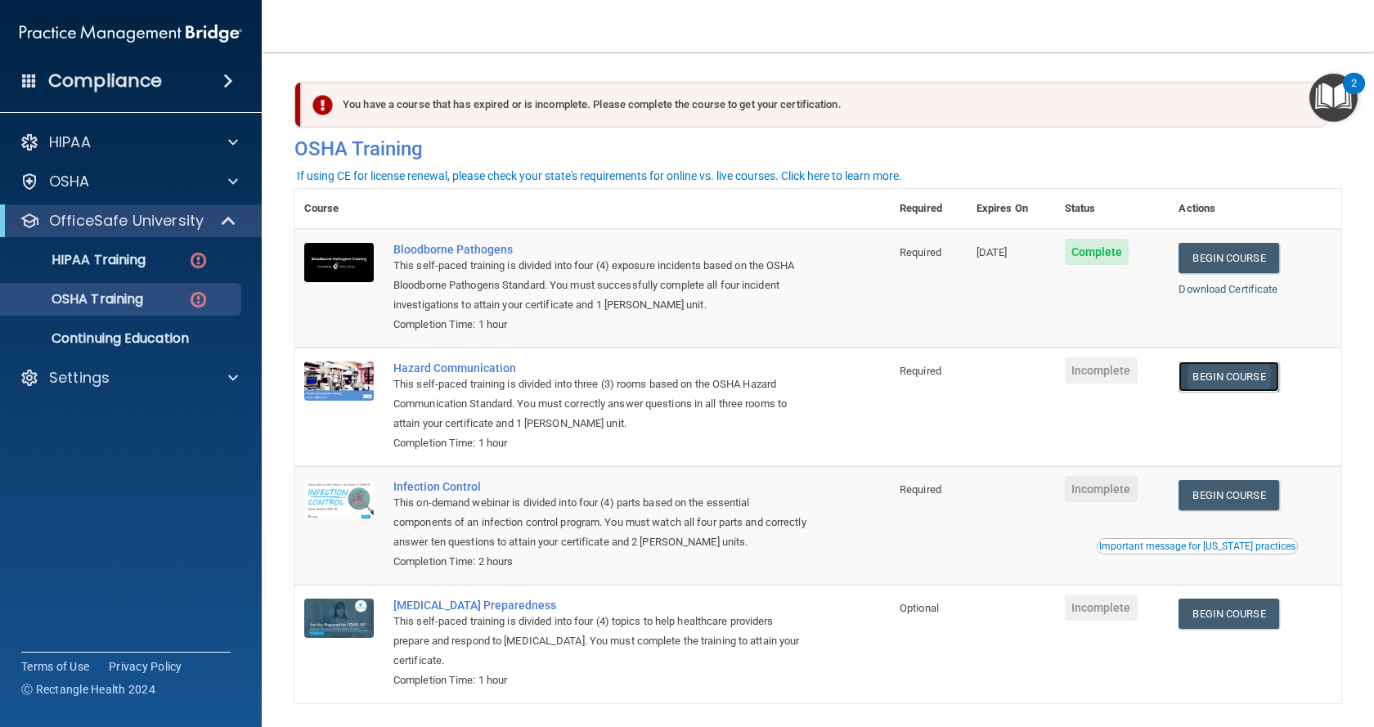
click at [1216, 378] on link "Begin Course" at bounding box center [1229, 377] width 100 height 30
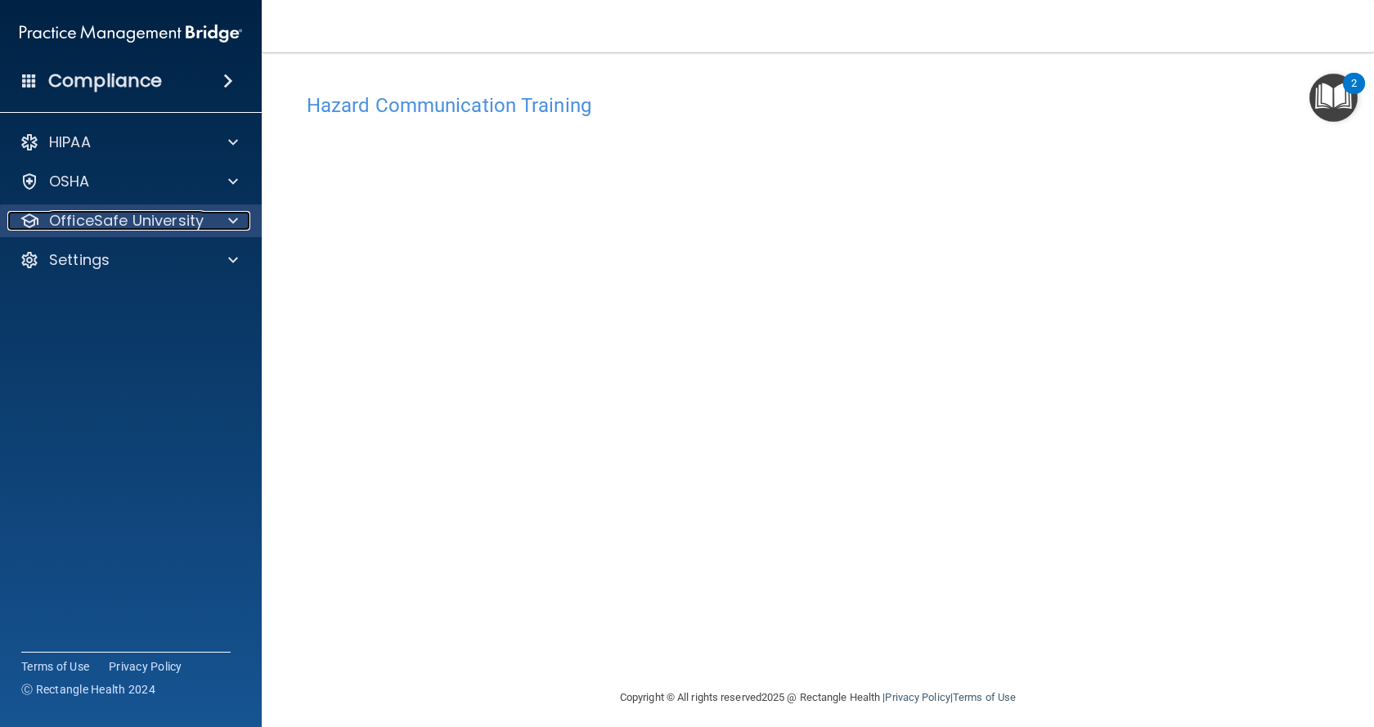
click at [101, 218] on p "OfficeSafe University" at bounding box center [126, 221] width 155 height 20
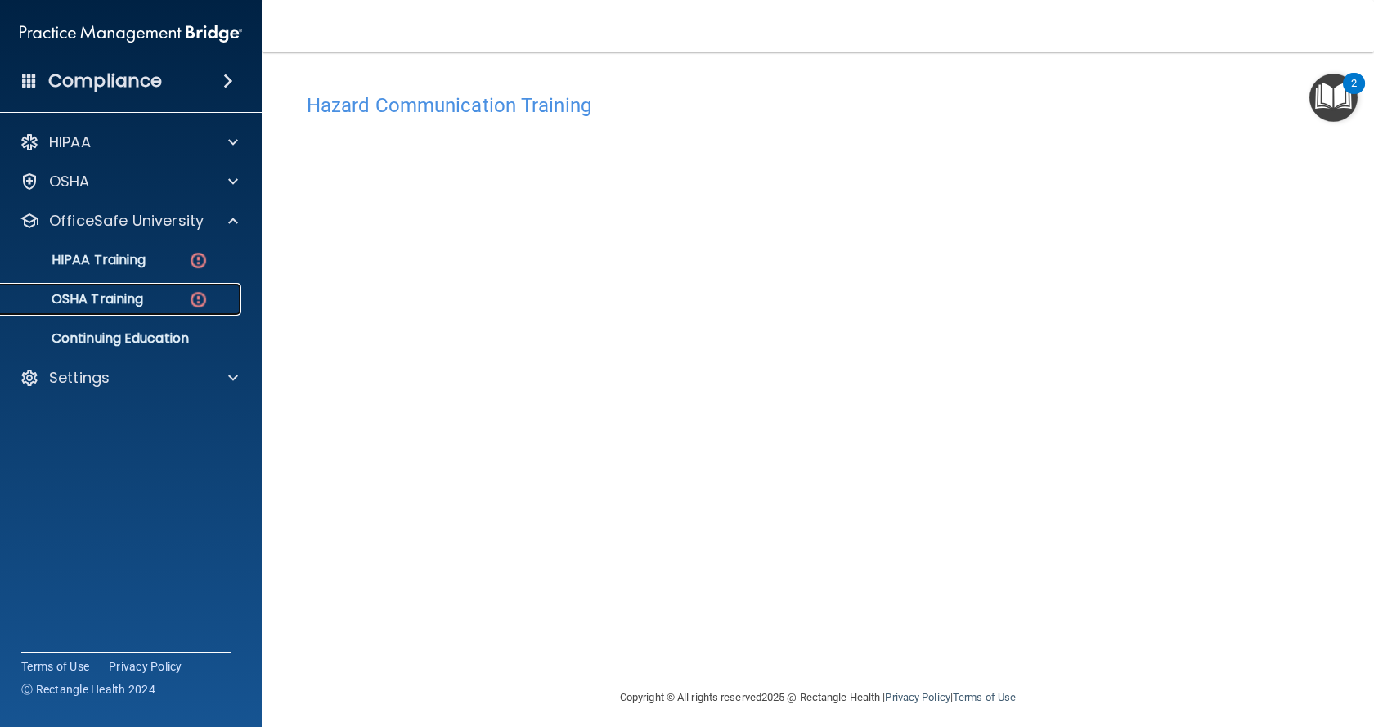
click at [100, 299] on p "OSHA Training" at bounding box center [77, 299] width 133 height 16
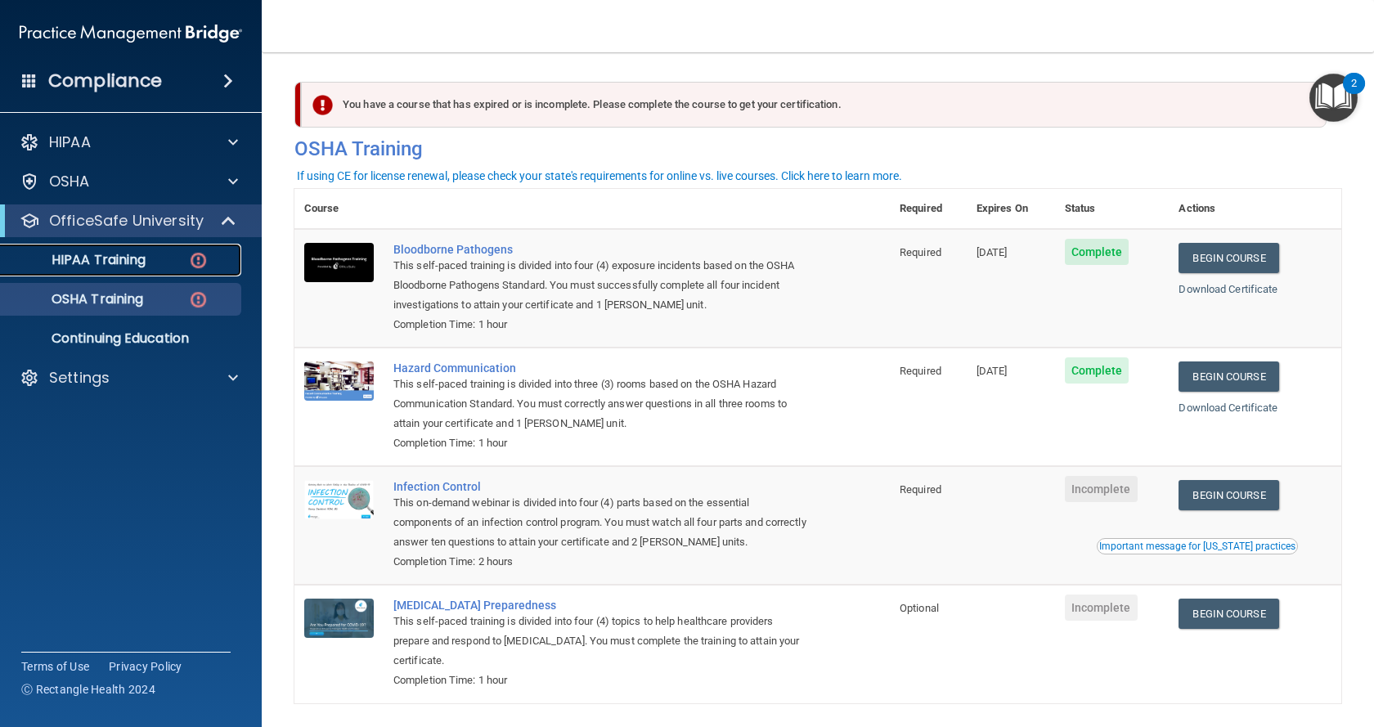
click at [104, 252] on p "HIPAA Training" at bounding box center [78, 260] width 135 height 16
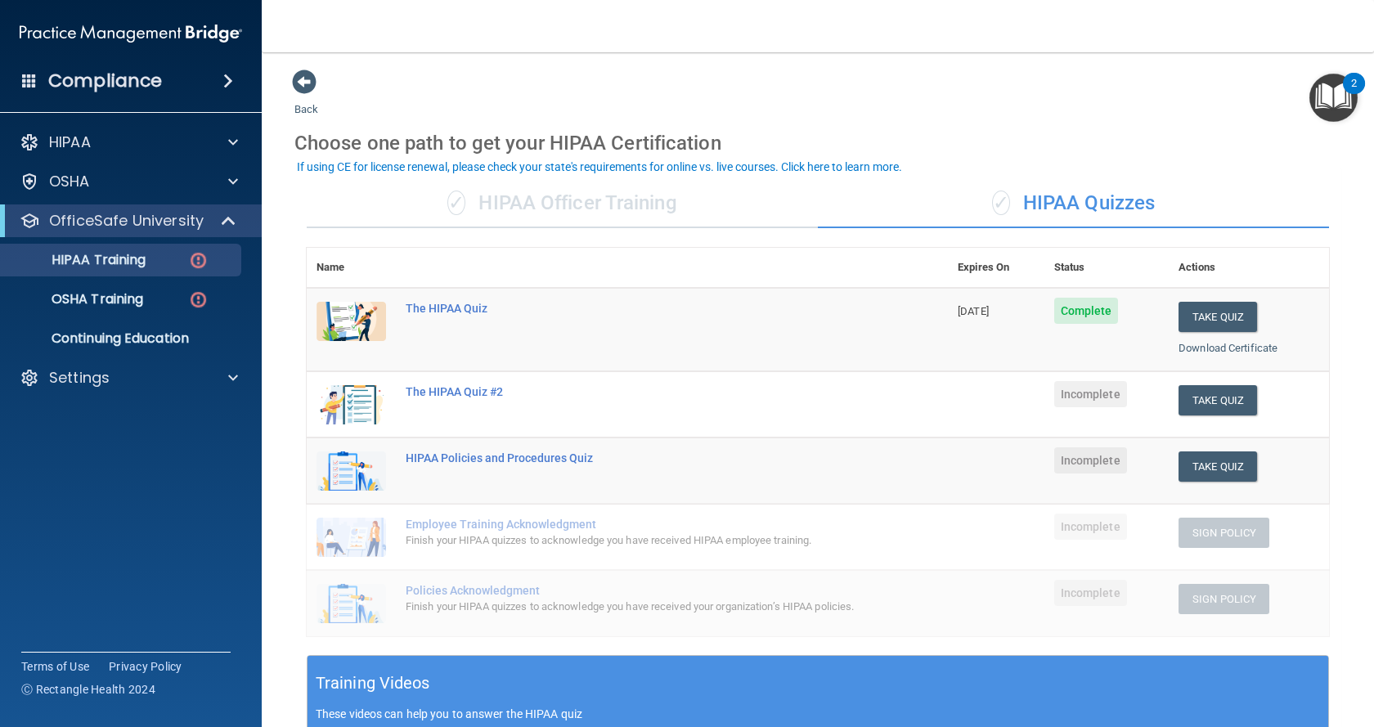
click at [1072, 398] on span "Incomplete" at bounding box center [1090, 394] width 73 height 26
click at [1090, 401] on span "Incomplete" at bounding box center [1090, 394] width 73 height 26
click at [1227, 402] on button "Take Quiz" at bounding box center [1218, 400] width 79 height 30
